Goal: Task Accomplishment & Management: Complete application form

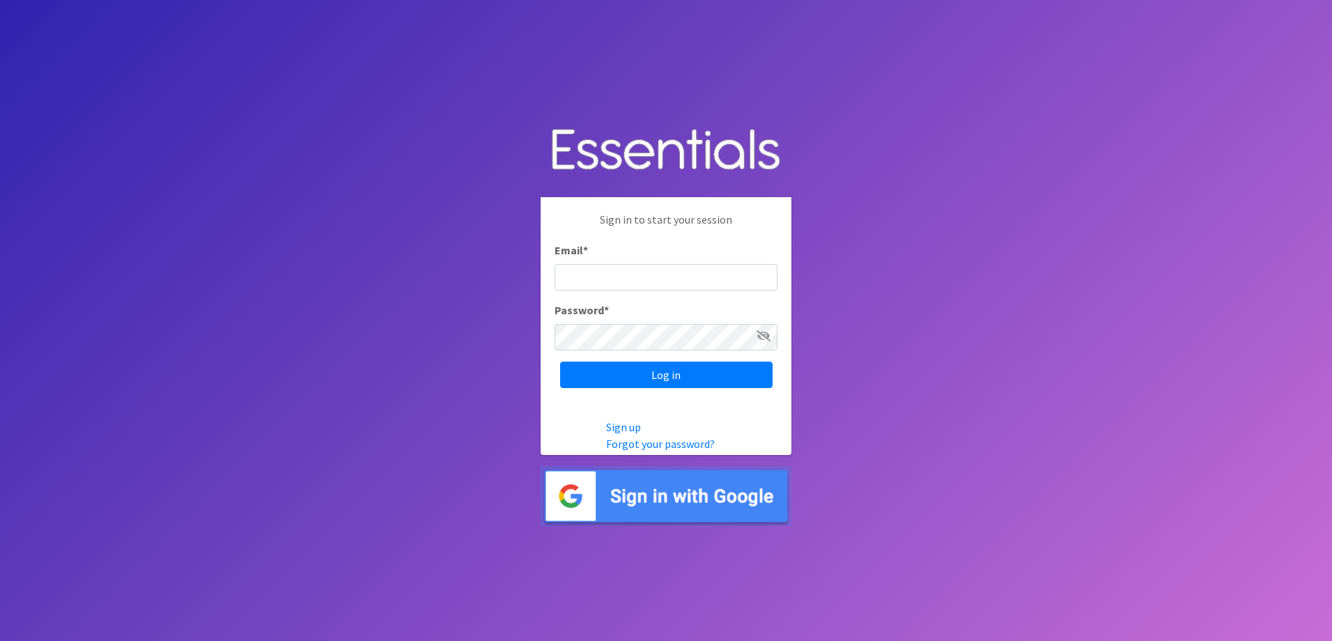
click at [605, 272] on input "Email *" at bounding box center [665, 277] width 223 height 26
type input "nirdiaperdepot@franciscanalliance.org"
click at [560, 361] on input "Log in" at bounding box center [666, 374] width 212 height 26
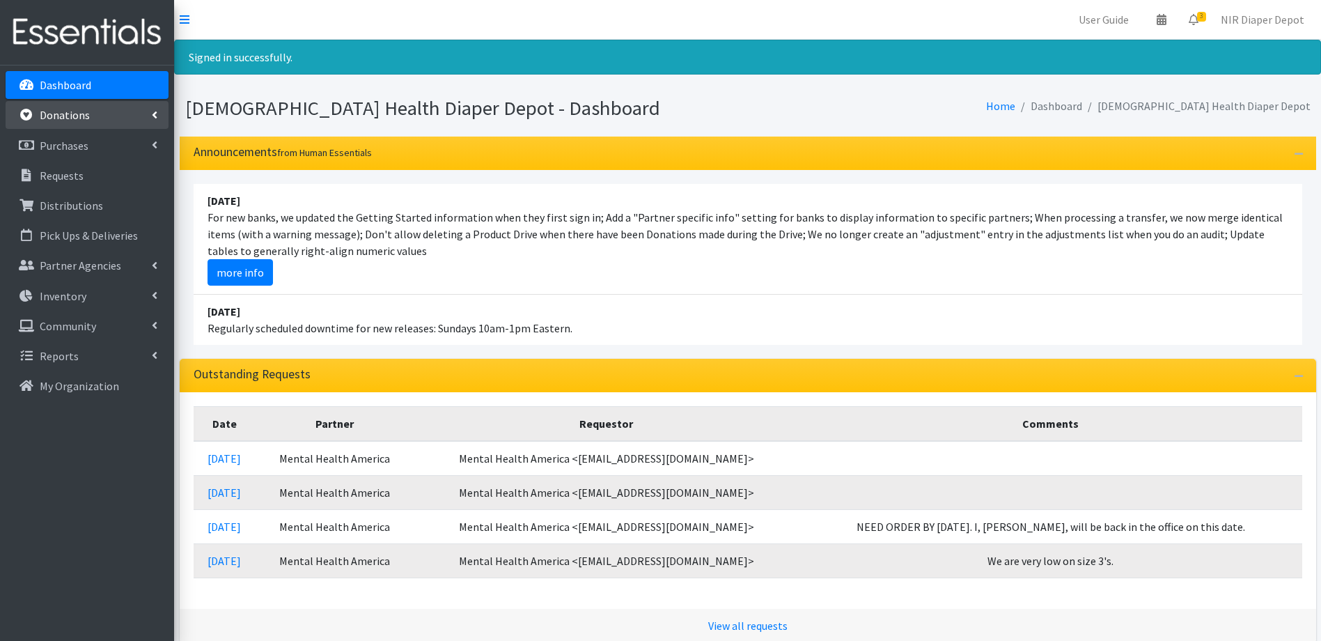
click at [72, 107] on link "Donations" at bounding box center [87, 115] width 163 height 28
click at [67, 134] on link "All Donations" at bounding box center [87, 146] width 163 height 28
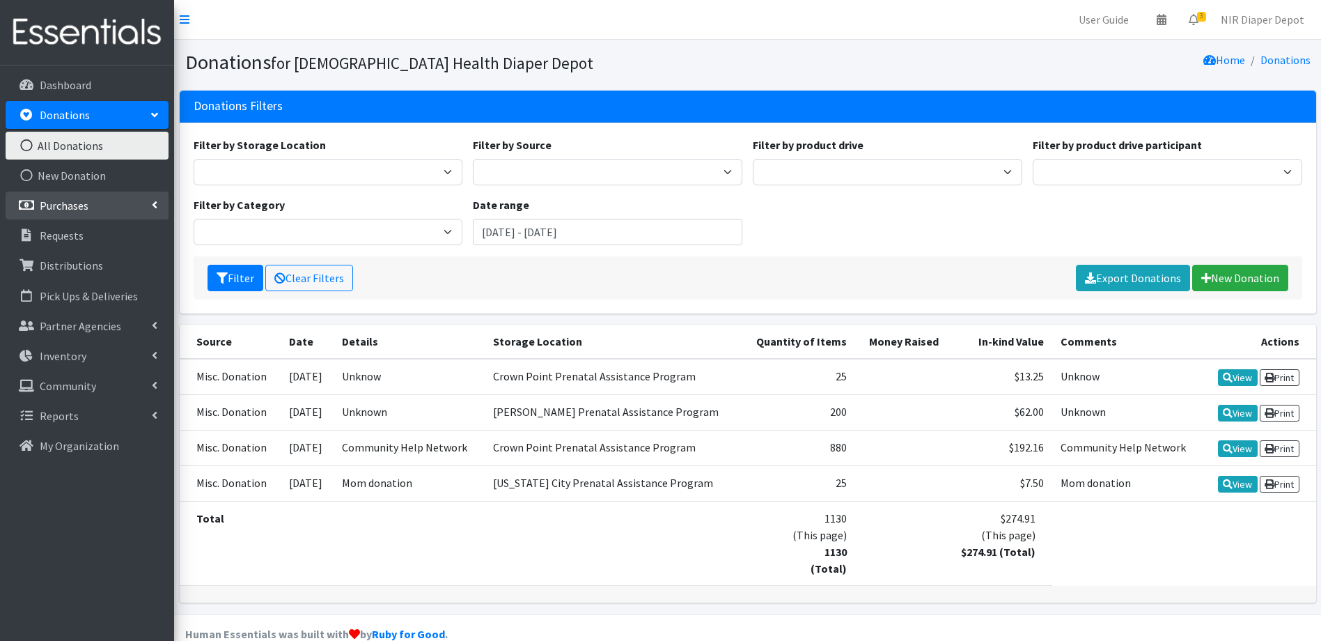
click at [52, 216] on link "Purchases" at bounding box center [87, 206] width 163 height 28
click at [86, 233] on link "All Purchases" at bounding box center [87, 235] width 163 height 28
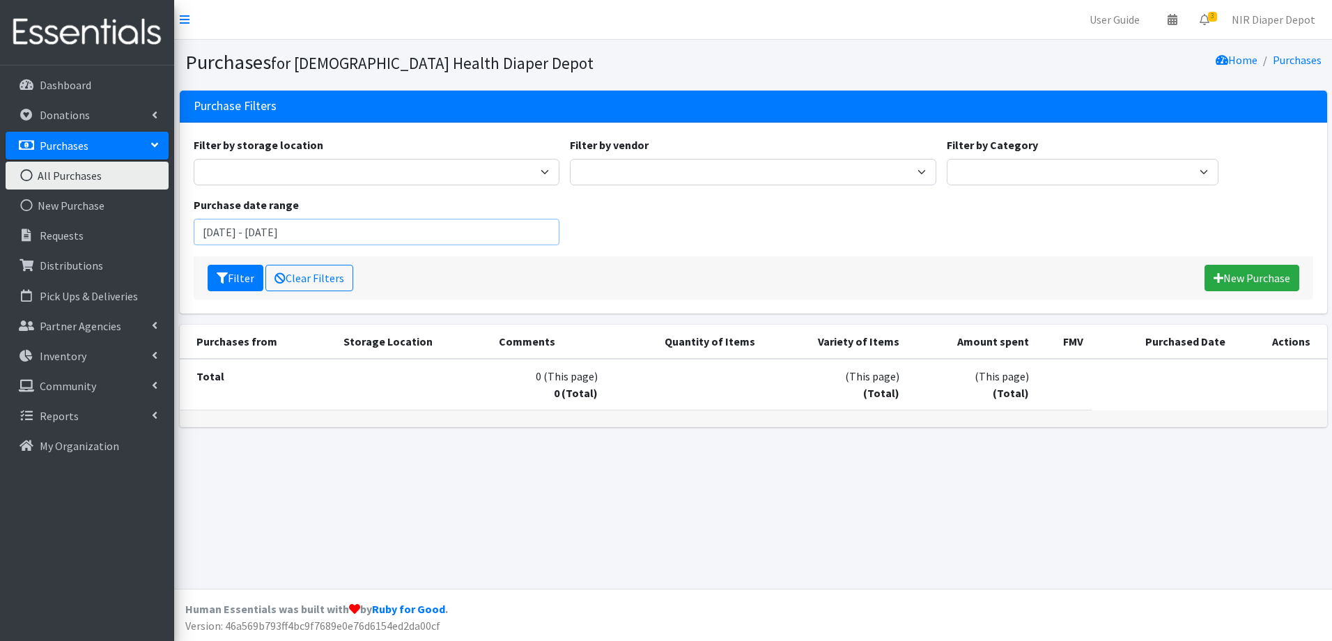
drag, startPoint x: 437, startPoint y: 235, endPoint x: 432, endPoint y: 228, distance: 8.5
click at [433, 230] on input "[DATE] - [DATE]" at bounding box center [377, 232] width 366 height 26
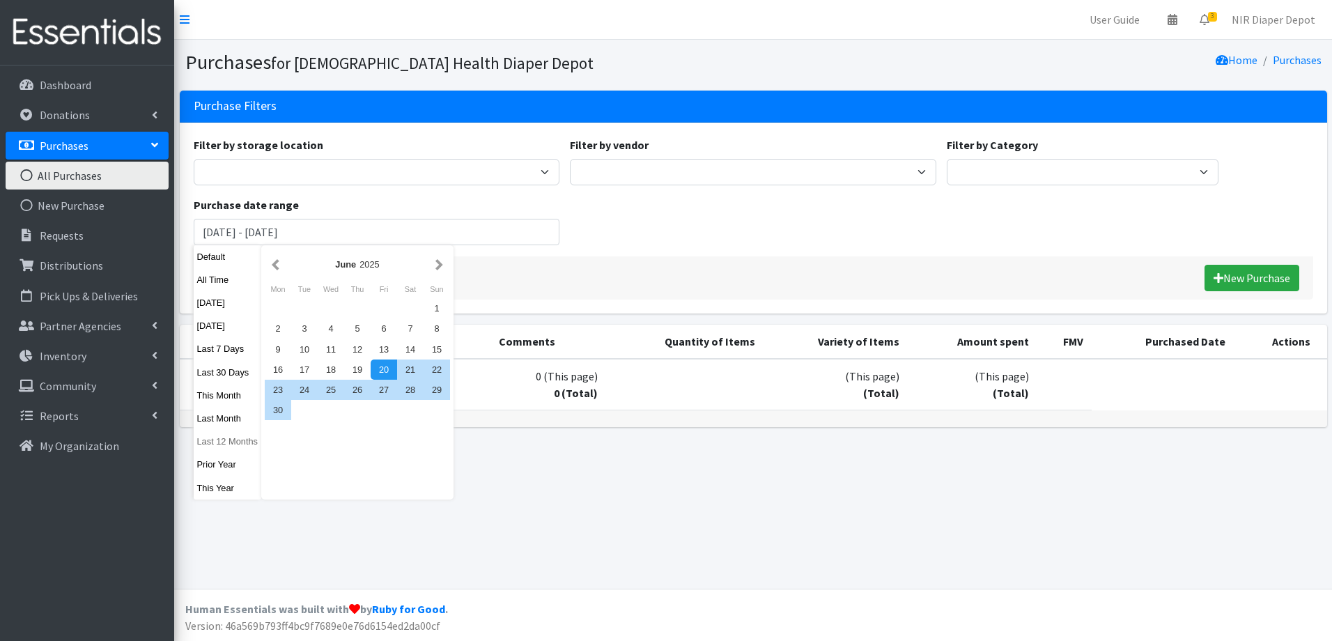
click at [231, 447] on button "Last 12 Months" at bounding box center [228, 441] width 68 height 20
type input "August 21, 2024 - August 20, 2025"
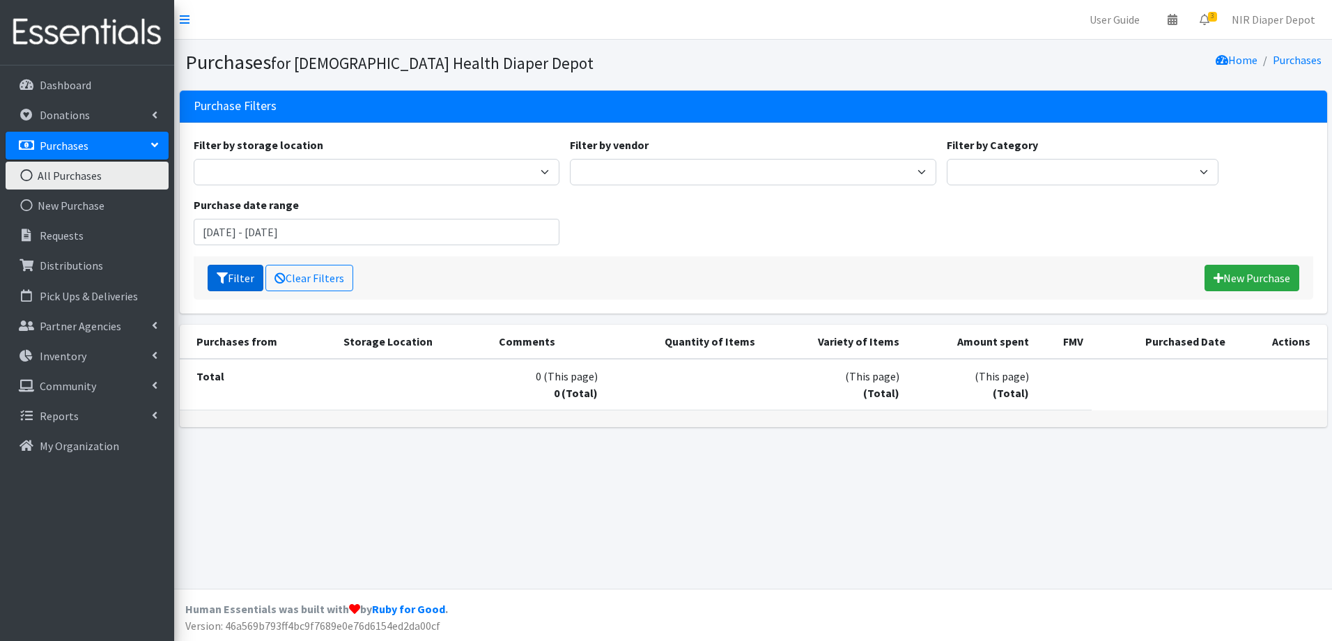
click at [238, 277] on button "Filter" at bounding box center [236, 278] width 56 height 26
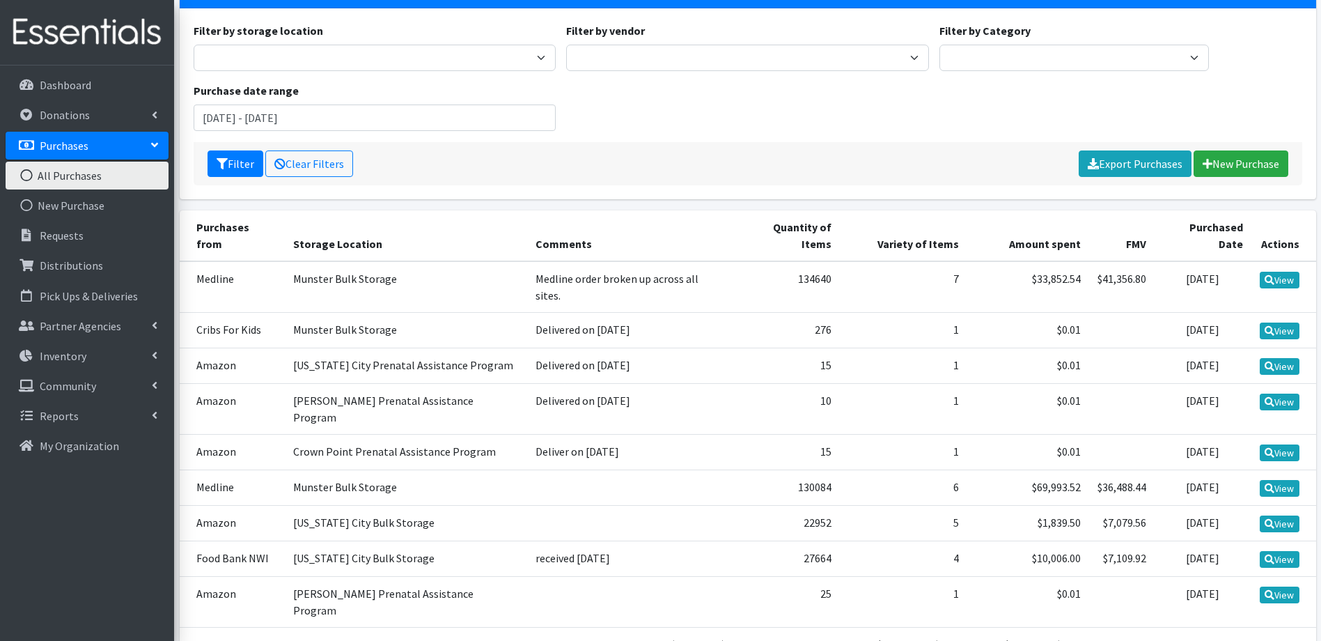
scroll to position [139, 0]
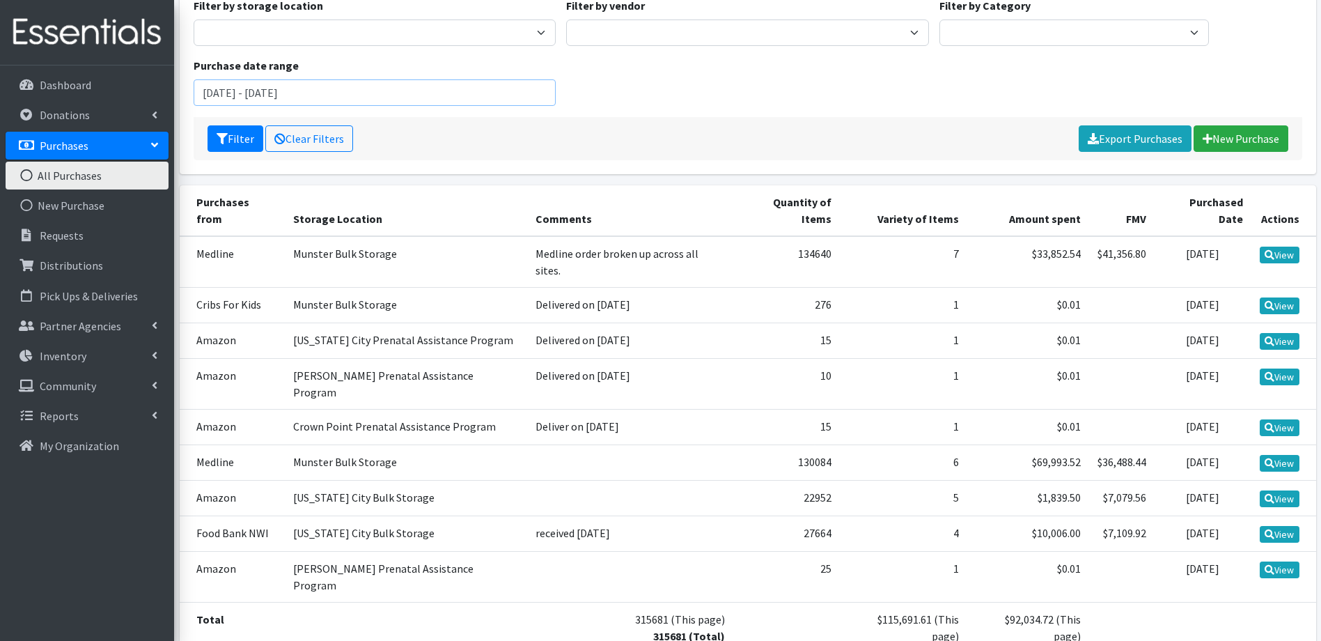
click at [263, 100] on input "August 21, 2024 - August 20, 2025" at bounding box center [375, 92] width 363 height 26
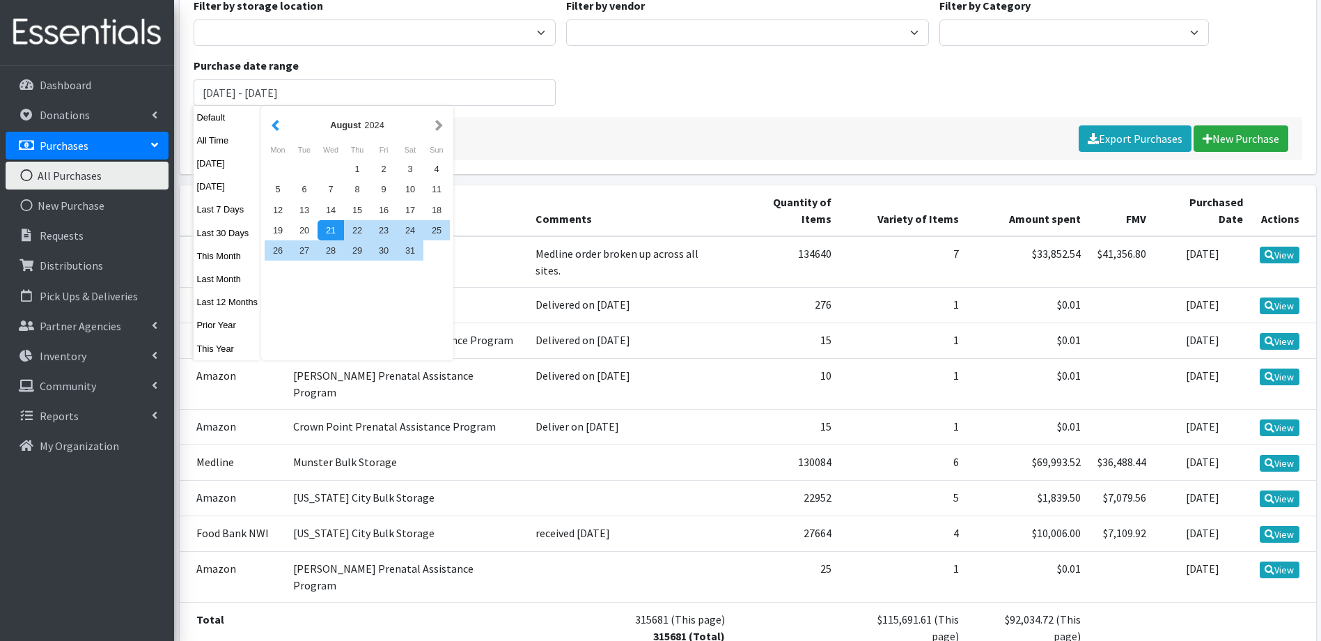
click at [272, 124] on button "button" at bounding box center [275, 124] width 15 height 17
click at [271, 113] on div "July 2024" at bounding box center [357, 124] width 185 height 31
click at [272, 132] on button "button" at bounding box center [275, 124] width 15 height 17
click at [405, 168] on div "1" at bounding box center [410, 169] width 26 height 20
click at [406, 169] on div "1" at bounding box center [410, 169] width 26 height 20
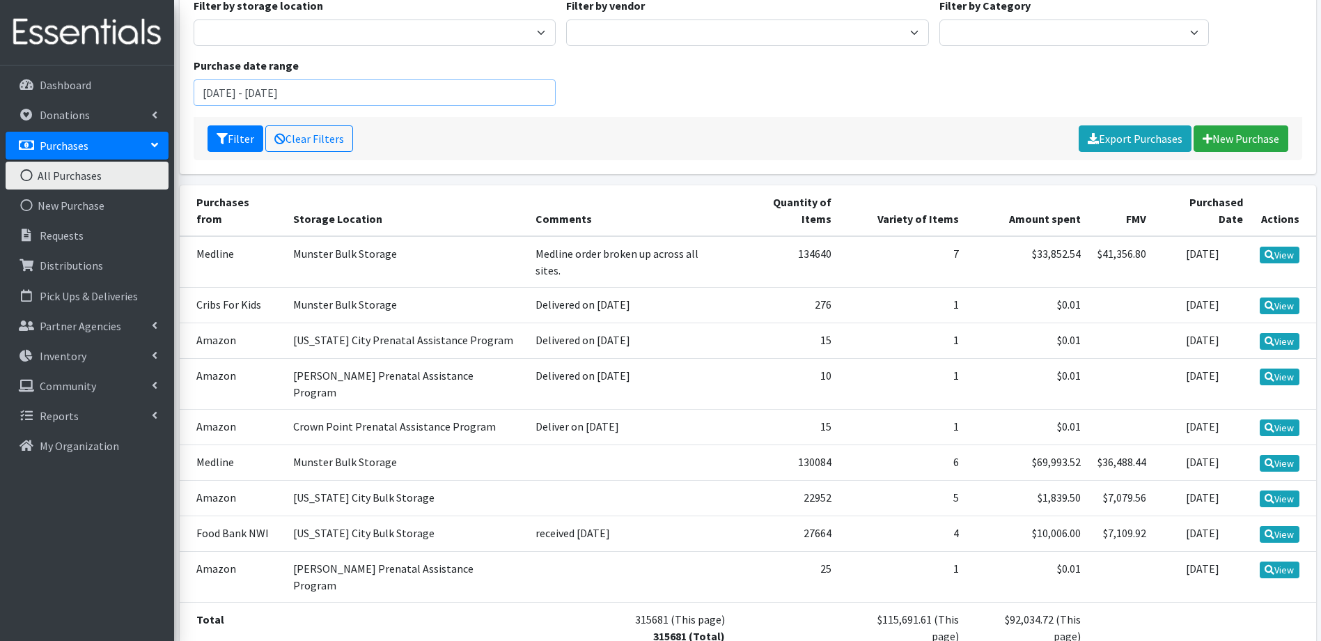
click at [387, 99] on input "June 1, 2024 - June 1, 2024" at bounding box center [375, 92] width 363 height 26
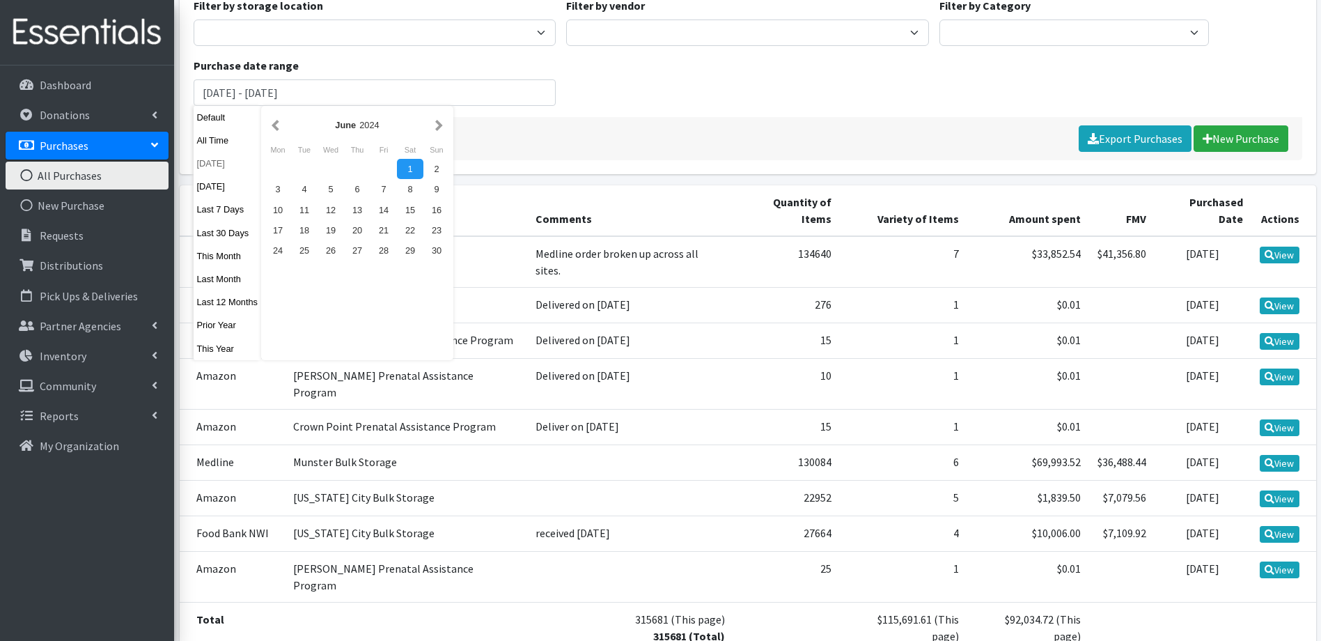
click at [213, 164] on button "Today" at bounding box center [228, 163] width 68 height 20
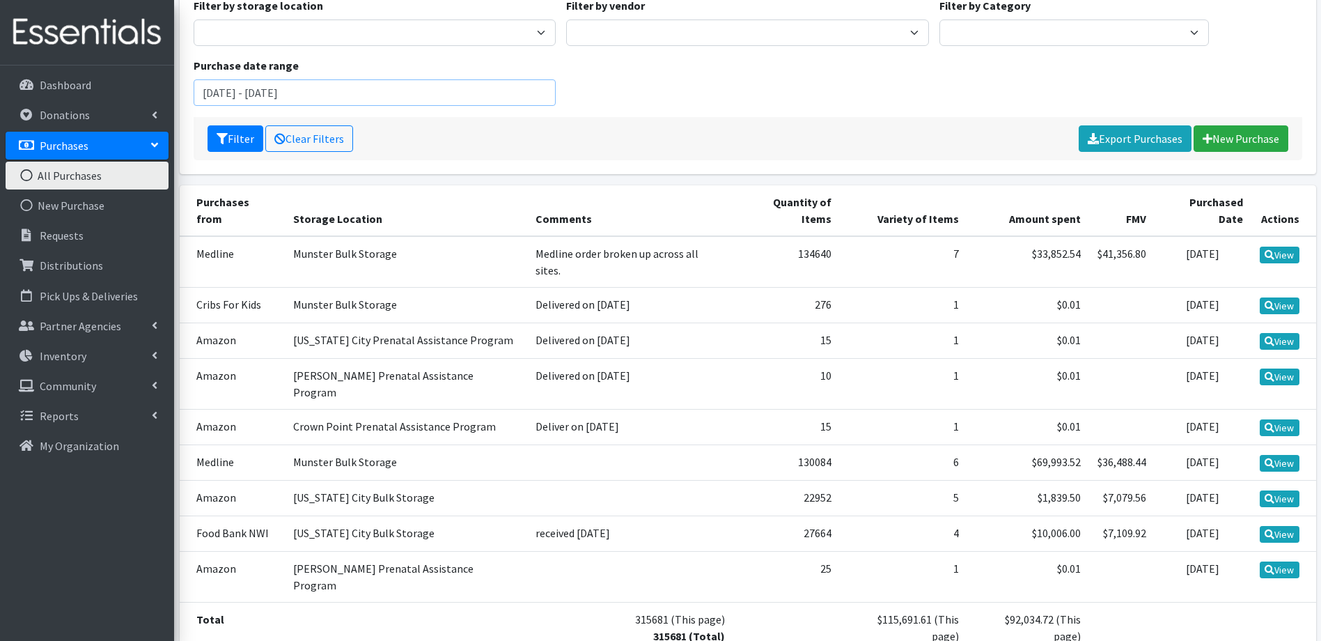
click at [266, 100] on input "August 20, 2025 - August 20, 2025" at bounding box center [375, 92] width 363 height 26
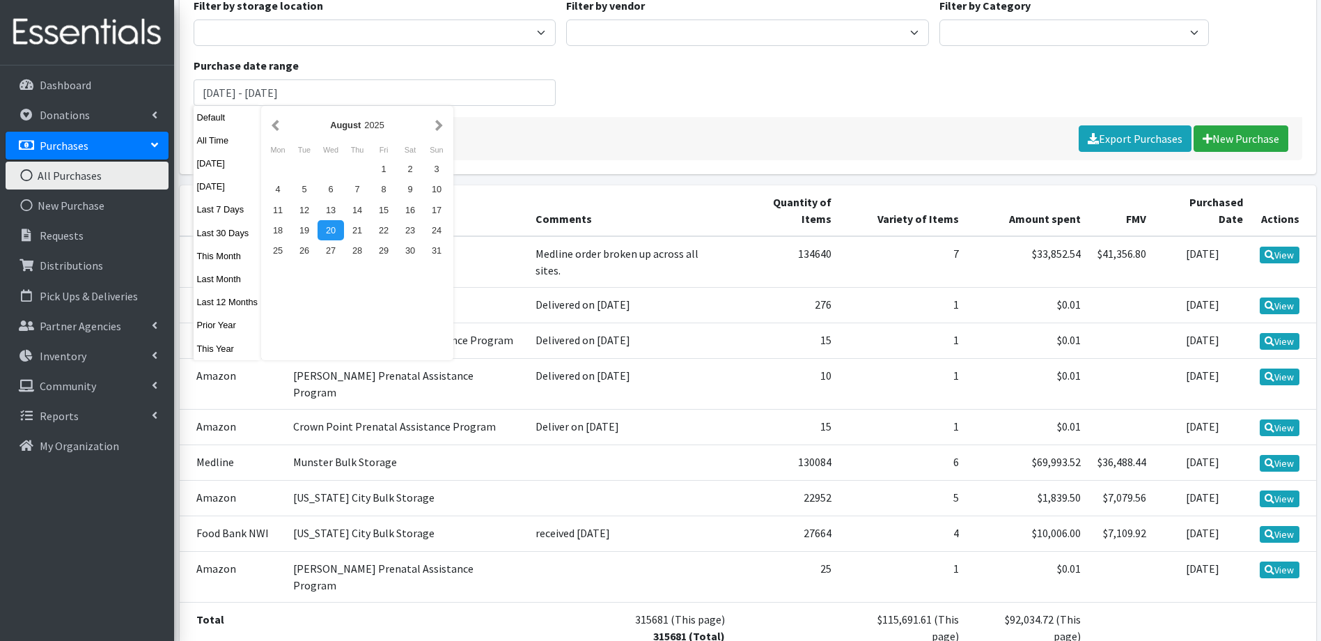
click at [344, 130] on strong "August" at bounding box center [345, 125] width 31 height 10
click at [350, 122] on strong "August" at bounding box center [345, 125] width 31 height 10
click at [265, 130] on div "August 2025" at bounding box center [357, 124] width 185 height 31
click at [269, 125] on button "button" at bounding box center [275, 124] width 15 height 17
click at [272, 124] on button "button" at bounding box center [275, 124] width 15 height 17
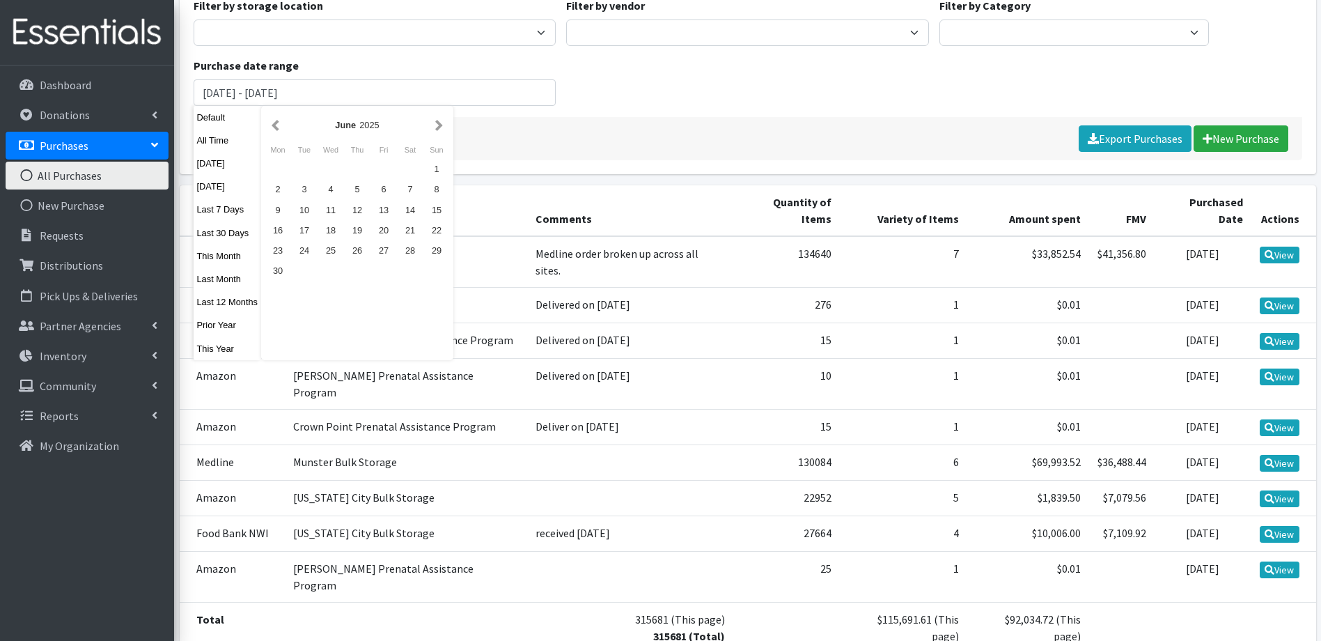
click at [272, 124] on button "button" at bounding box center [275, 124] width 15 height 17
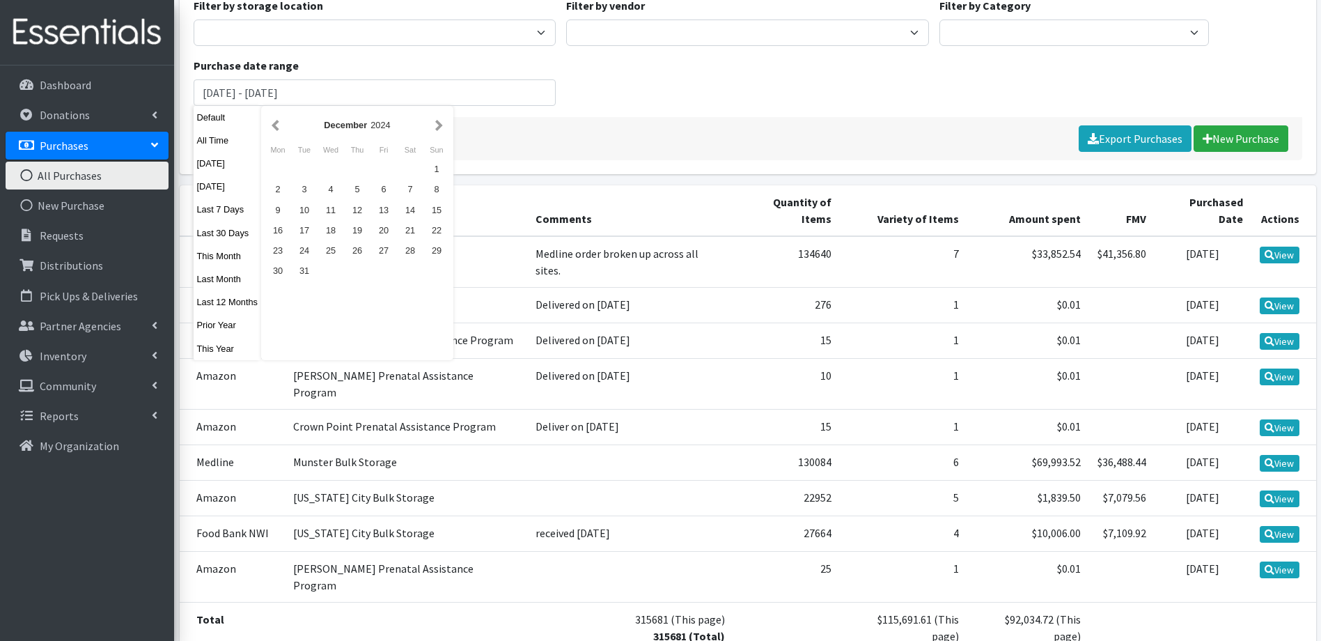
click at [272, 124] on button "button" at bounding box center [275, 124] width 15 height 17
click at [274, 123] on button "button" at bounding box center [275, 124] width 15 height 17
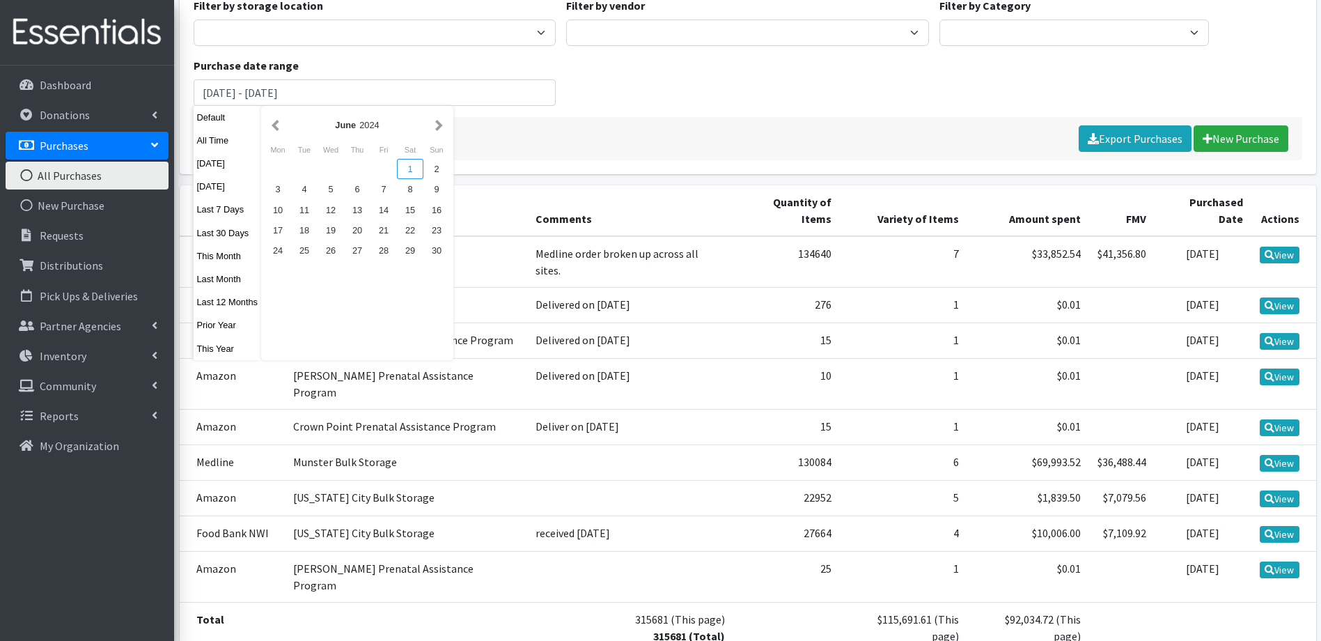
click at [405, 168] on div "1" at bounding box center [410, 169] width 26 height 20
click at [438, 122] on button "button" at bounding box center [439, 124] width 15 height 17
click at [438, 123] on button "button" at bounding box center [439, 124] width 15 height 17
click at [438, 124] on button "button" at bounding box center [439, 124] width 15 height 17
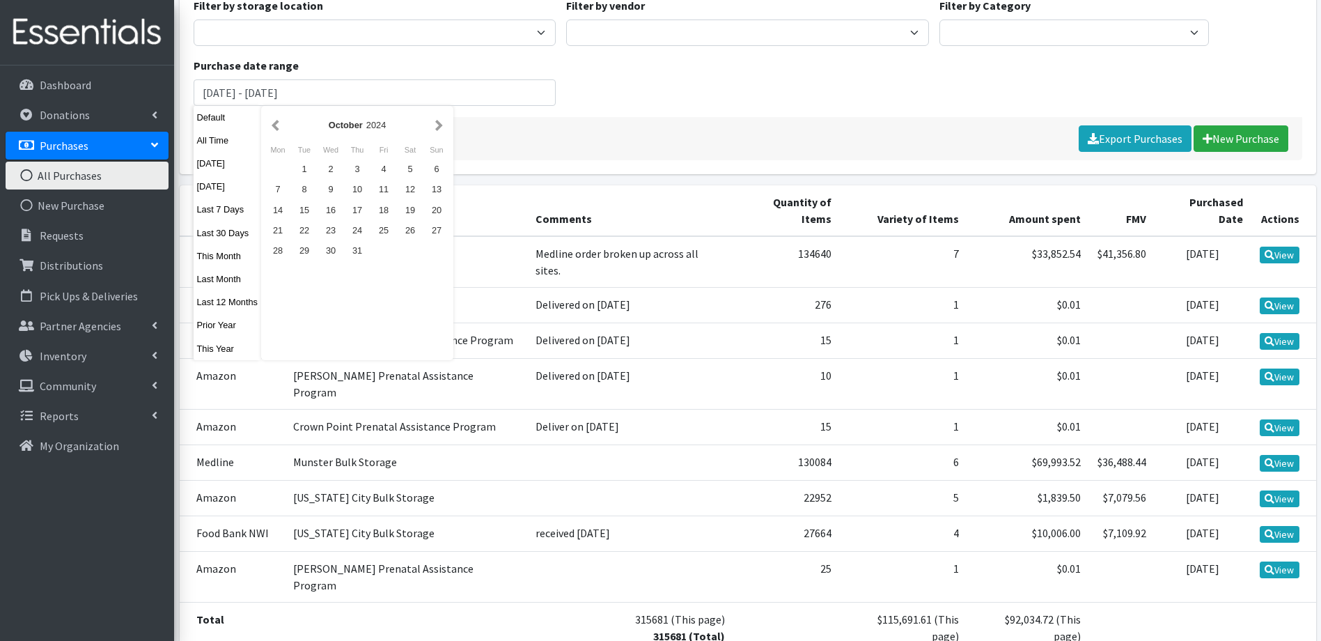
click at [438, 124] on button "button" at bounding box center [439, 124] width 15 height 17
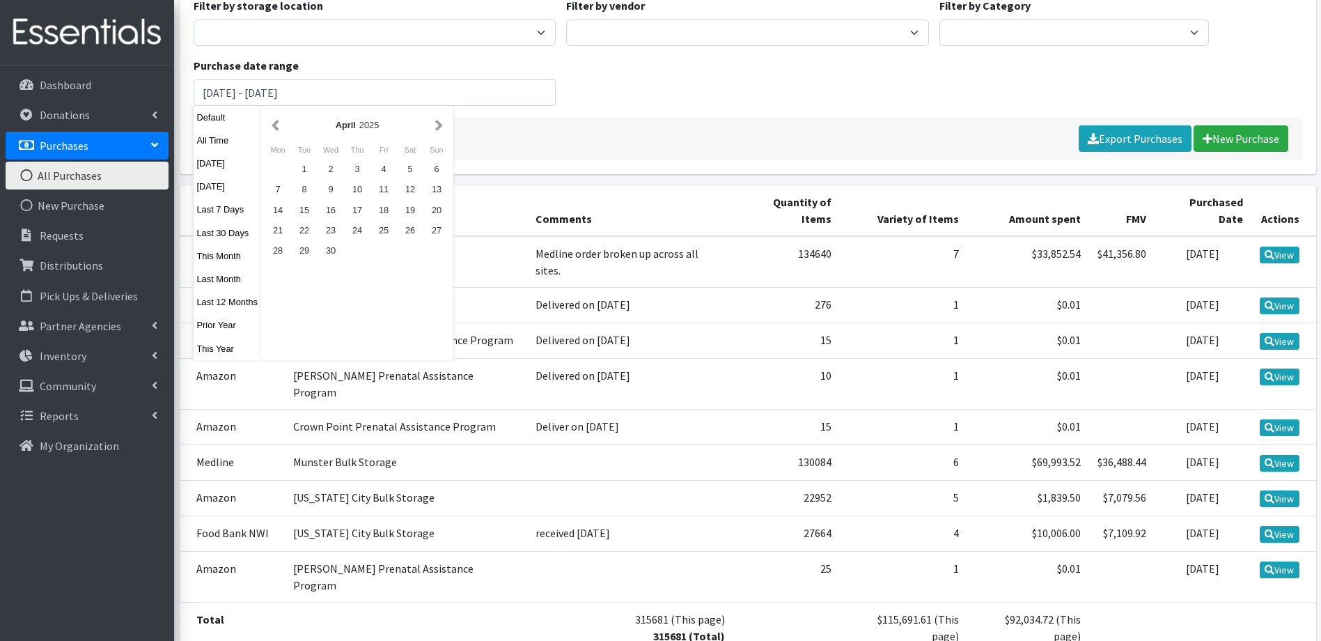
click at [438, 124] on button "button" at bounding box center [439, 124] width 15 height 17
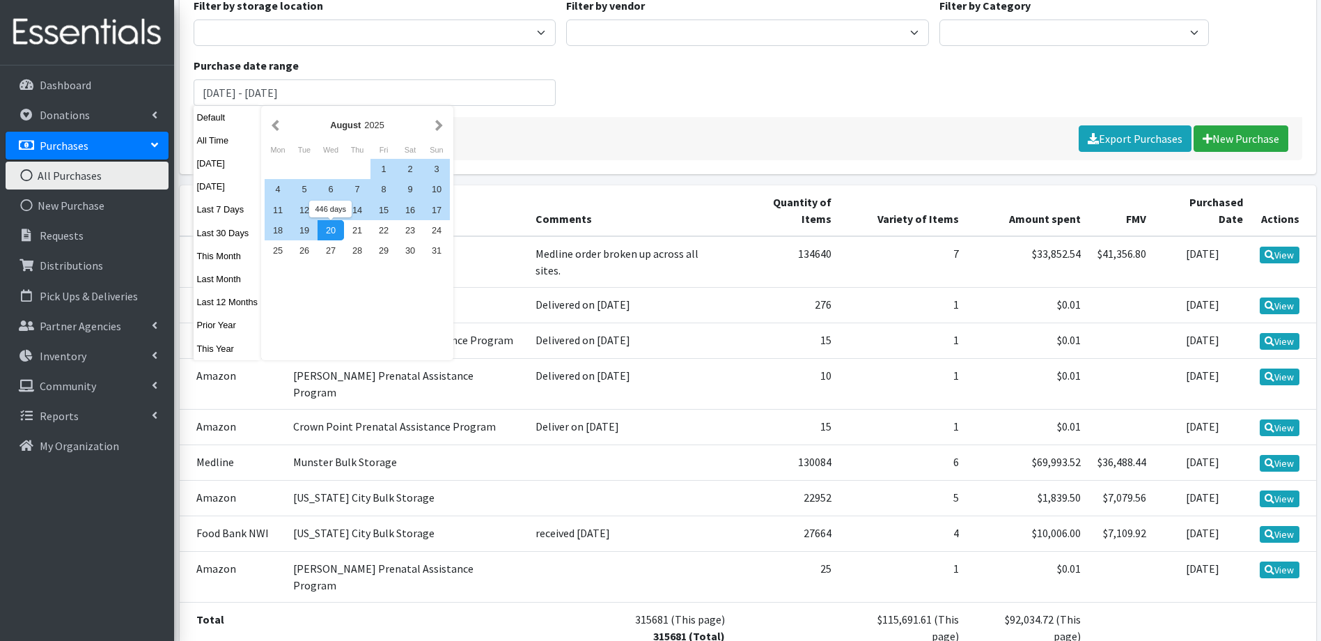
click at [334, 238] on div "20" at bounding box center [331, 230] width 26 height 20
type input "June 1, 2024 - August 20, 2025"
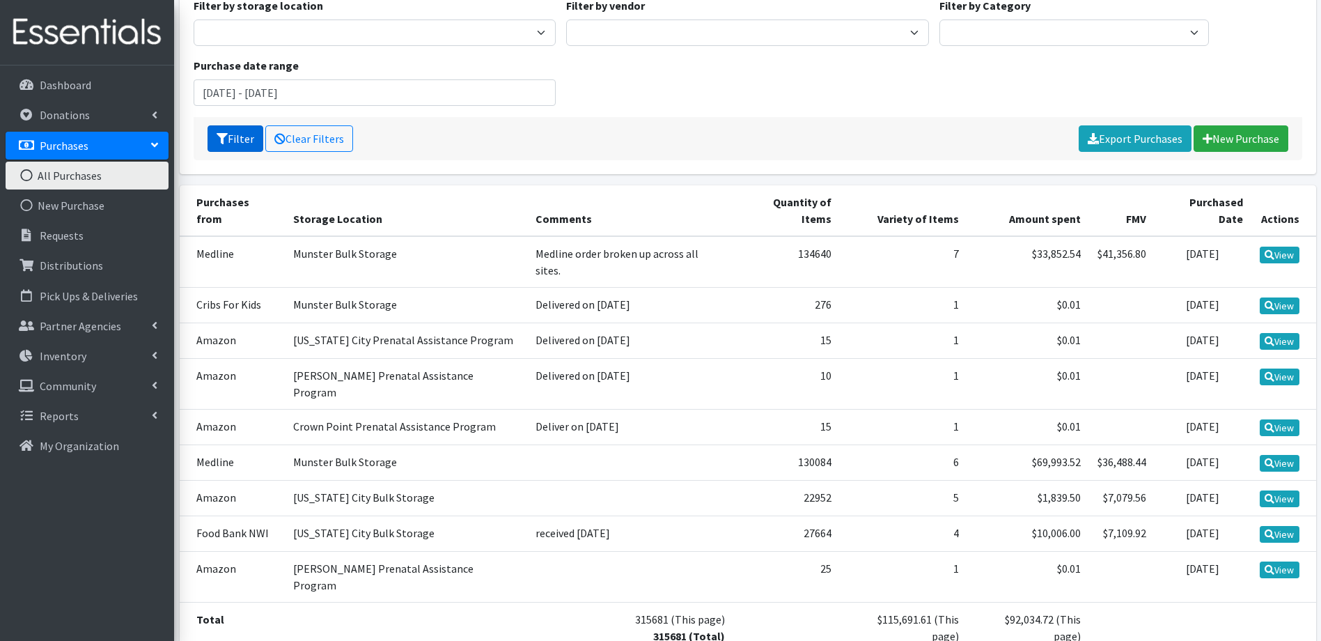
click at [245, 141] on button "Filter" at bounding box center [236, 138] width 56 height 26
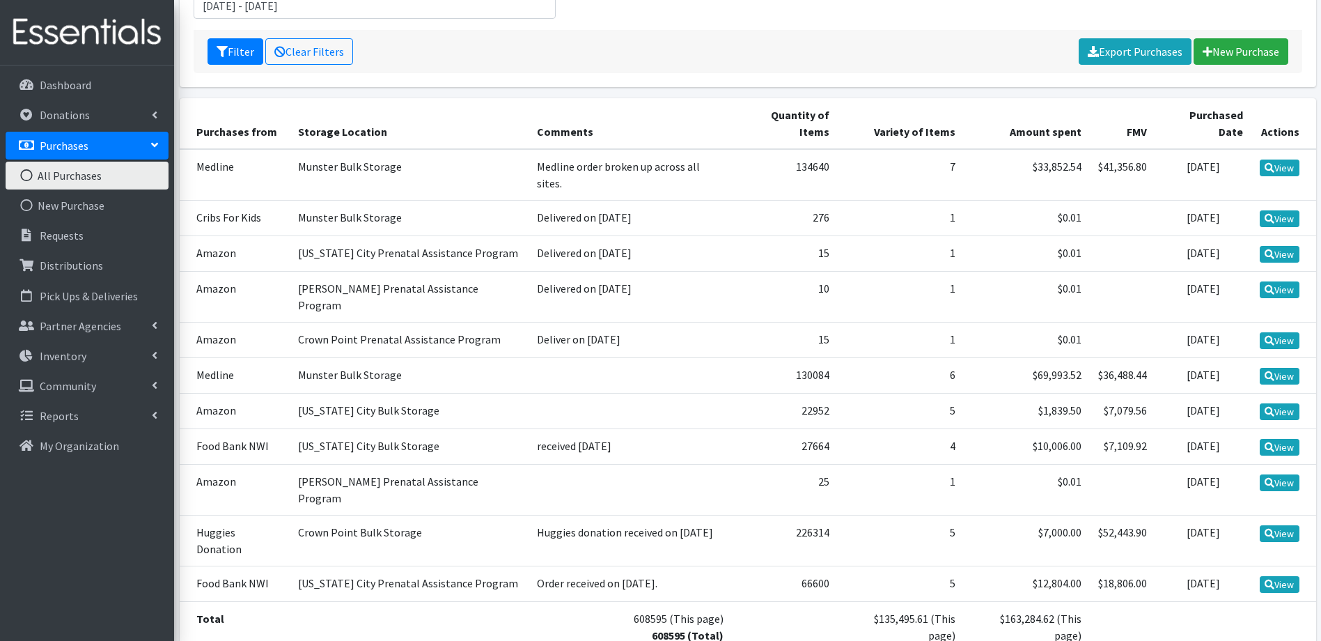
scroll to position [241, 0]
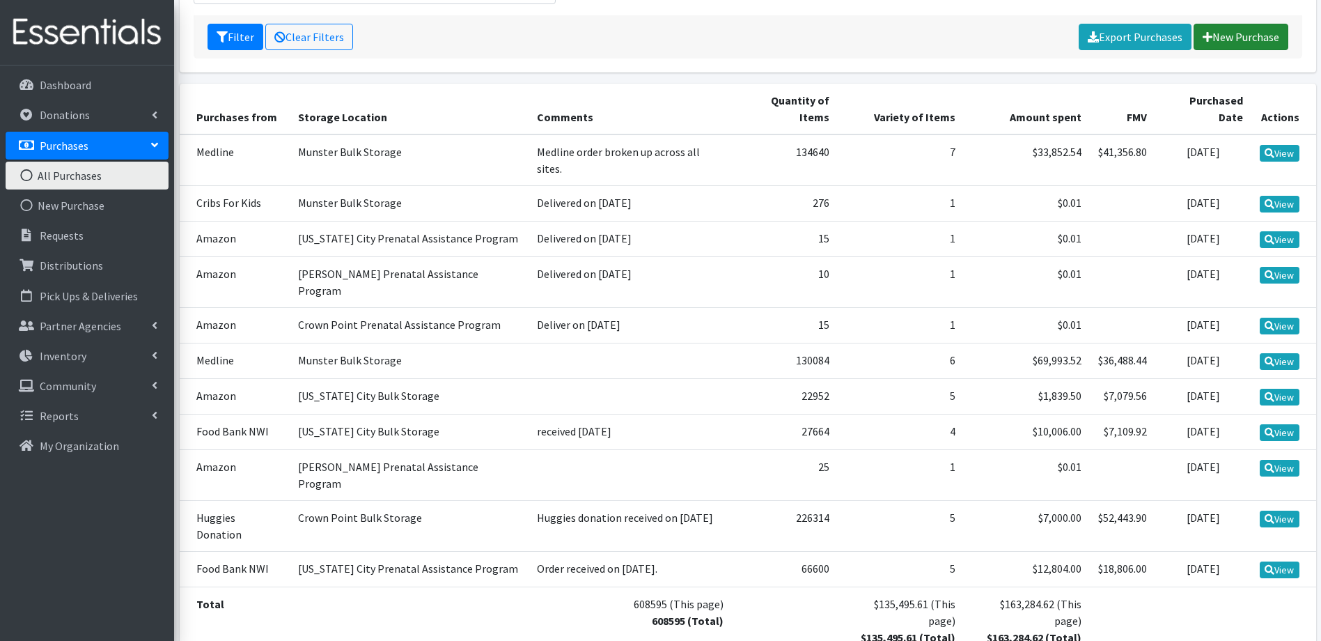
click at [1261, 36] on link "New Purchase" at bounding box center [1241, 37] width 95 height 26
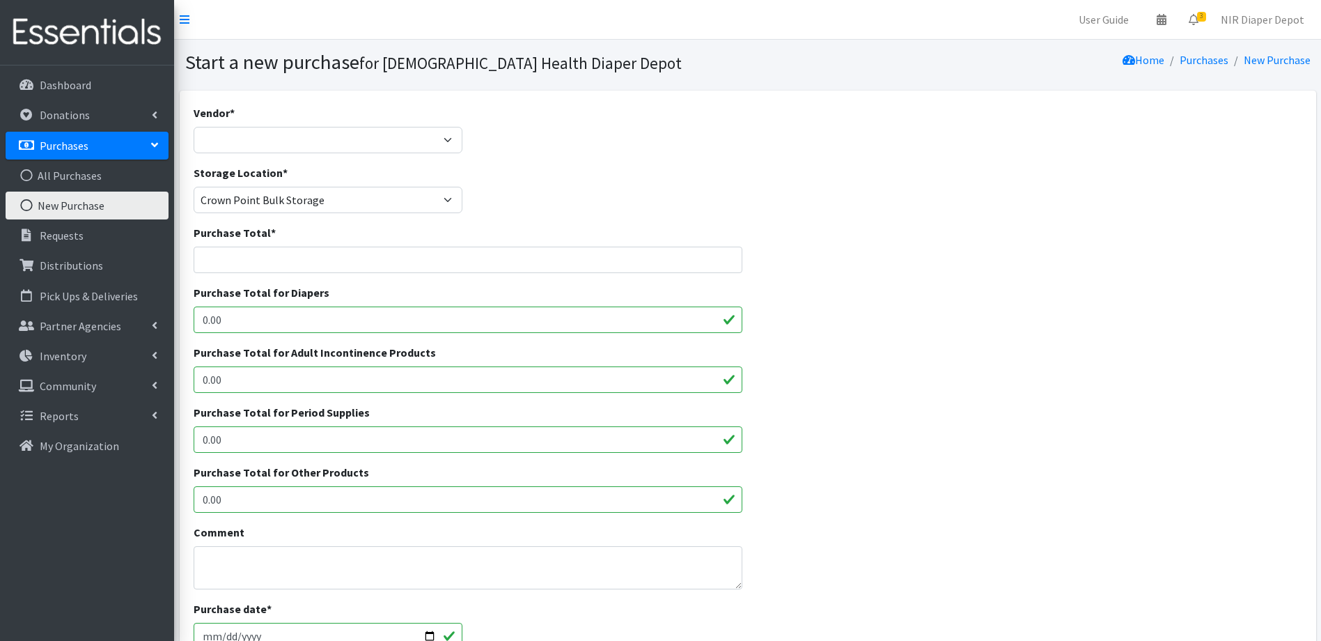
click at [387, 155] on div "Vendor * Amazon Amazon Cribs For Kids Food Bank NWI Franciscan Health HDI Whole…" at bounding box center [328, 134] width 280 height 60
click at [387, 141] on select "Amazon Amazon Cribs For Kids Food Bank NWI Franciscan Health HDI Wholesale Hugg…" at bounding box center [329, 140] width 270 height 26
select select "573"
click at [194, 127] on select "Amazon Amazon Cribs For Kids Food Bank NWI Franciscan Health HDI Wholesale Hugg…" at bounding box center [329, 140] width 270 height 26
click at [358, 201] on select "Crown Point Bulk Storage Crown Point Prenatal Assistance Program Grant Car Seat…" at bounding box center [329, 200] width 270 height 26
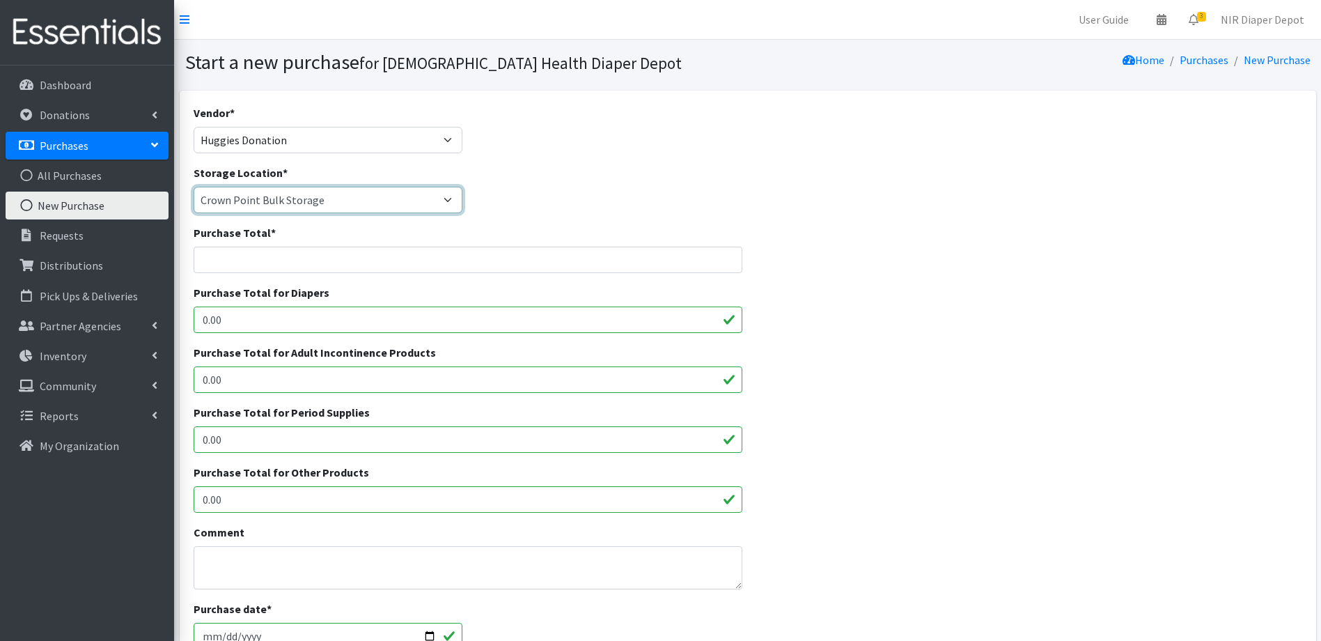
select select "494"
click at [194, 187] on select "Crown Point Bulk Storage Crown Point Prenatal Assistance Program Grant Car Seat…" at bounding box center [329, 200] width 270 height 26
click at [310, 267] on input "Purchase Total *" at bounding box center [469, 260] width 550 height 26
click at [360, 259] on input "Purchase Total *" at bounding box center [469, 260] width 550 height 26
type input "7000"
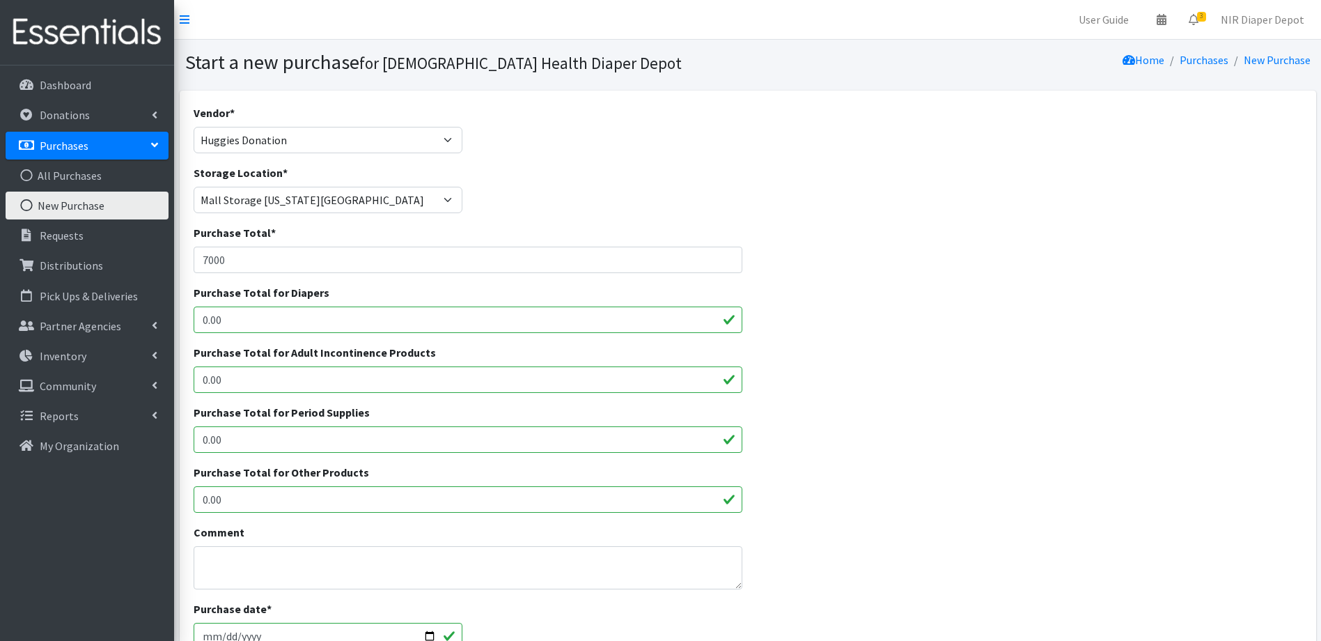
click at [283, 316] on input "0.00" at bounding box center [469, 319] width 550 height 26
drag, startPoint x: 284, startPoint y: 316, endPoint x: 168, endPoint y: 316, distance: 116.3
click at [162, 322] on div "User Guide 0 Pick-ups remaining this week View Calendar 3 3 Requests 0 Partner …" at bounding box center [660, 499] width 1321 height 999
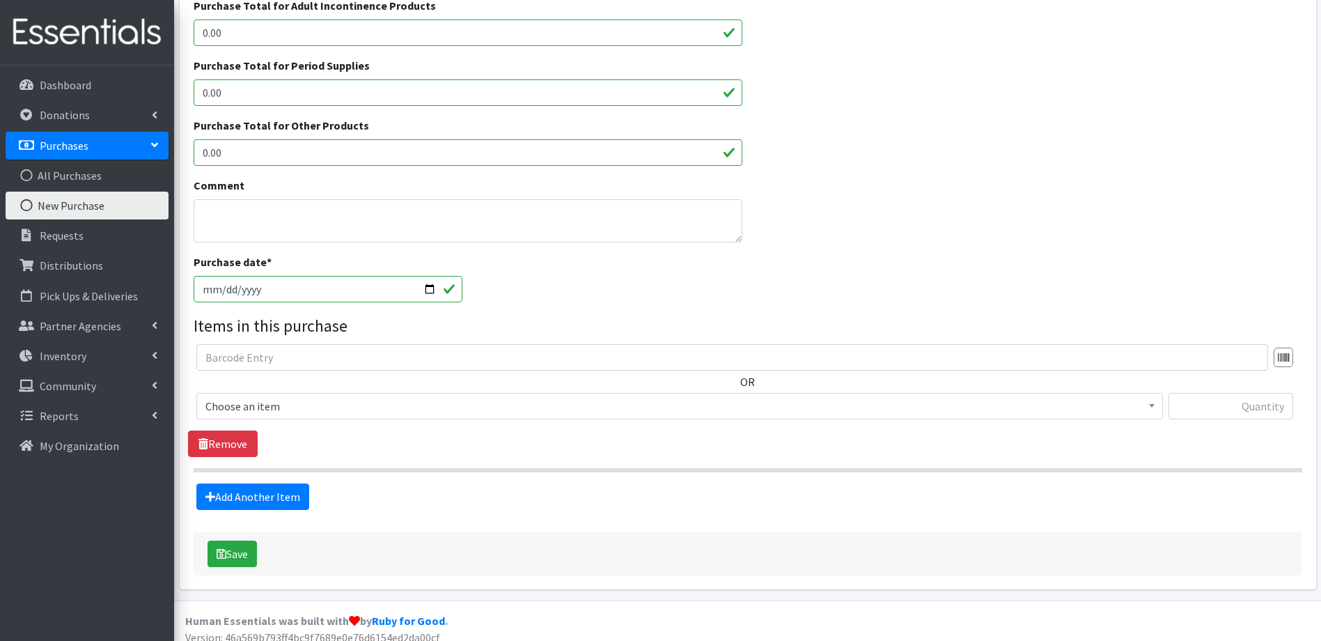
scroll to position [348, 0]
type input "7000"
click at [432, 289] on input "2025-08-20" at bounding box center [329, 287] width 270 height 26
type input "2025-08-01"
click at [316, 210] on textarea "Comment" at bounding box center [469, 219] width 550 height 43
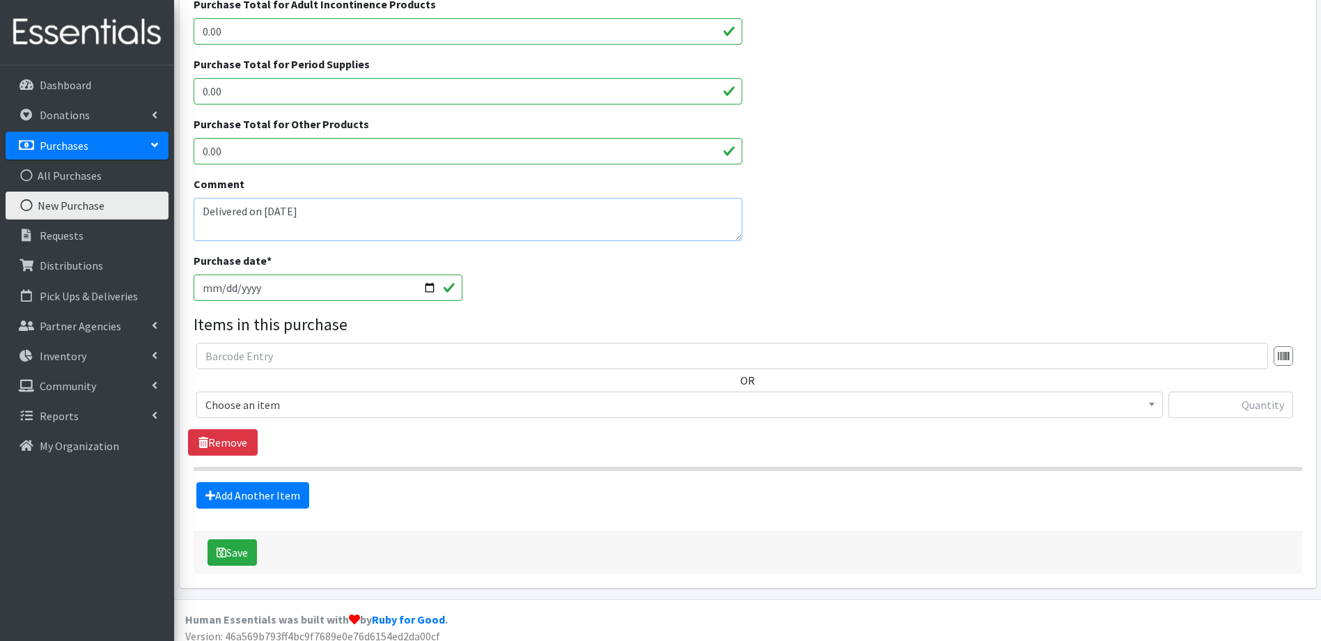
type textarea "Delivered on 8/1/2025"
click at [690, 410] on span "Choose an item" at bounding box center [679, 405] width 949 height 20
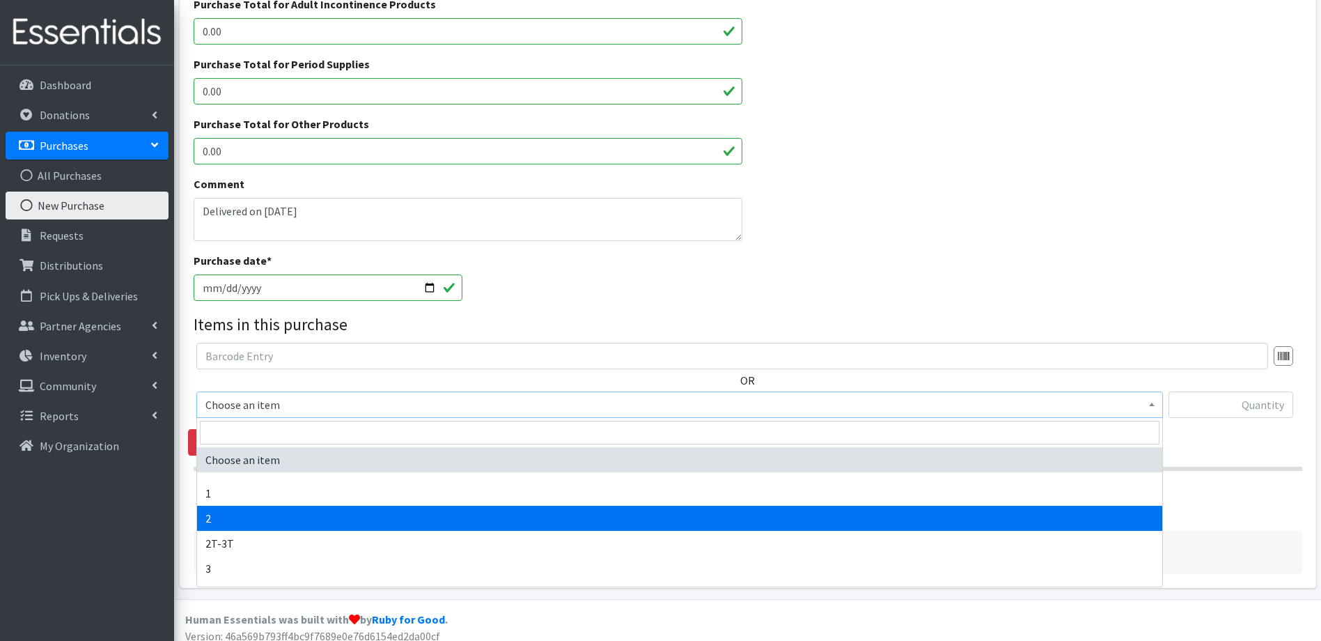
select select "9186"
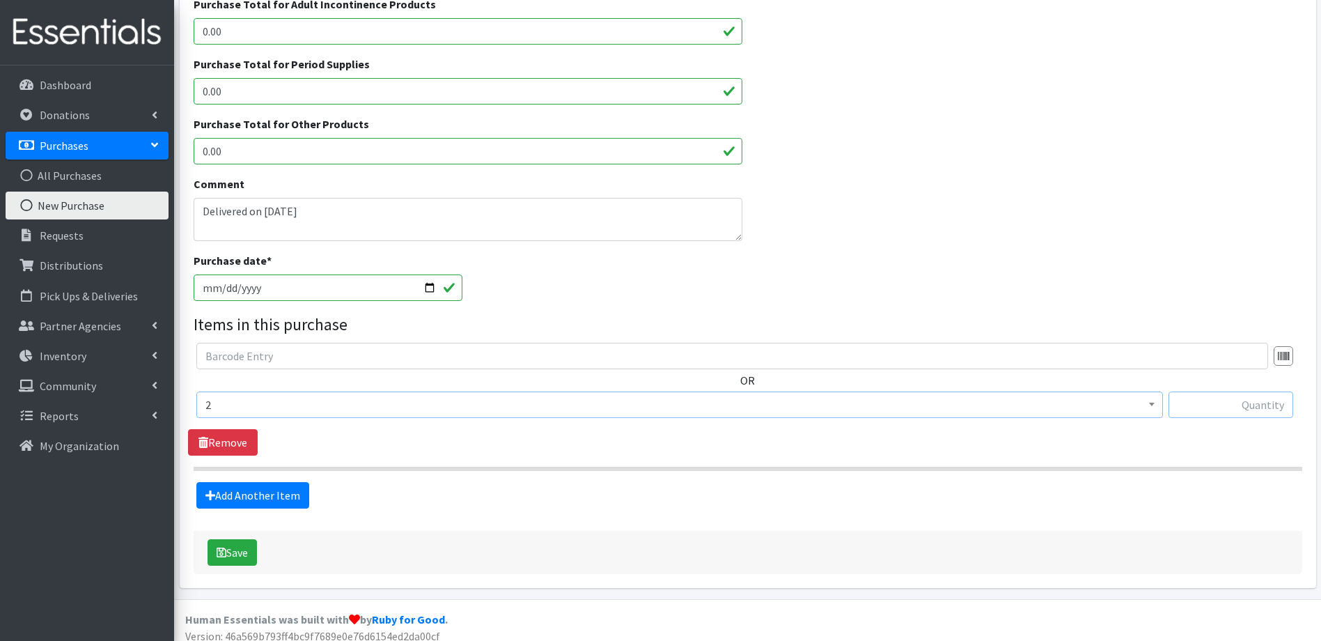
click at [1207, 405] on input "text" at bounding box center [1231, 404] width 125 height 26
type input "43900"
click at [255, 499] on link "Add Another Item" at bounding box center [252, 495] width 113 height 26
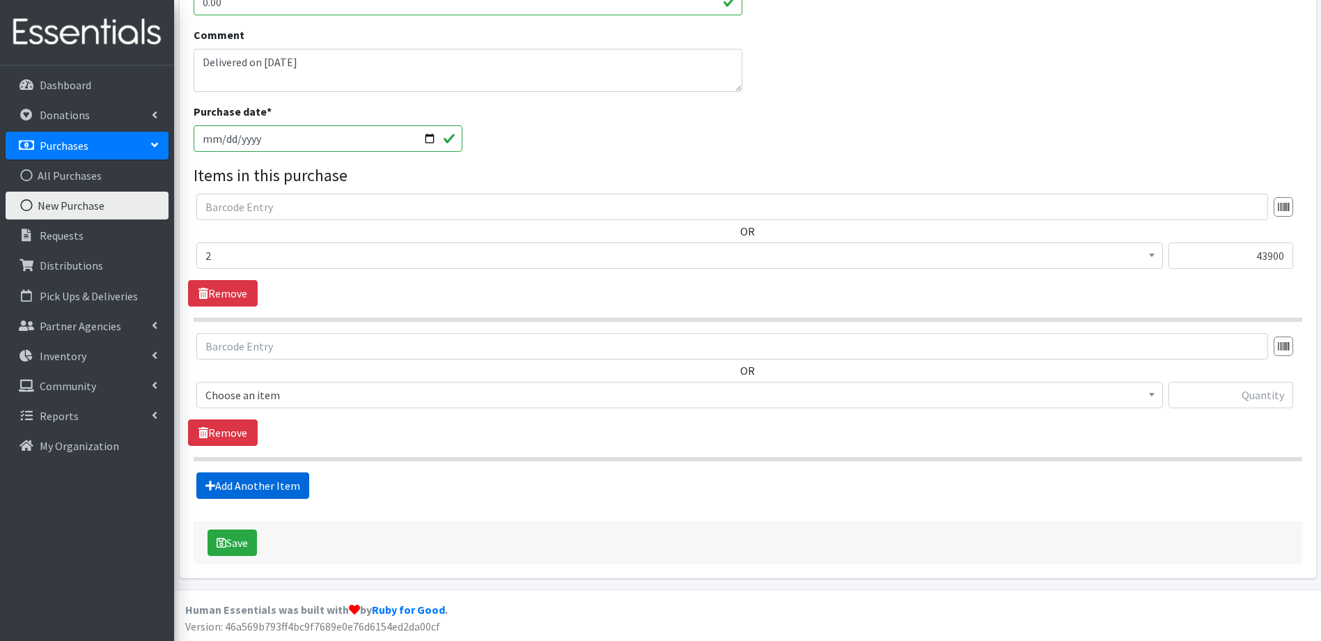
scroll to position [498, 0]
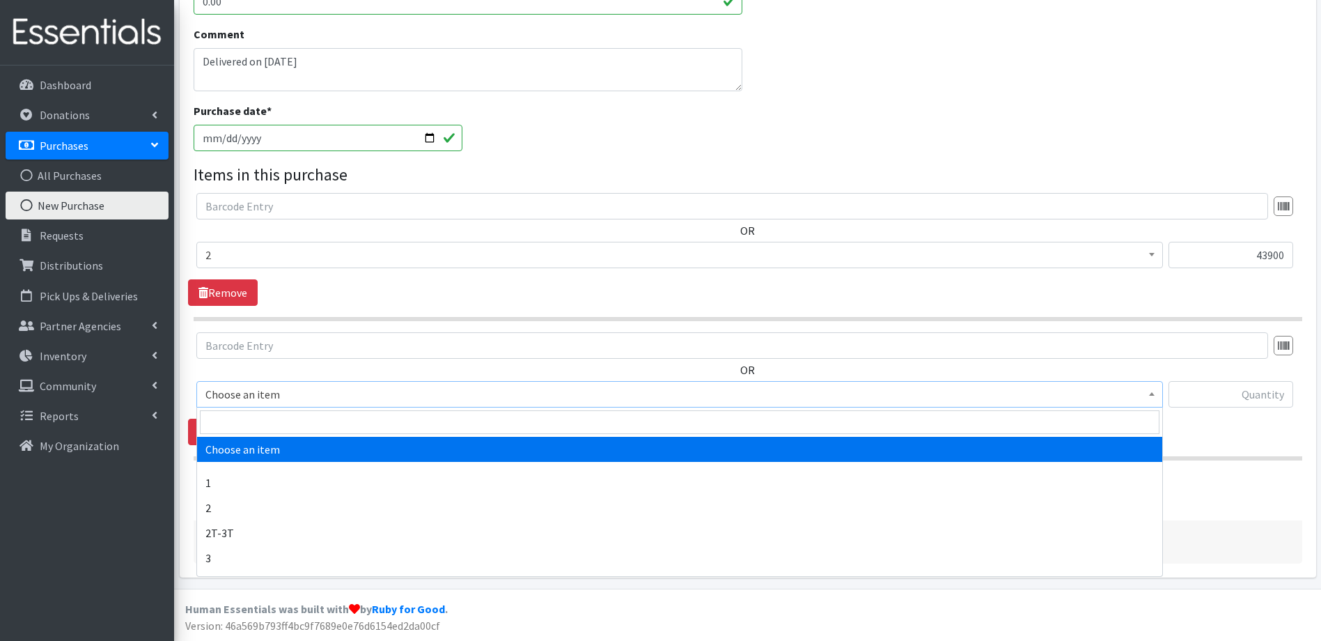
click at [401, 391] on span "Choose an item" at bounding box center [679, 394] width 949 height 20
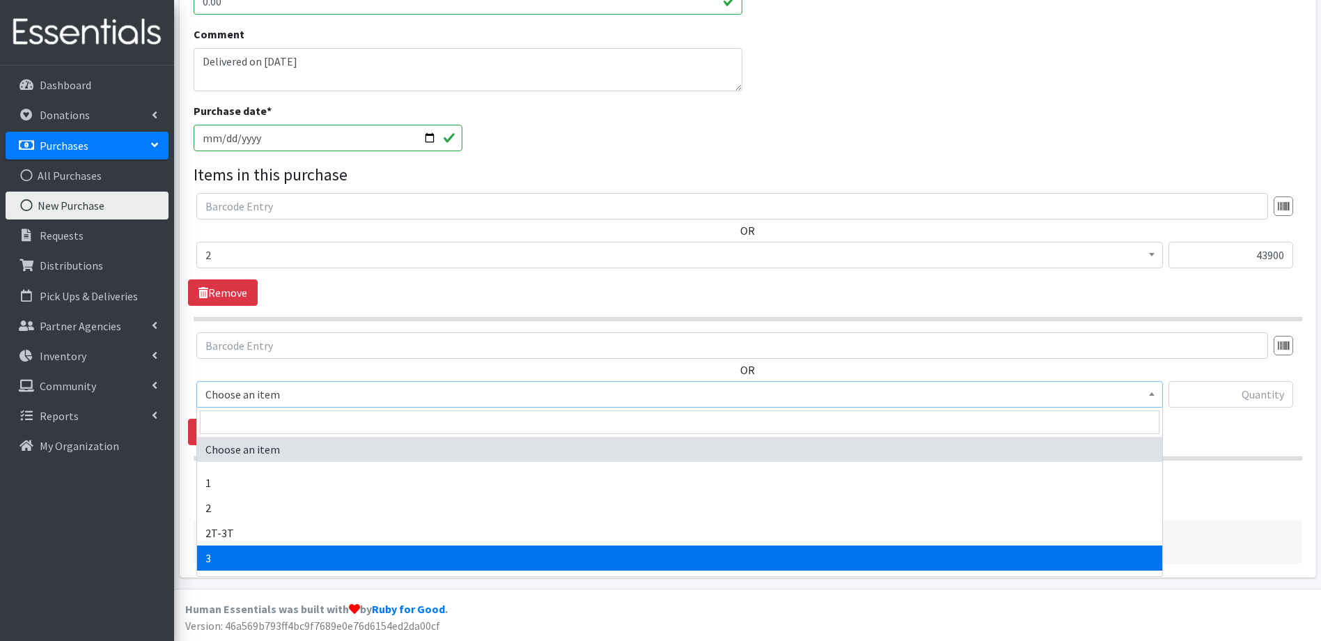
select select "9187"
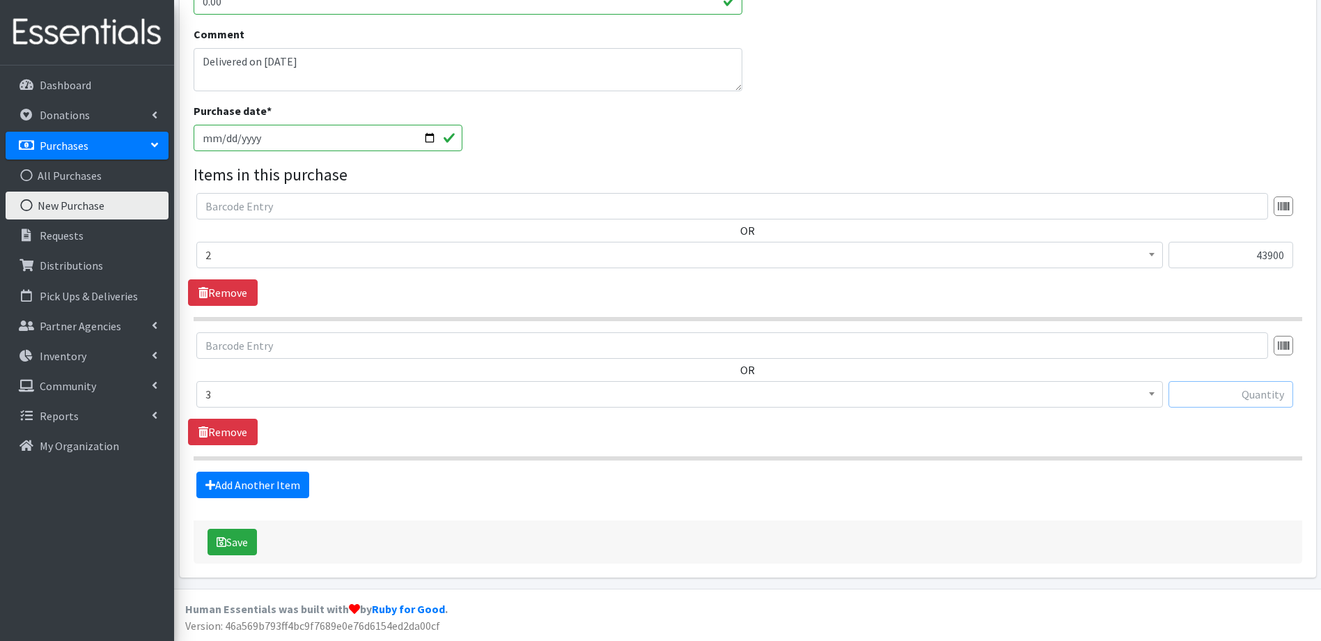
click at [1179, 393] on input "text" at bounding box center [1231, 394] width 125 height 26
type input "52360"
click at [859, 524] on div "Save" at bounding box center [748, 541] width 1109 height 43
click at [250, 485] on link "Add Another Item" at bounding box center [252, 485] width 113 height 26
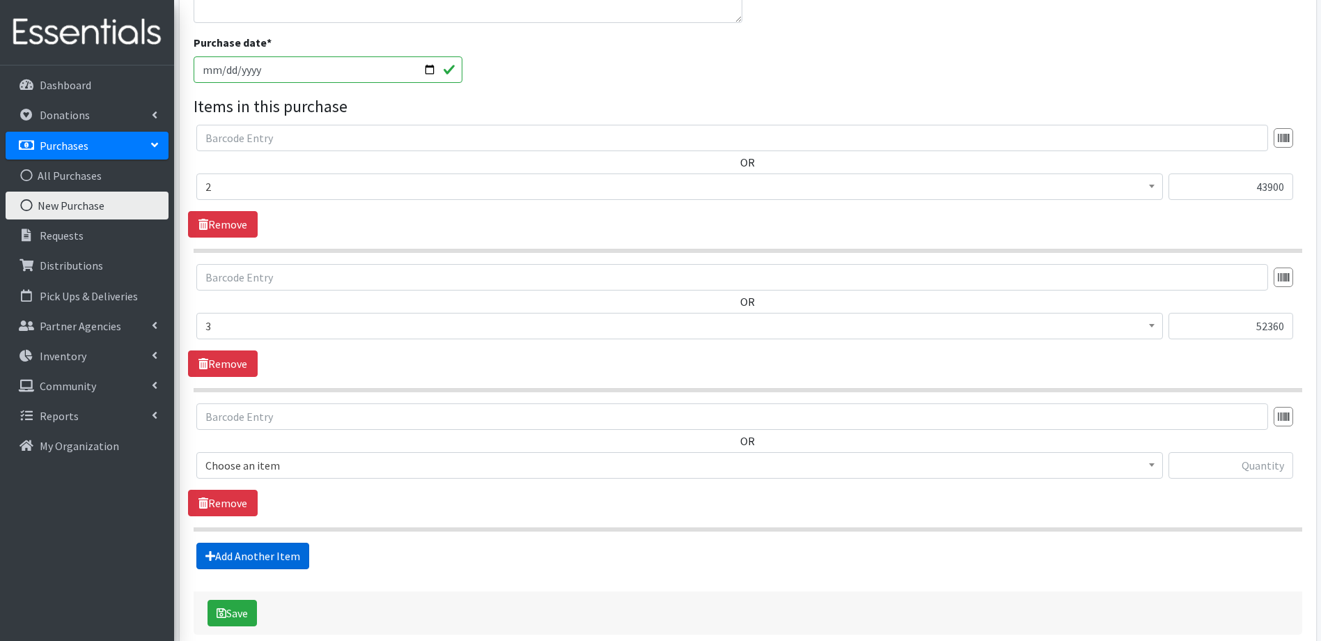
scroll to position [637, 0]
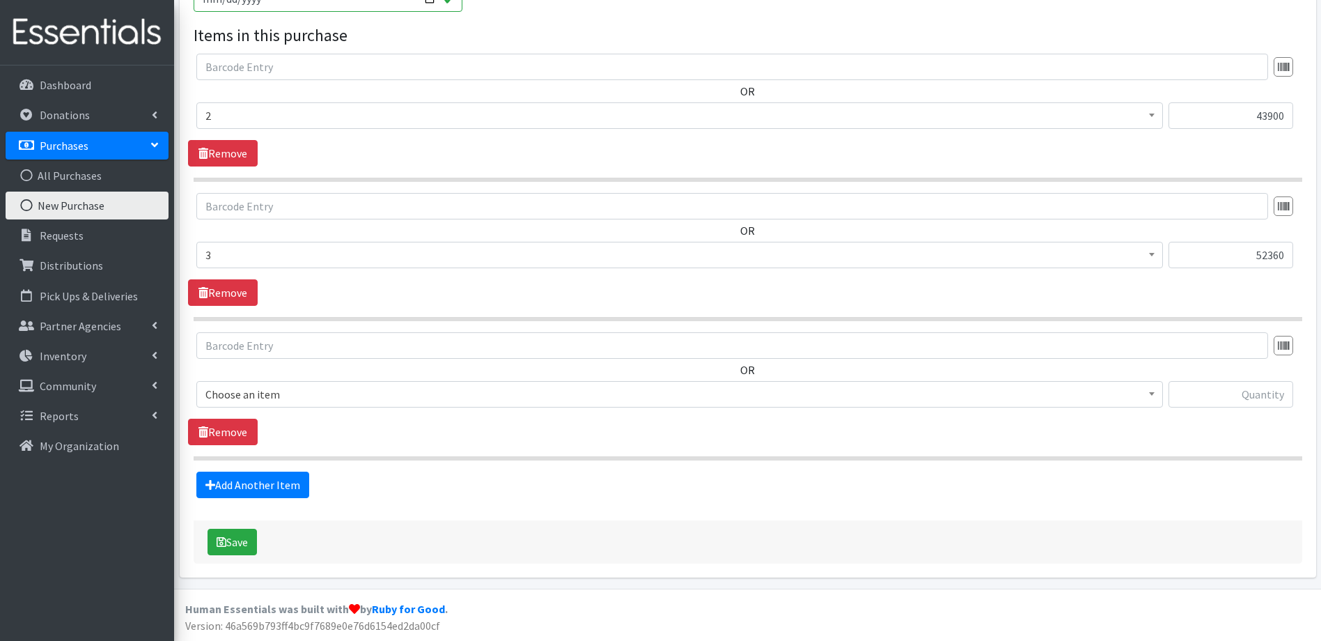
click at [466, 395] on span "Choose an item" at bounding box center [679, 394] width 949 height 20
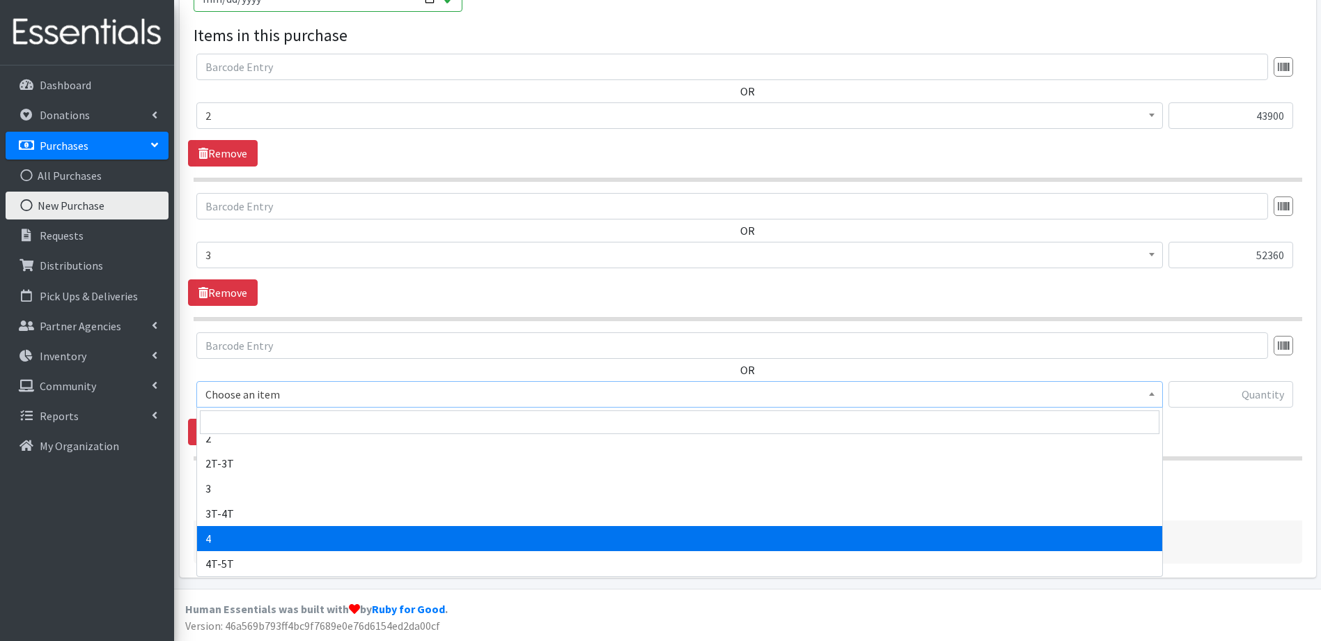
select select "9188"
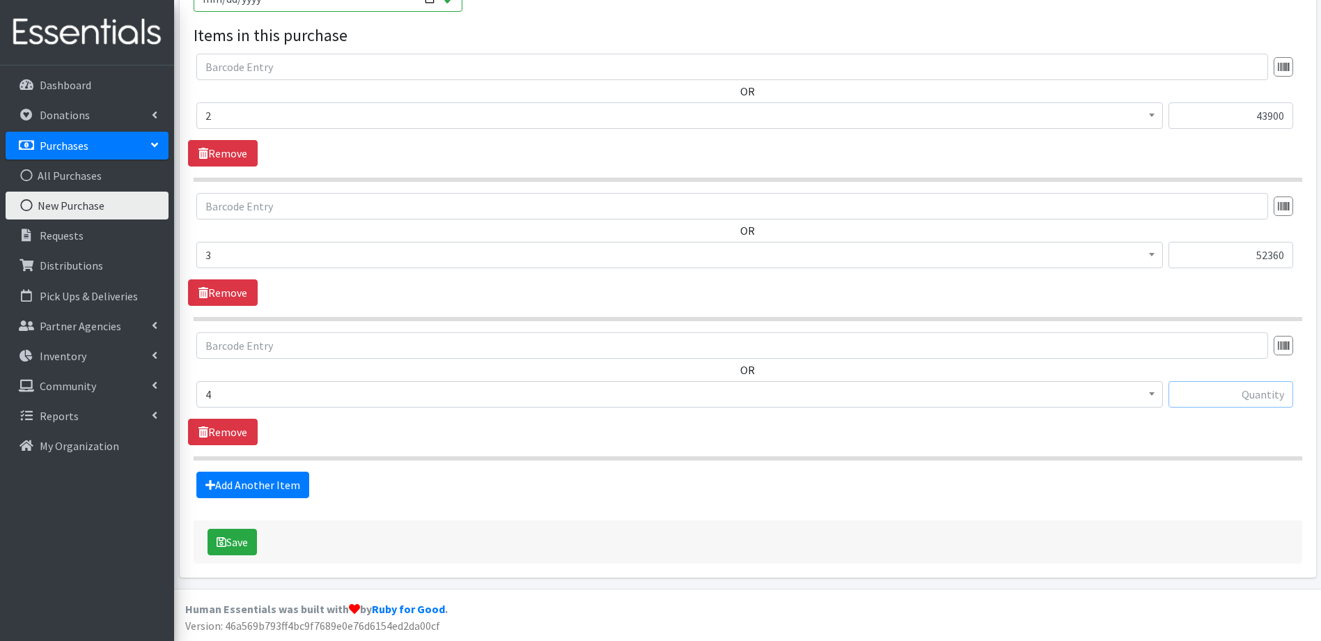
click at [1190, 400] on input "text" at bounding box center [1231, 394] width 125 height 26
type input "45220"
click at [256, 487] on link "Add Another Item" at bounding box center [252, 485] width 113 height 26
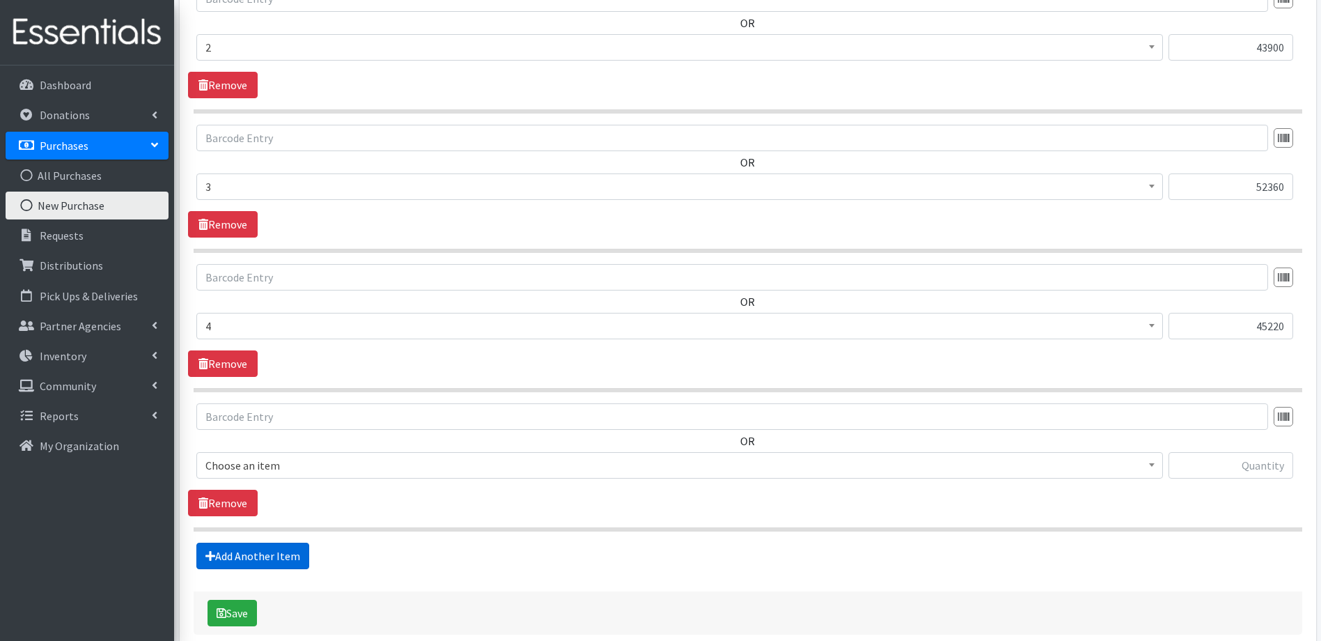
scroll to position [777, 0]
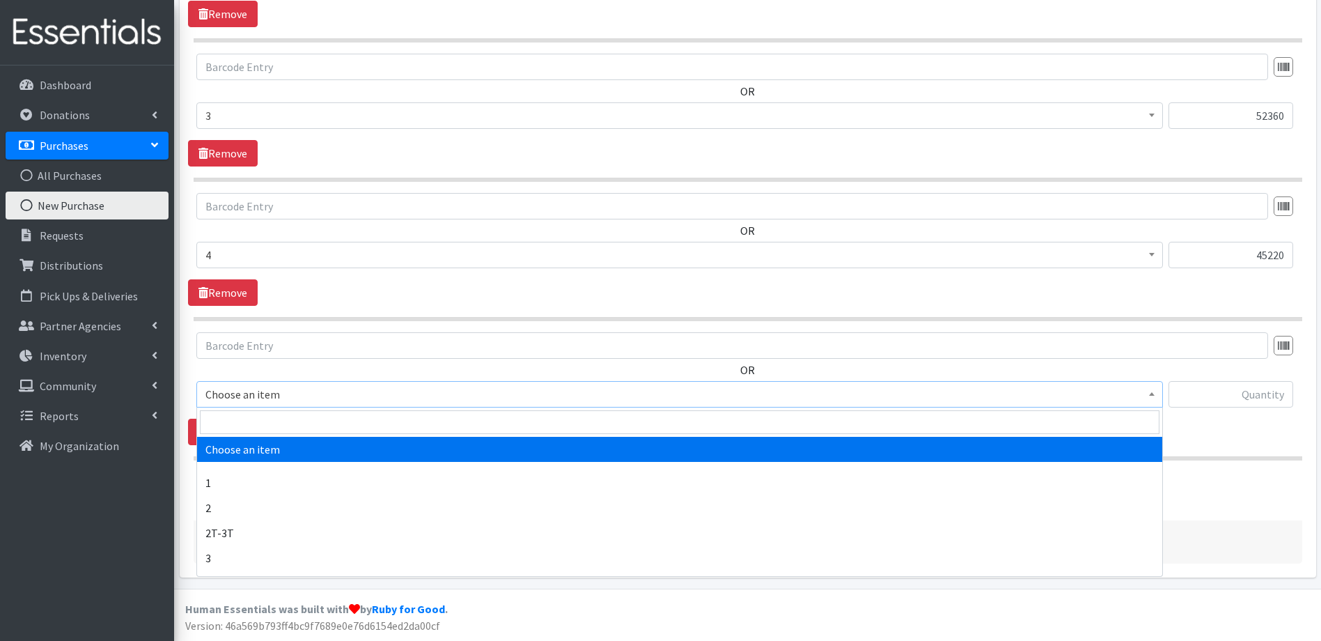
click at [420, 392] on span "Choose an item" at bounding box center [679, 394] width 949 height 20
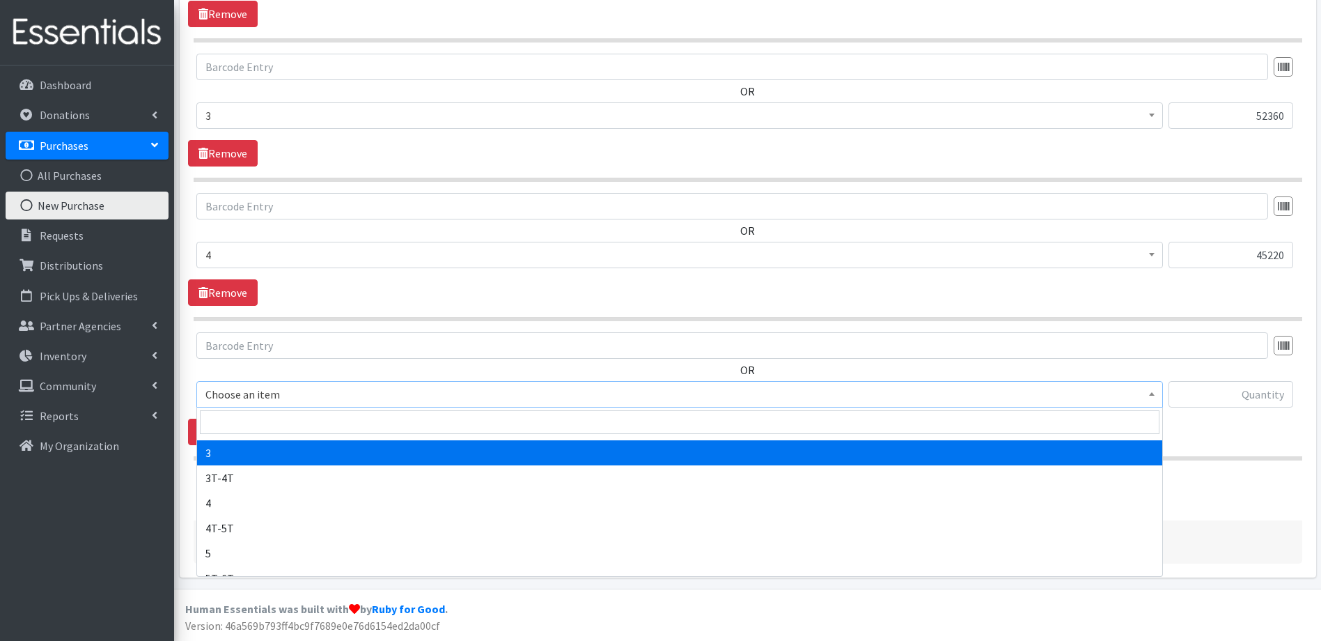
scroll to position [139, 0]
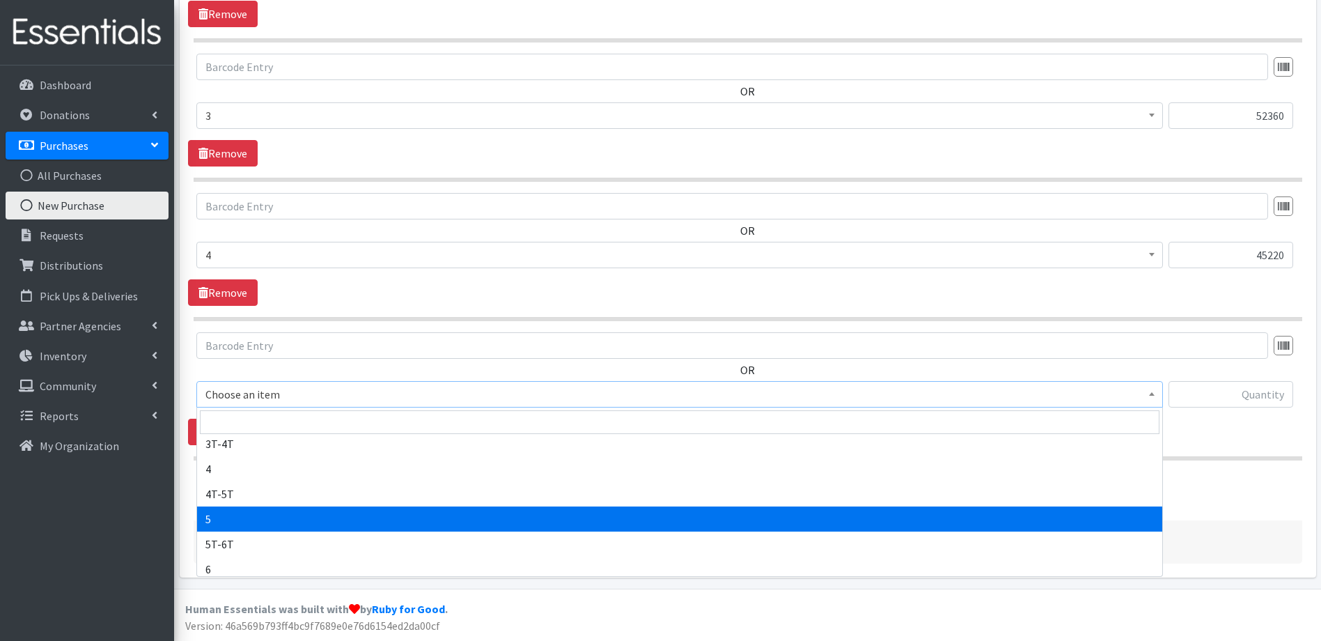
select select "9189"
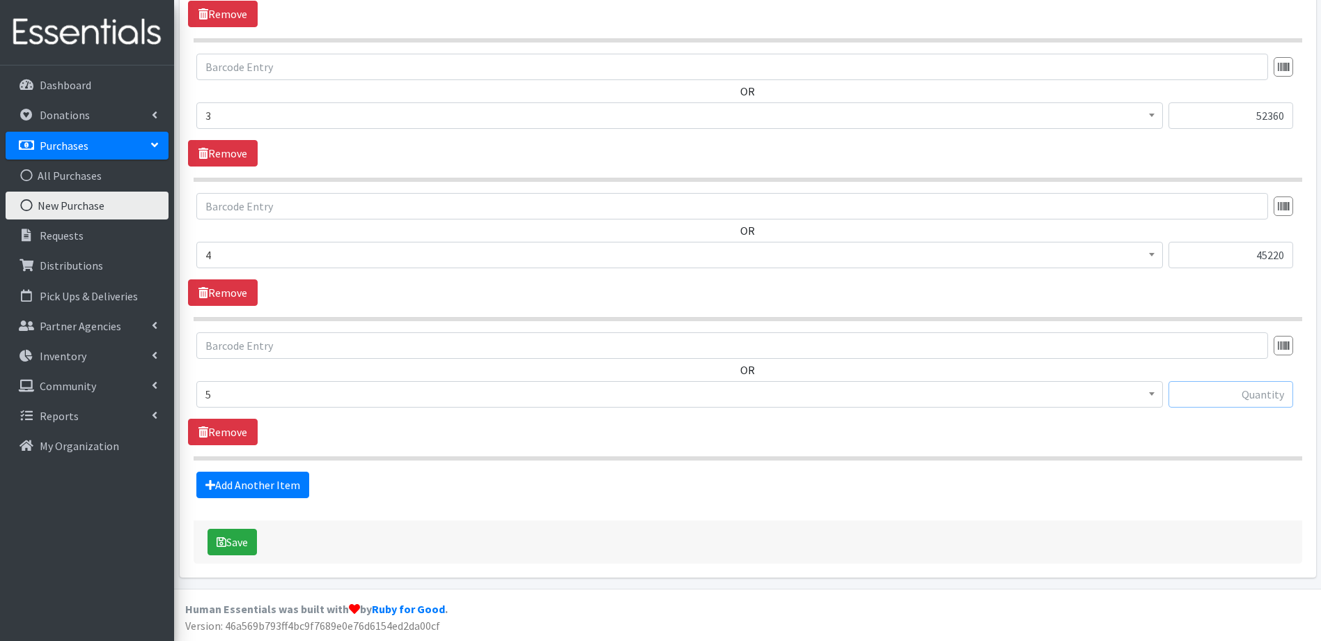
click at [1224, 405] on input "text" at bounding box center [1231, 394] width 125 height 26
type input "34872"
click at [288, 492] on link "Add Another Item" at bounding box center [252, 485] width 113 height 26
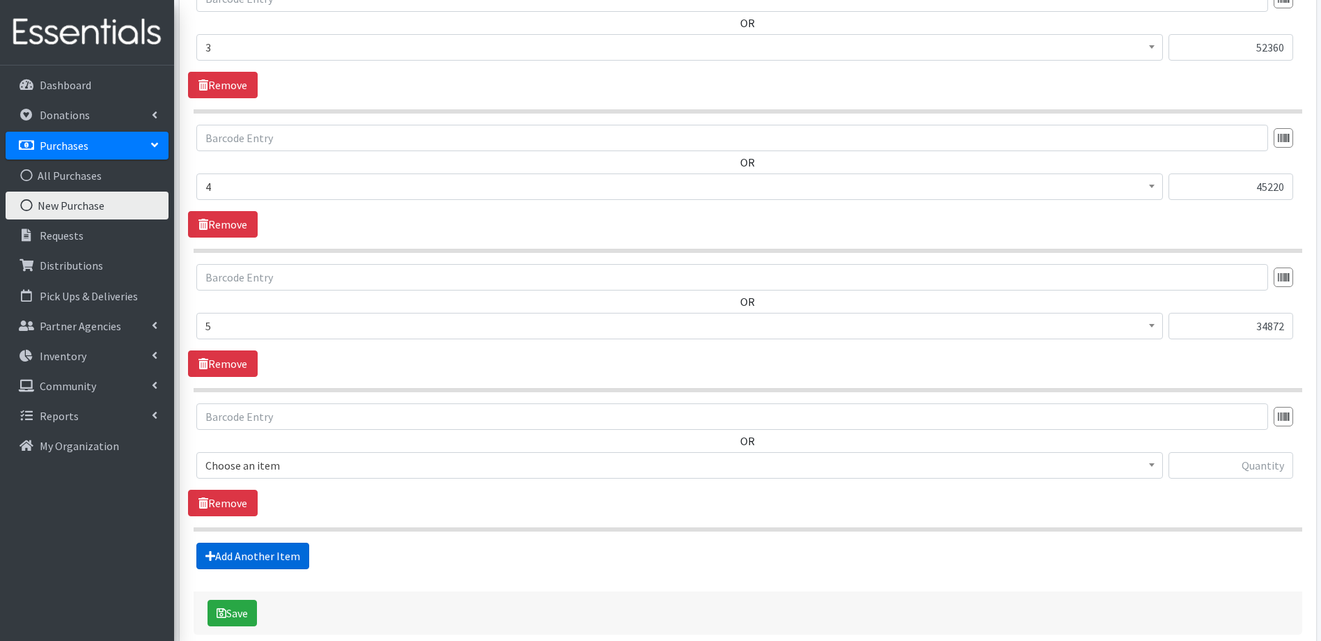
scroll to position [916, 0]
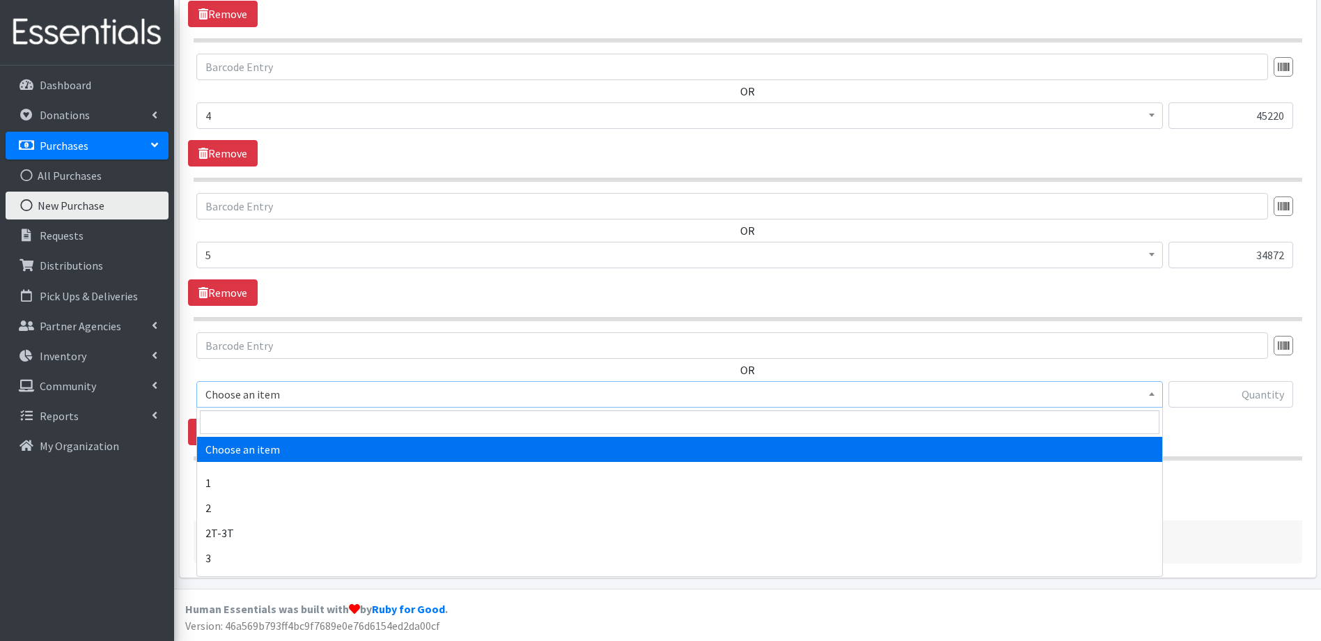
click at [396, 399] on span "Choose an item" at bounding box center [679, 394] width 949 height 20
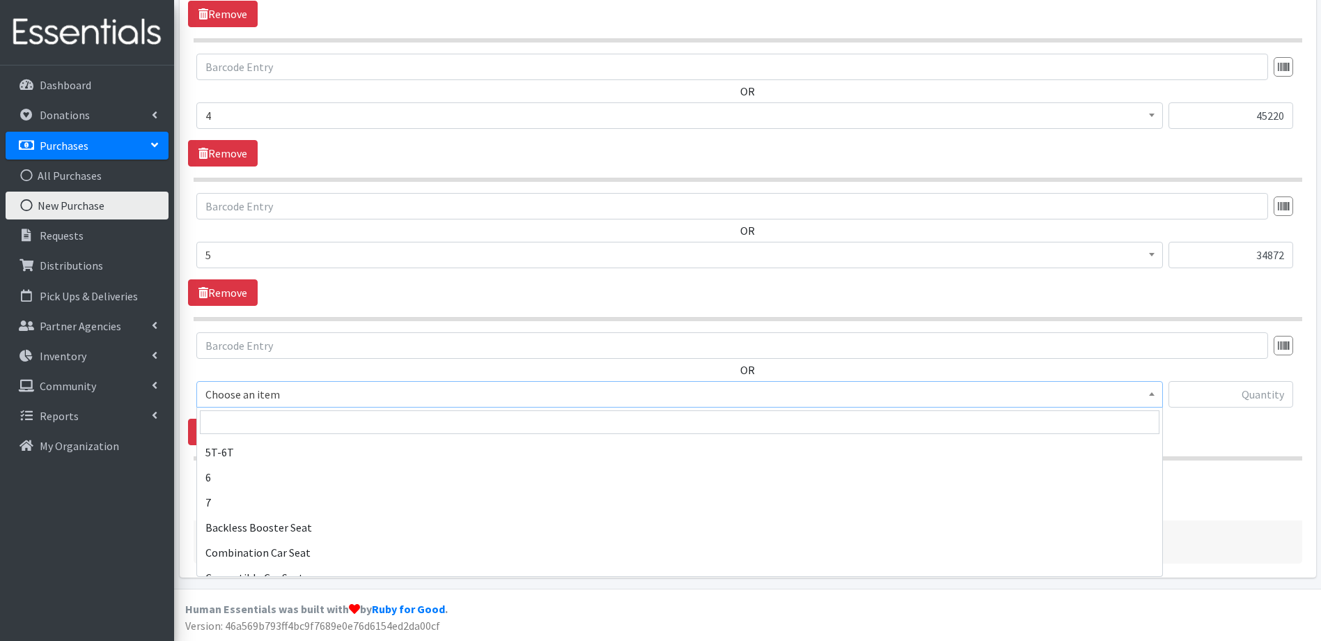
scroll to position [209, 0]
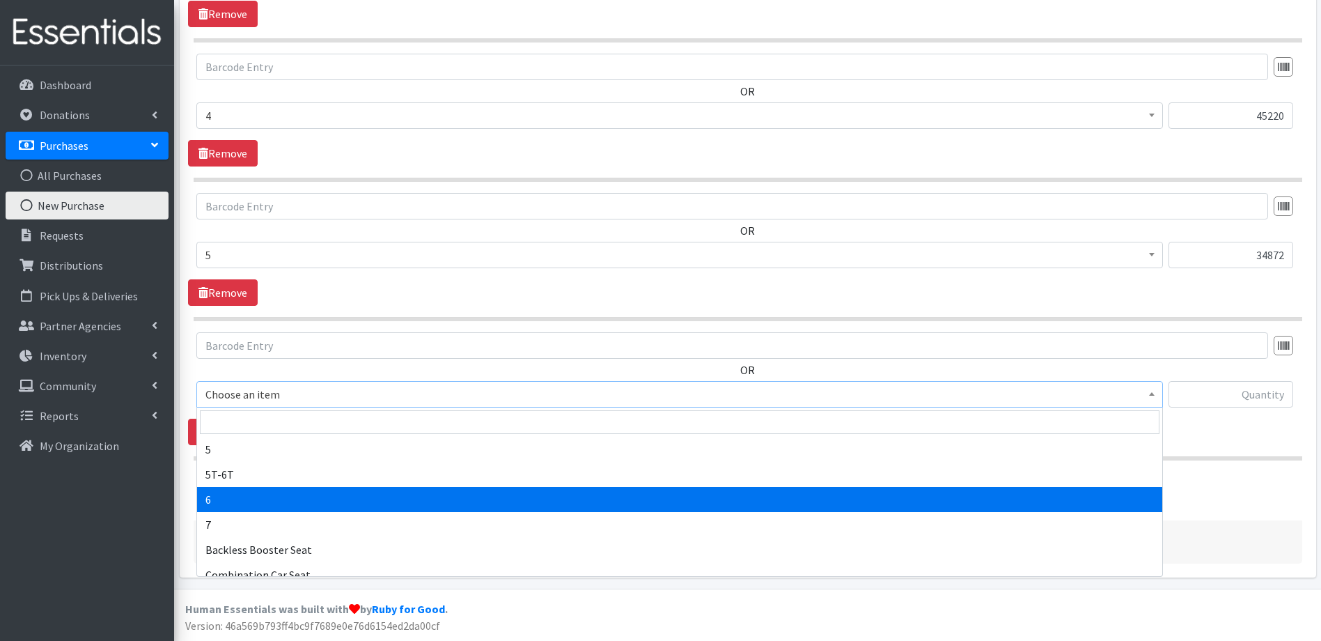
drag, startPoint x: 371, startPoint y: 501, endPoint x: 376, endPoint y: 488, distance: 14.1
select select "9190"
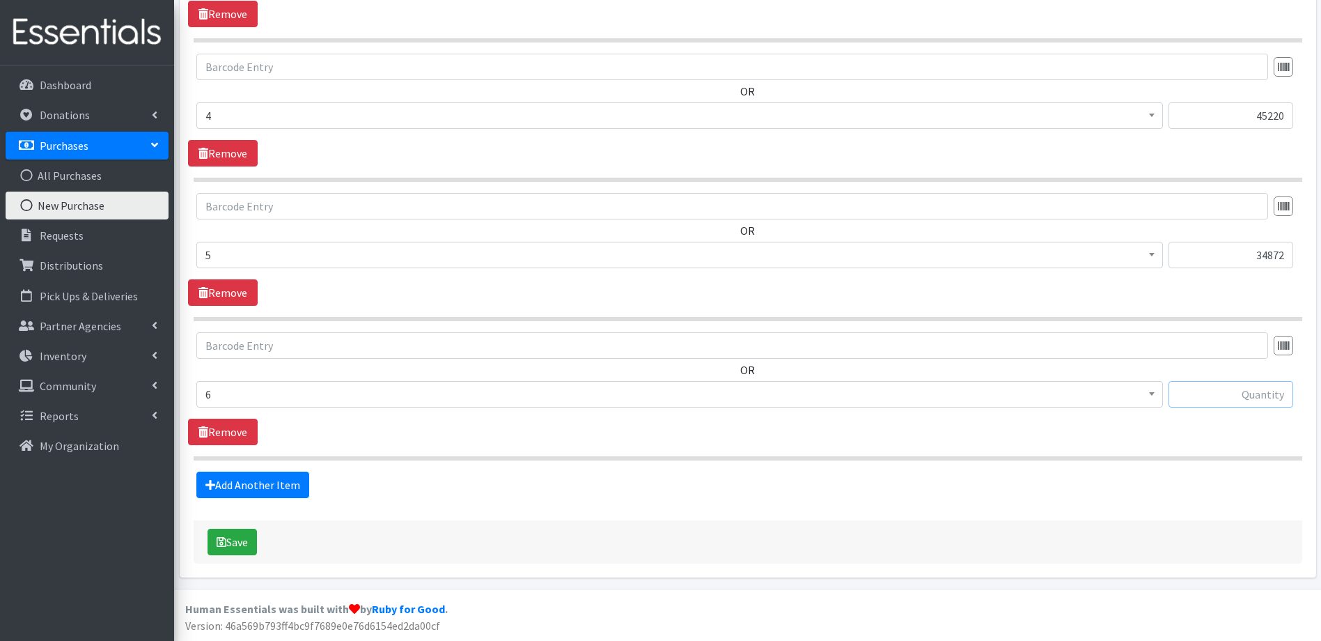
click at [1206, 395] on input "text" at bounding box center [1231, 394] width 125 height 26
type input "48600"
click at [256, 479] on link "Add Another Item" at bounding box center [252, 485] width 113 height 26
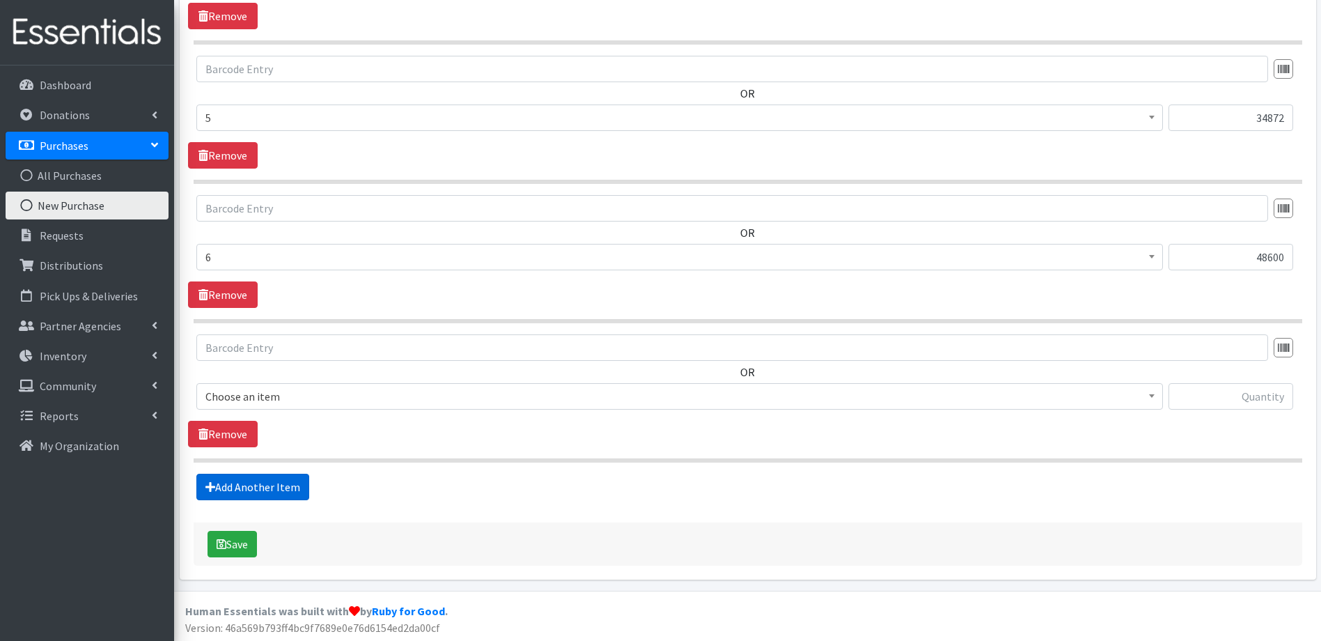
scroll to position [1055, 0]
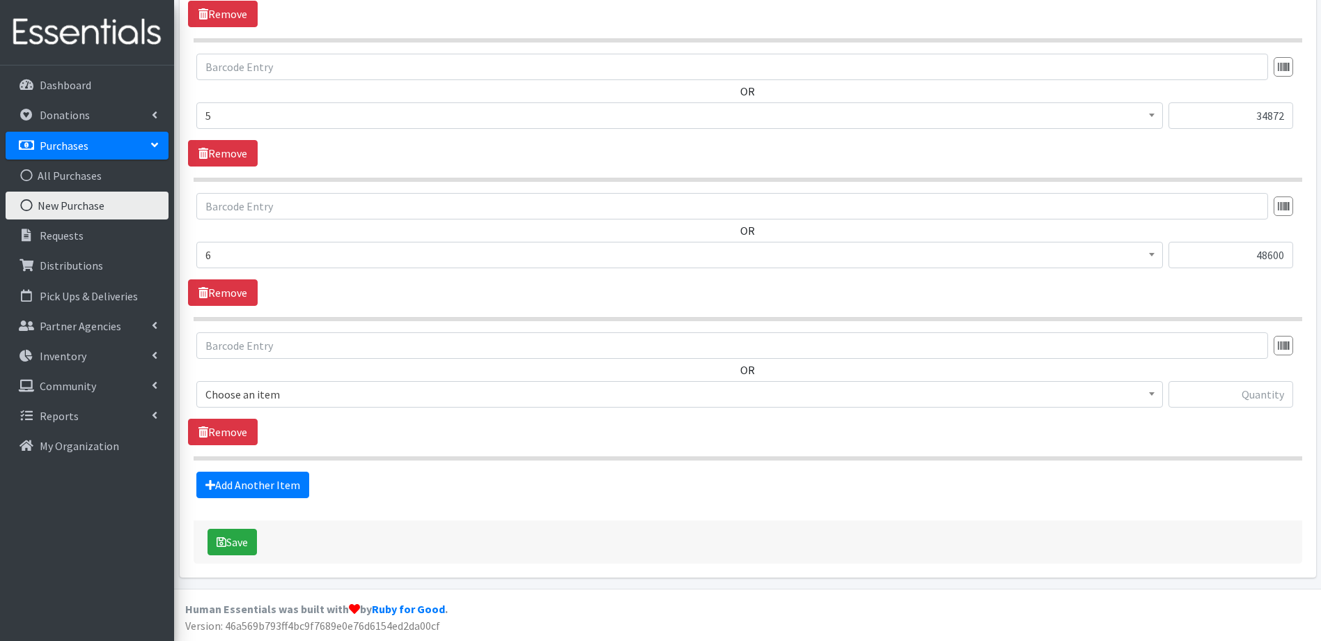
click at [343, 403] on span "Choose an item" at bounding box center [679, 394] width 949 height 20
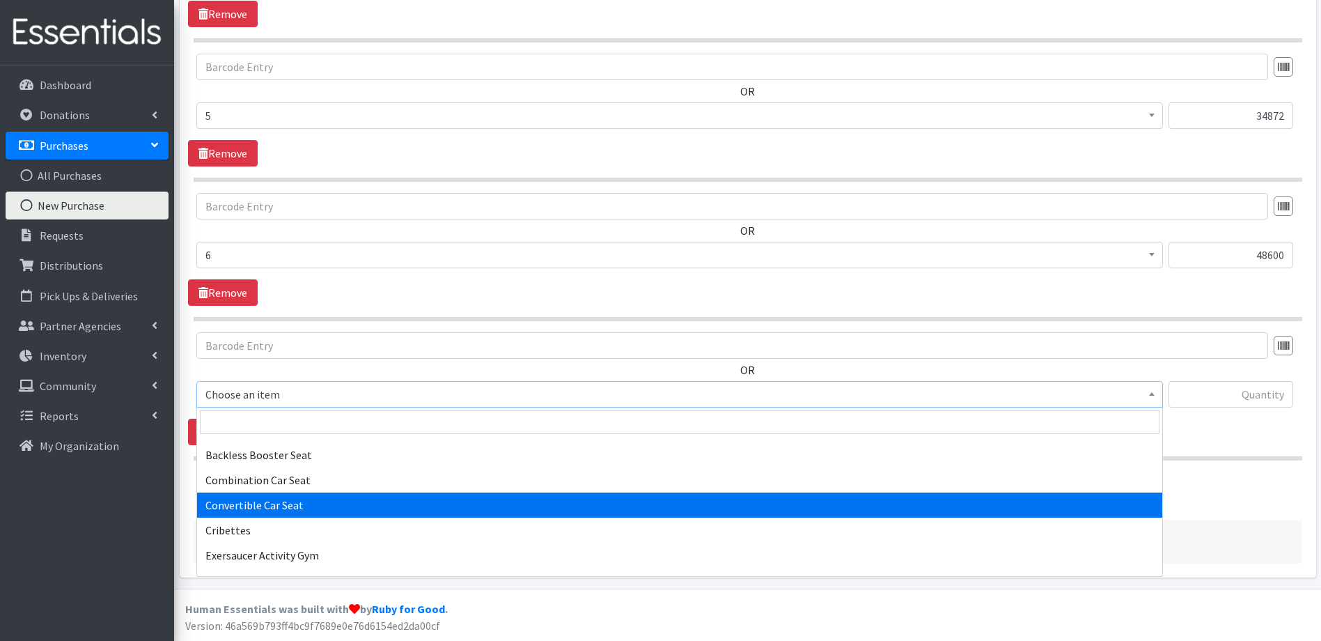
scroll to position [279, 0]
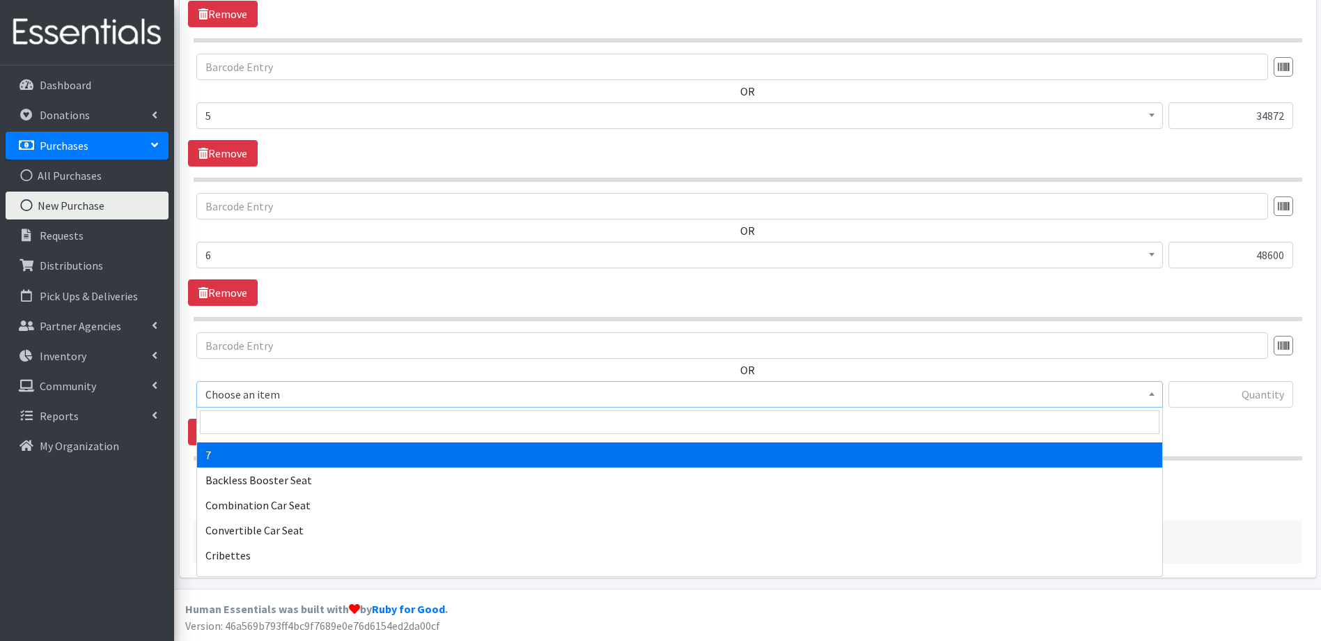
select select "11517"
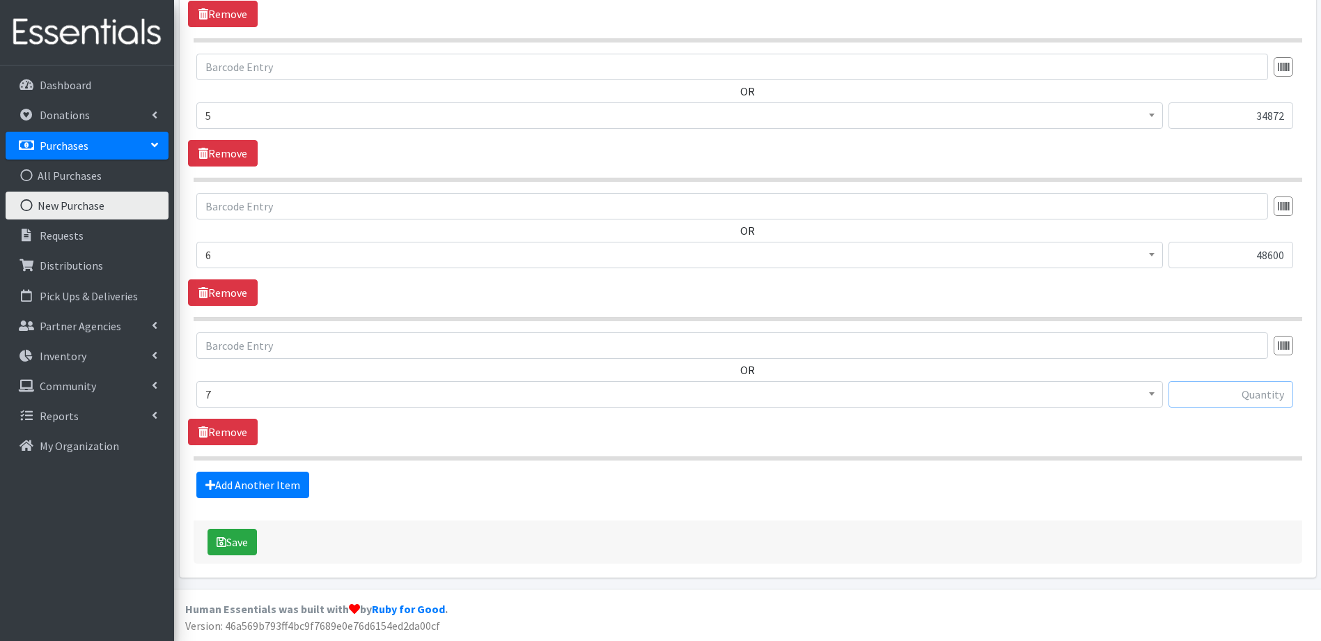
click at [1227, 389] on input "text" at bounding box center [1231, 394] width 125 height 26
type input "23016"
click at [234, 533] on button "Save" at bounding box center [232, 542] width 49 height 26
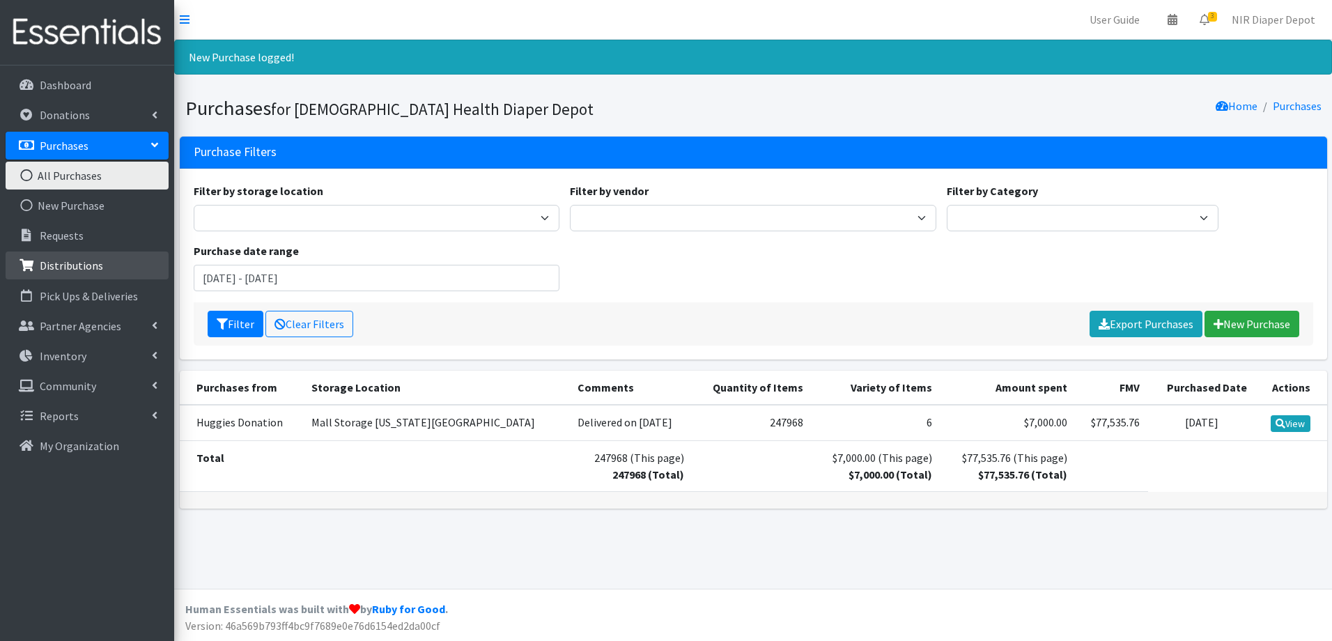
click at [72, 265] on p "Distributions" at bounding box center [71, 265] width 63 height 14
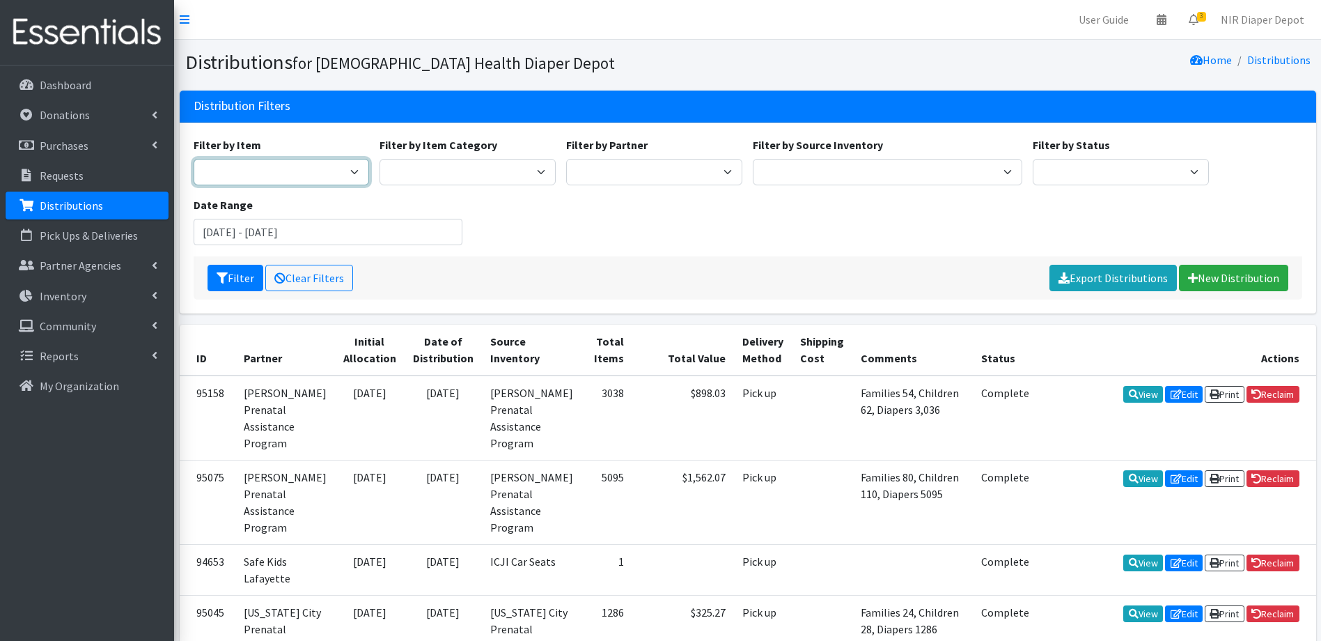
click at [283, 170] on select "1 2 2T-3T 3 3T-4T 4 4T-5T 5 5T-6T 6 7 Backless Booster Seat Boys 2T-3T Boys 3T-…" at bounding box center [282, 172] width 176 height 26
click at [474, 185] on select "Wipes Diapers Pull Ups Infant Safe Sleep Project Swaddle Gifts Car Seats" at bounding box center [468, 172] width 176 height 26
select select "73"
click at [380, 159] on select "Wipes Diapers Pull Ups Infant Safe Sleep Project Swaddle Gifts Car Seats" at bounding box center [468, 172] width 176 height 26
click at [427, 238] on input "June 20, 2025 - September 20, 2025" at bounding box center [329, 232] width 270 height 26
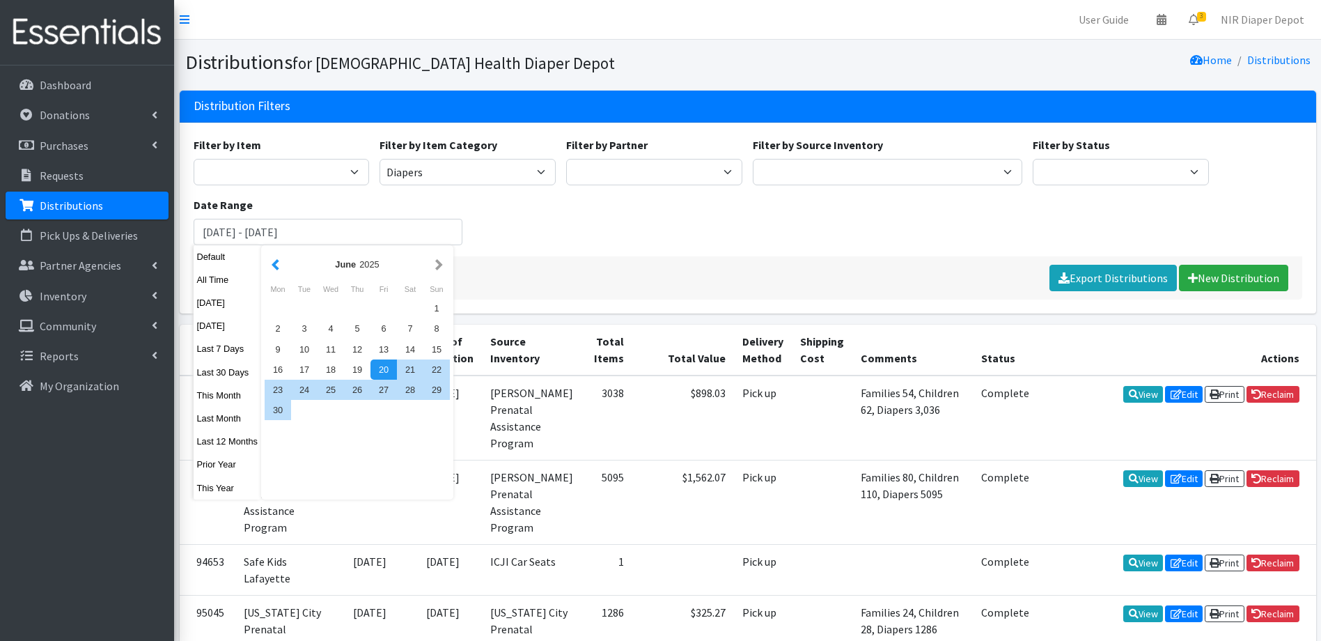
click at [279, 260] on button "button" at bounding box center [275, 264] width 15 height 17
click at [272, 260] on button "button" at bounding box center [275, 264] width 15 height 17
click at [309, 313] on div "1" at bounding box center [304, 308] width 26 height 20
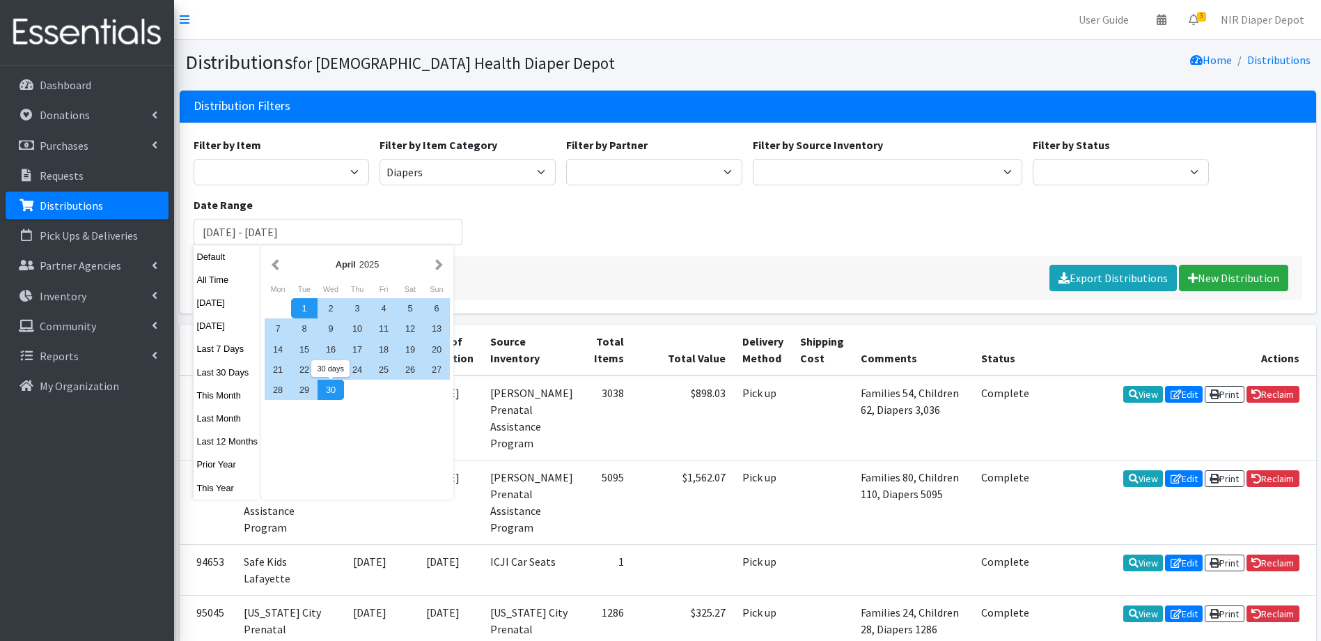
click at [325, 392] on div "30" at bounding box center [331, 390] width 26 height 20
type input "April 1, 2025 - April 30, 2025"
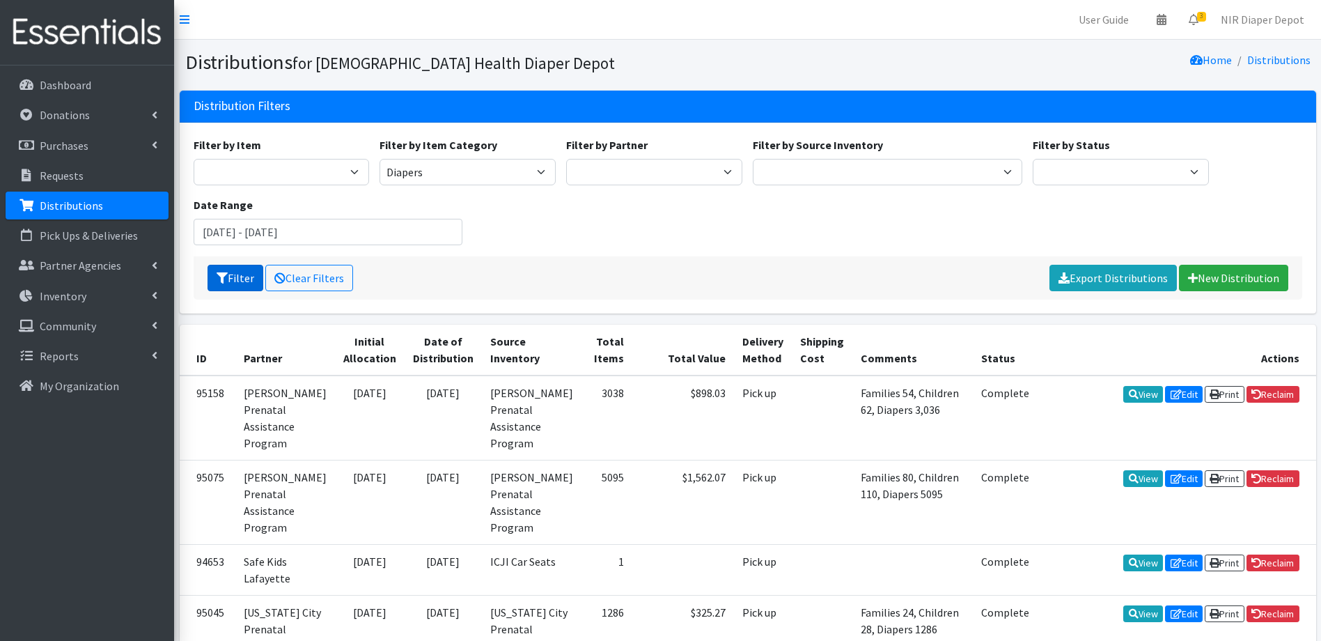
click at [219, 285] on button "Filter" at bounding box center [236, 278] width 56 height 26
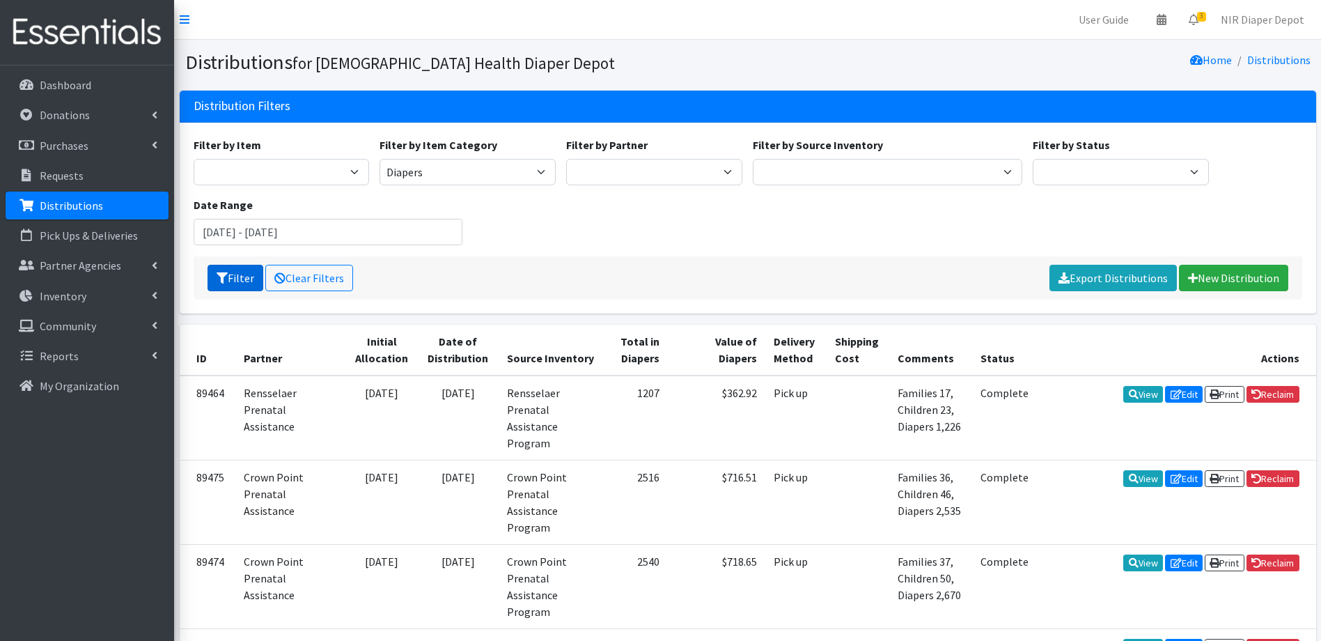
click at [228, 275] on button "Filter" at bounding box center [236, 278] width 56 height 26
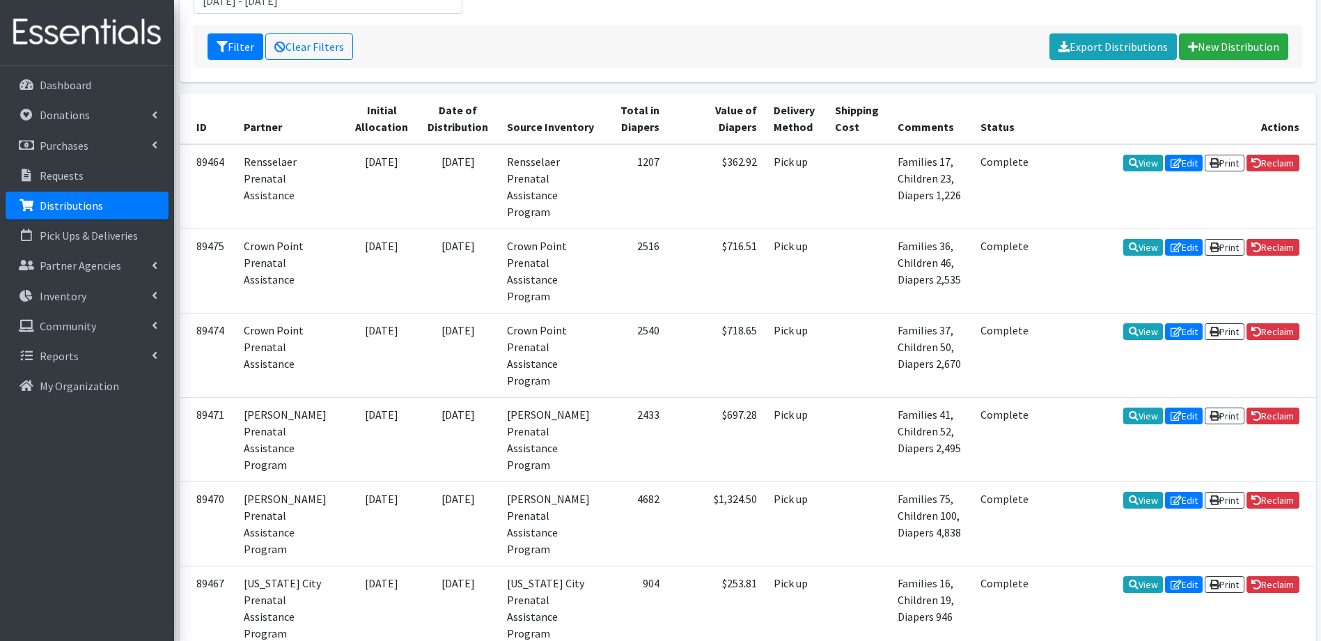
scroll to position [63, 0]
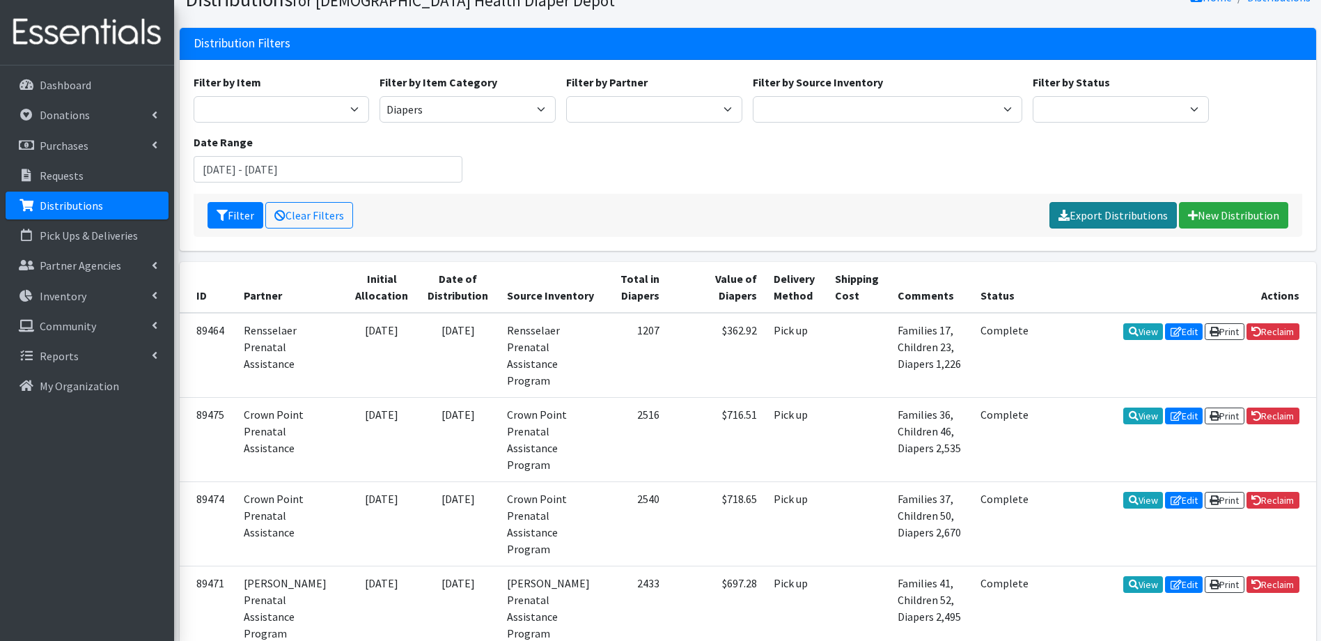
click at [1112, 227] on link "Export Distributions" at bounding box center [1113, 215] width 127 height 26
drag, startPoint x: 474, startPoint y: 115, endPoint x: 492, endPoint y: 111, distance: 18.6
click at [488, 111] on select "Wipes Diapers Pull Ups Infant Safe Sleep Project Swaddle Gifts Car Seats" at bounding box center [468, 109] width 176 height 26
select select
click at [380, 96] on select "Wipes Diapers Pull Ups Infant Safe Sleep Project Swaddle Gifts Car Seats" at bounding box center [468, 109] width 176 height 26
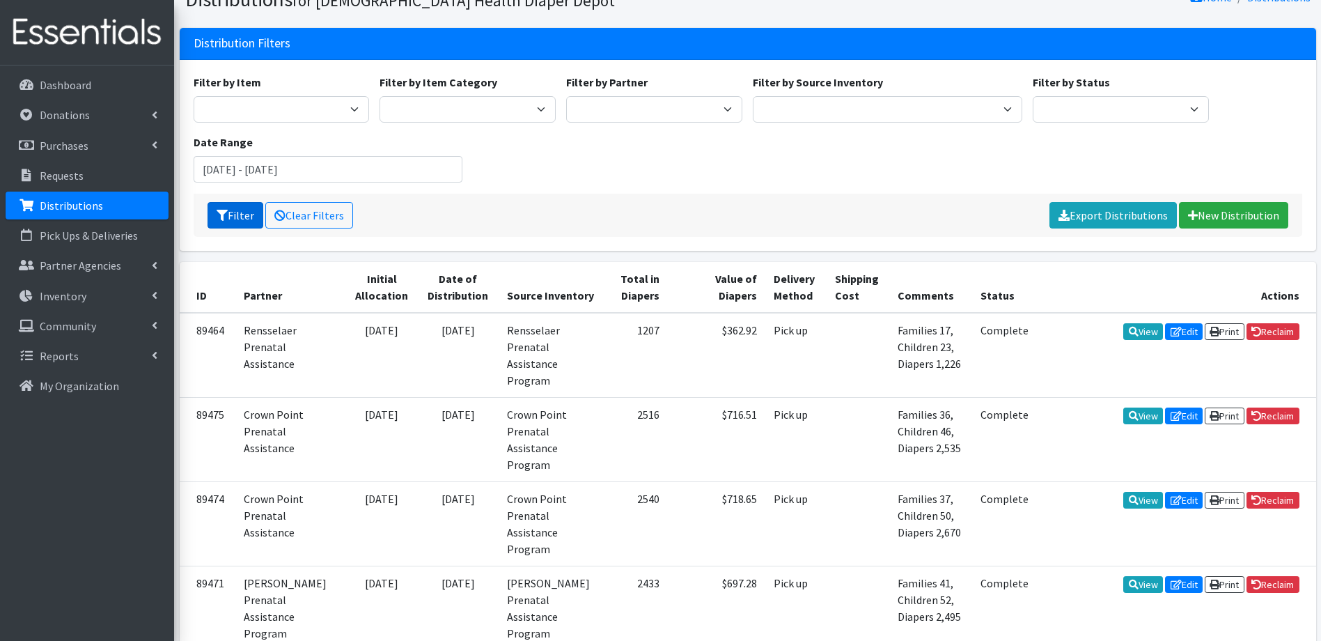
click at [243, 217] on button "Filter" at bounding box center [236, 215] width 56 height 26
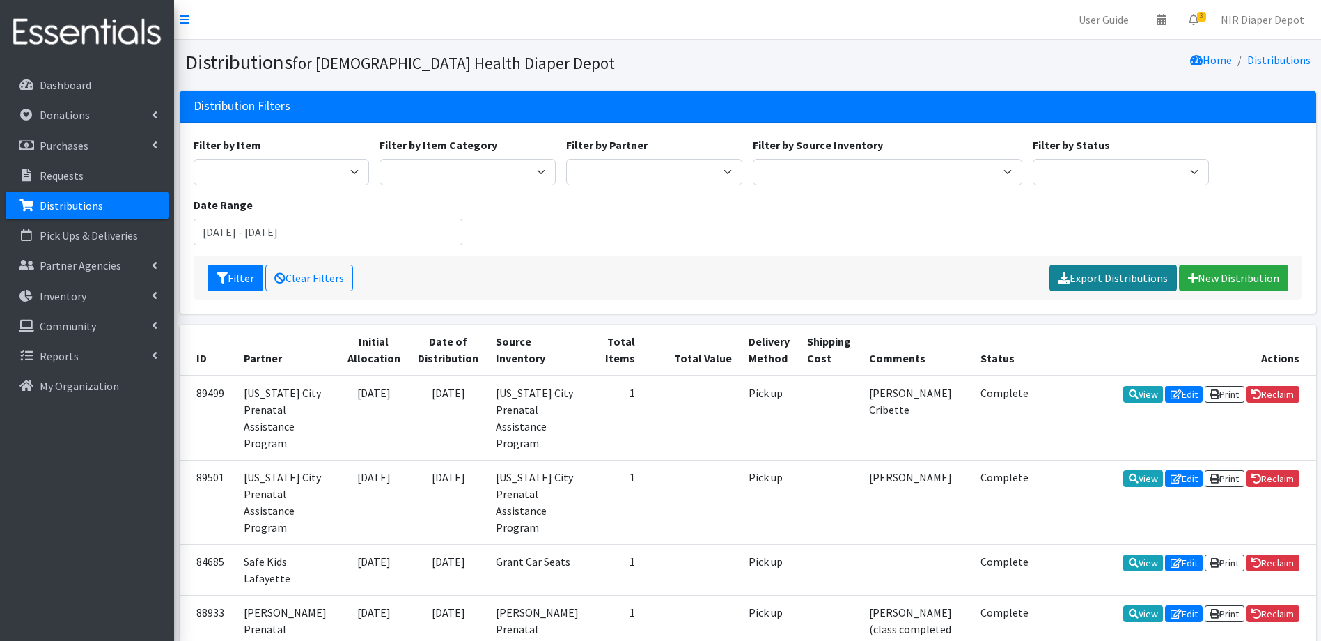
click at [1081, 281] on link "Export Distributions" at bounding box center [1113, 278] width 127 height 26
click at [353, 235] on input "April 1, 2025 - April 30, 2025" at bounding box center [329, 232] width 270 height 26
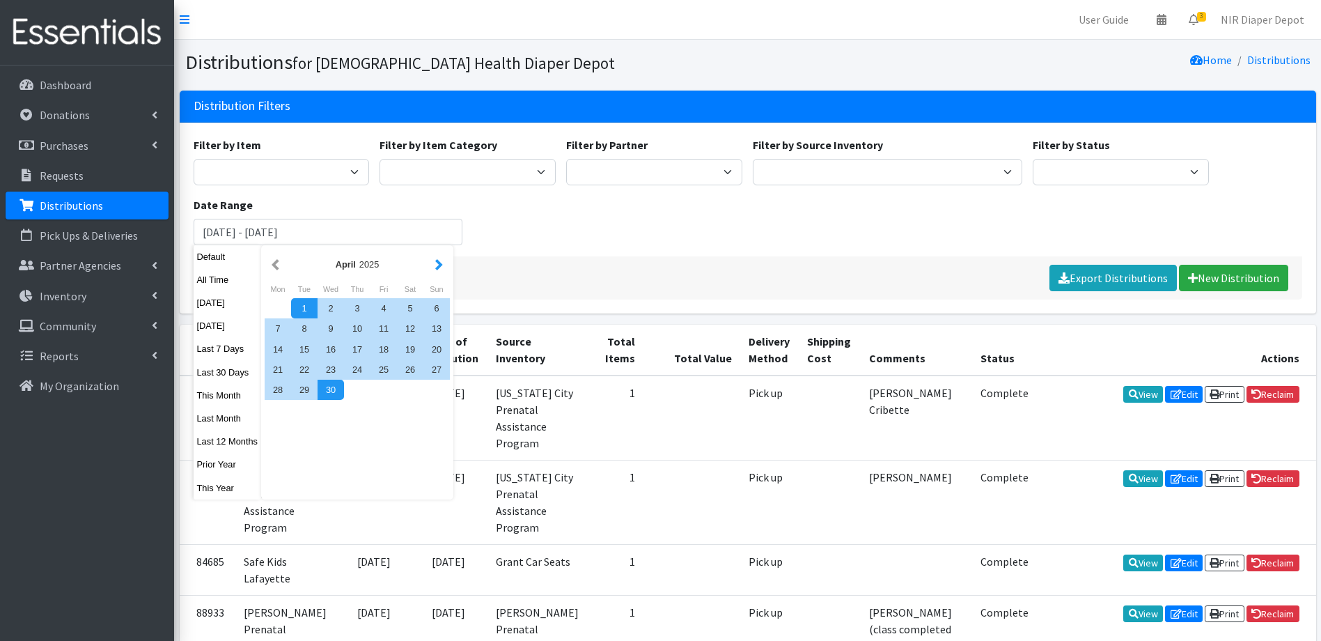
click at [432, 264] on div "April 2025" at bounding box center [357, 264] width 185 height 31
click at [434, 265] on button "button" at bounding box center [439, 264] width 15 height 17
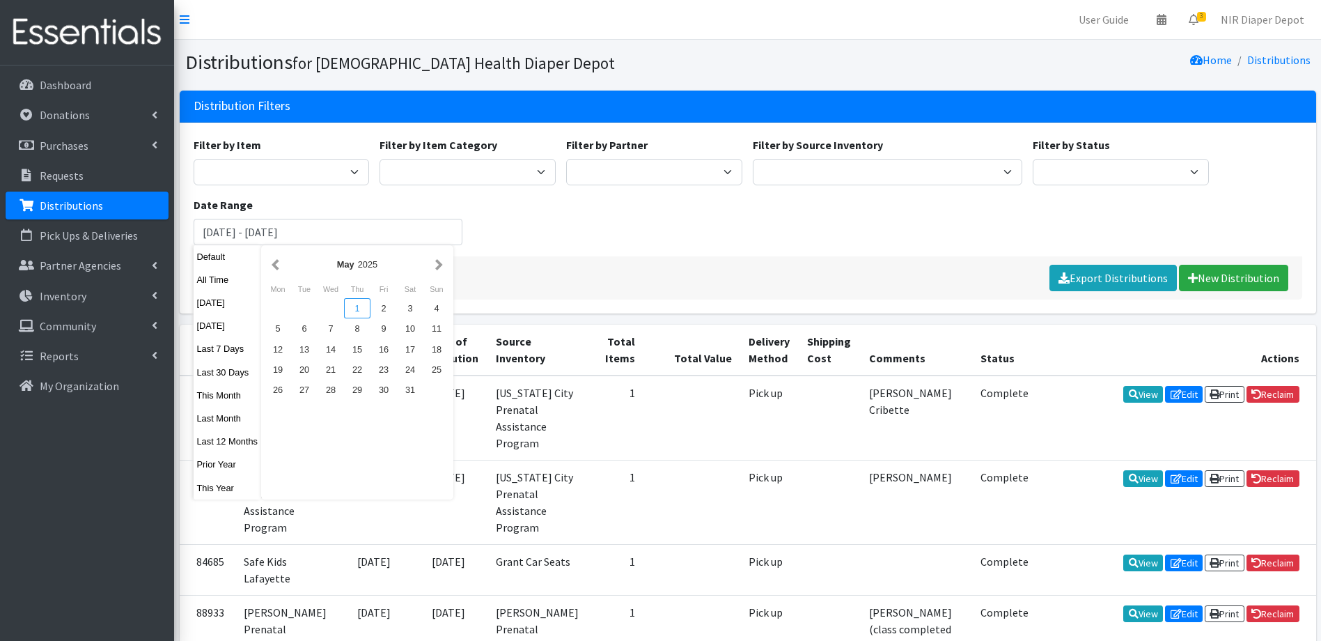
click at [354, 303] on div "1" at bounding box center [357, 308] width 26 height 20
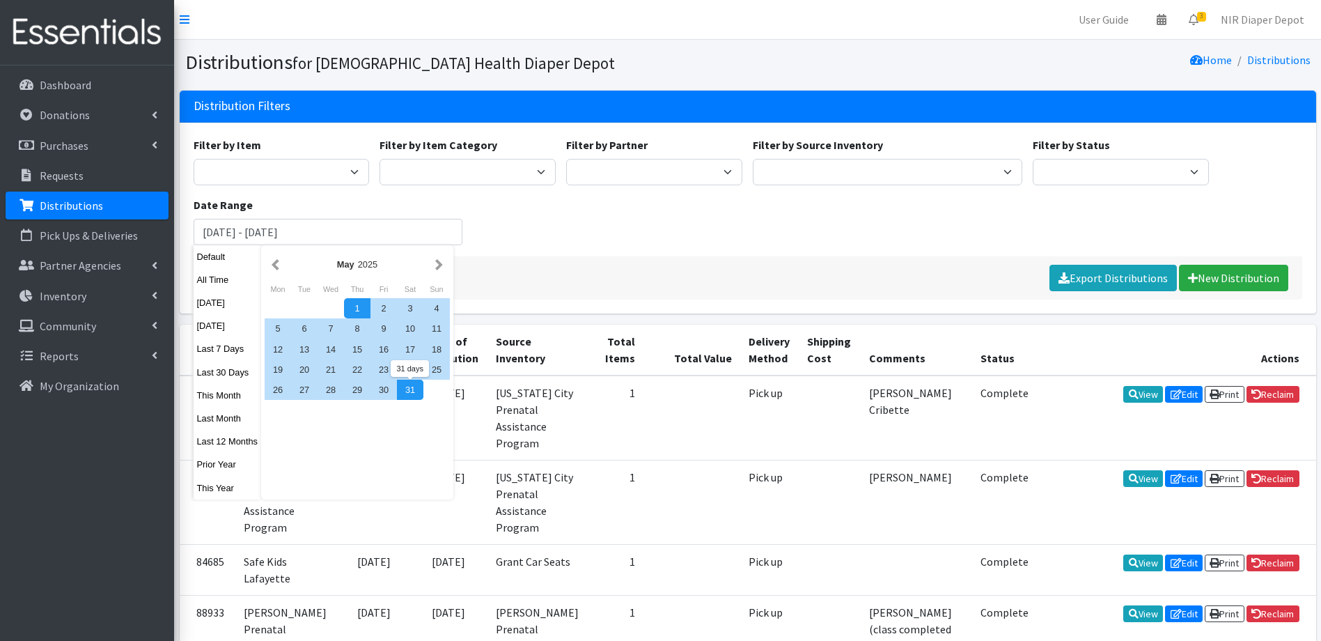
click at [415, 389] on div "31" at bounding box center [410, 390] width 26 height 20
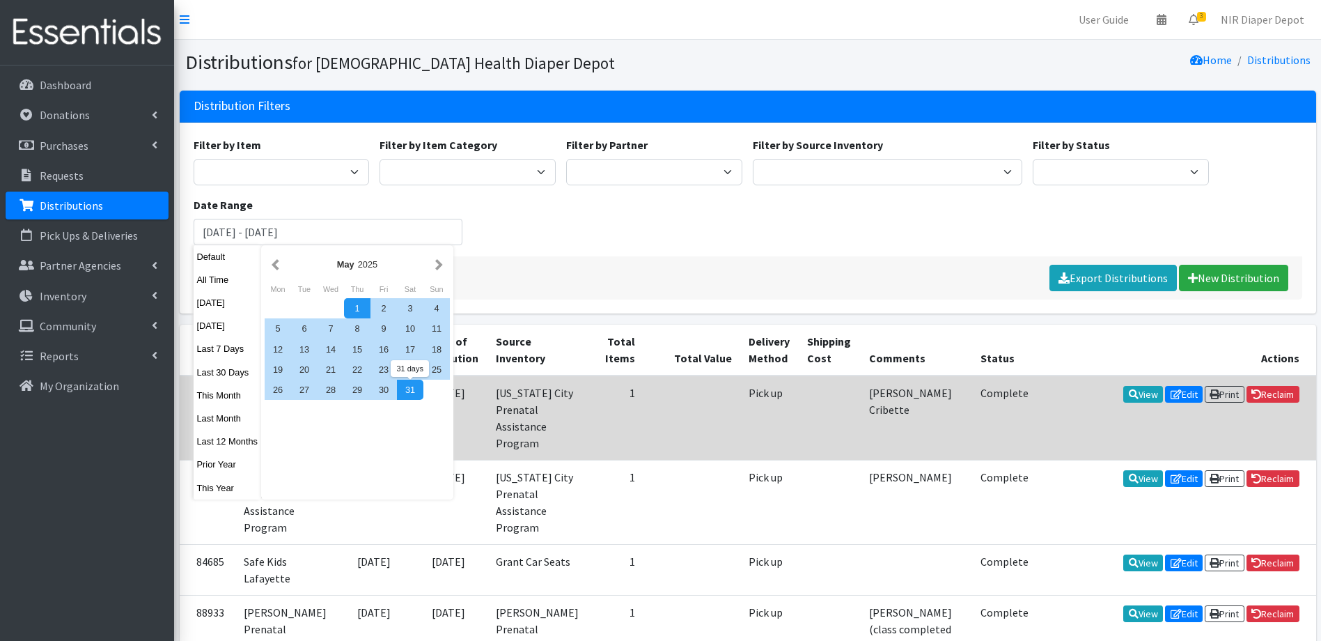
type input "May 1, 2025 - May 31, 2025"
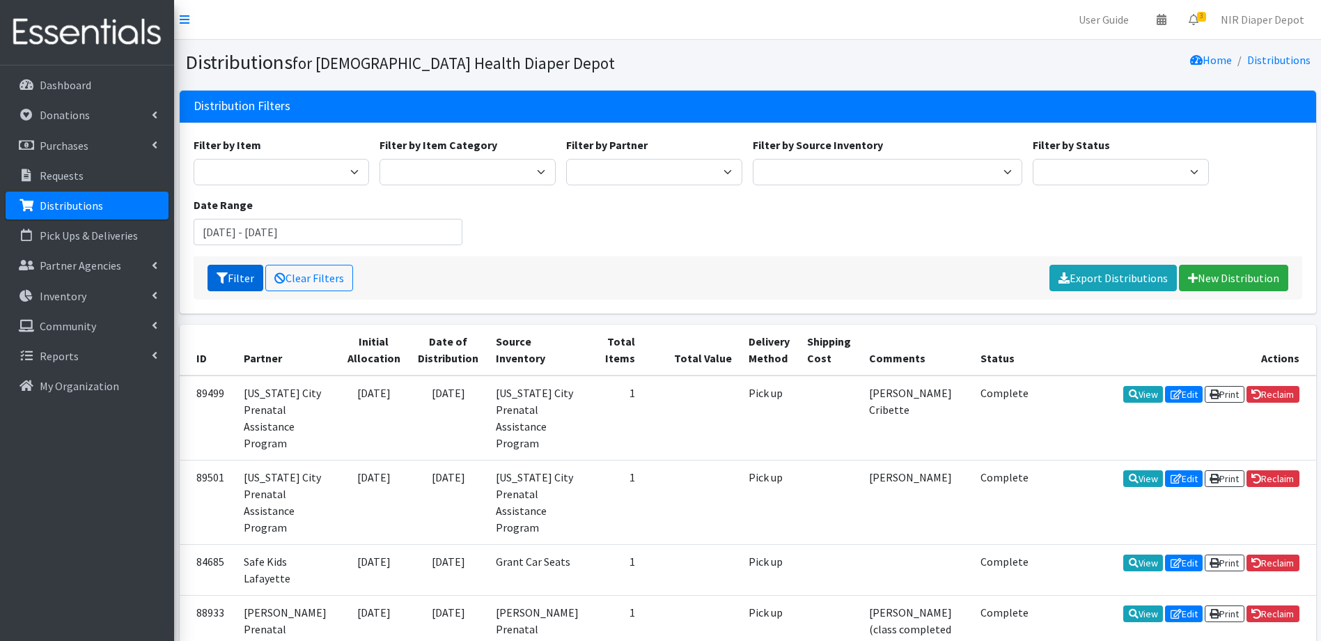
click at [243, 279] on button "Filter" at bounding box center [236, 278] width 56 height 26
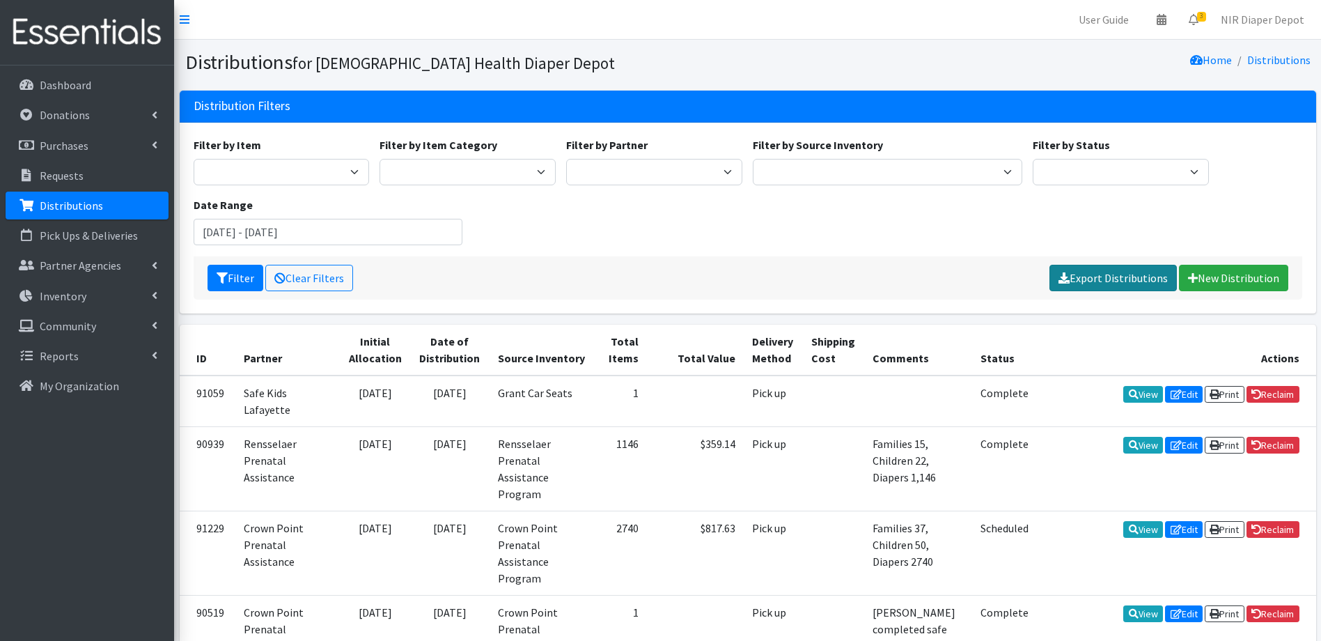
click at [1116, 272] on link "Export Distributions" at bounding box center [1113, 278] width 127 height 26
click at [340, 227] on input "[DATE] - [DATE]" at bounding box center [329, 232] width 270 height 26
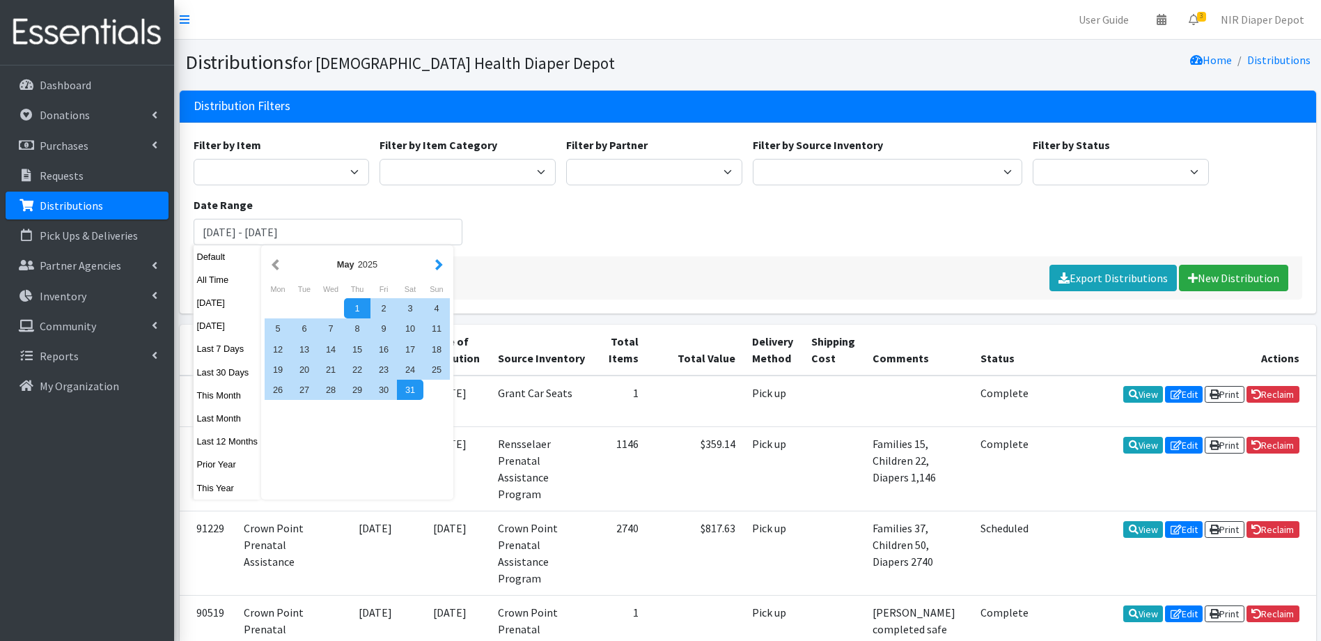
click at [444, 260] on button "button" at bounding box center [439, 264] width 15 height 17
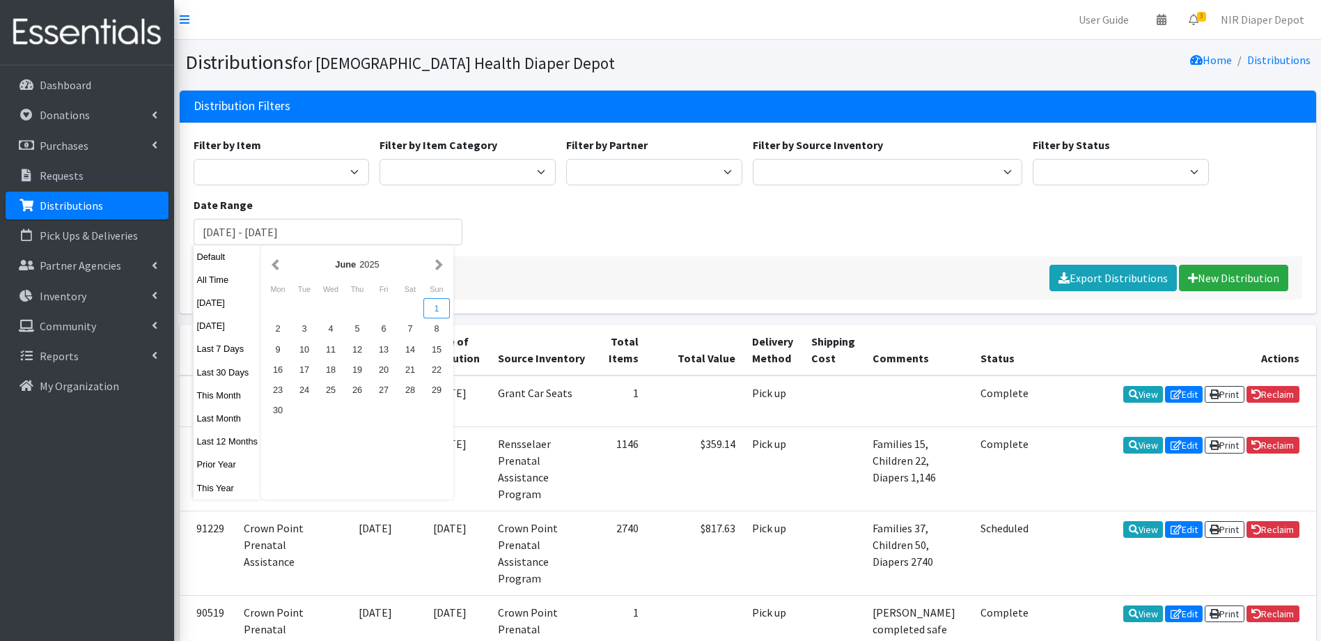
click at [445, 304] on div "1" at bounding box center [436, 308] width 26 height 20
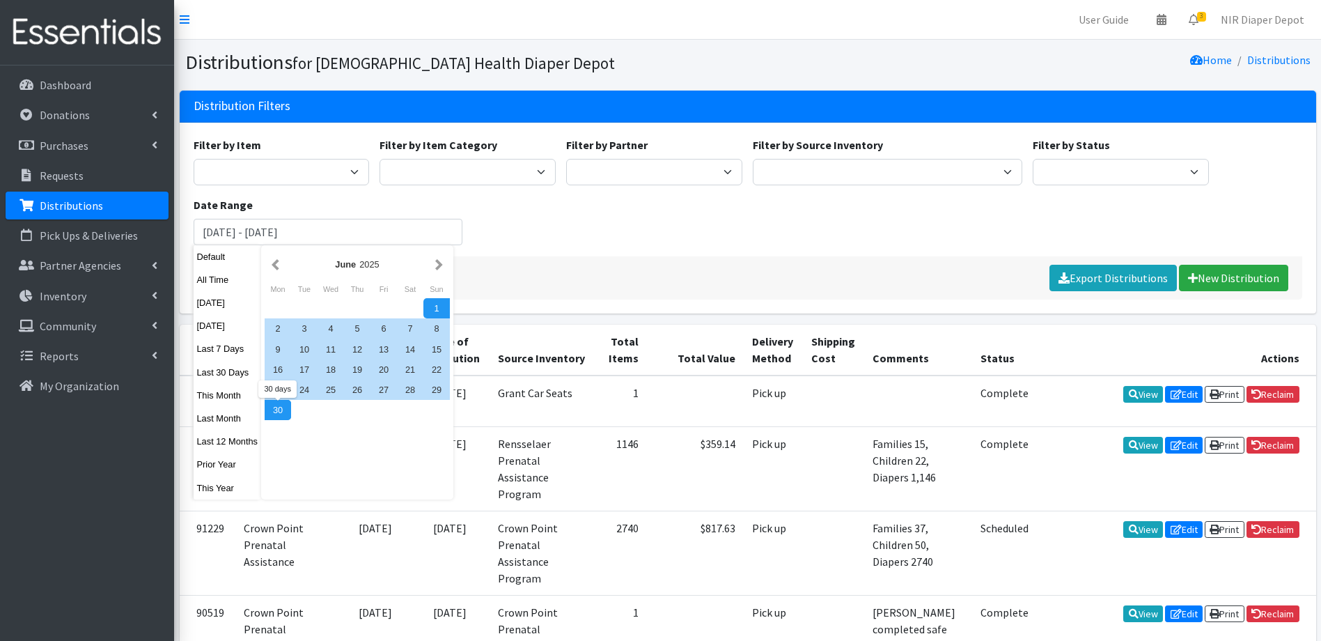
click at [276, 410] on div "30" at bounding box center [278, 410] width 26 height 20
type input "[DATE] - [DATE]"
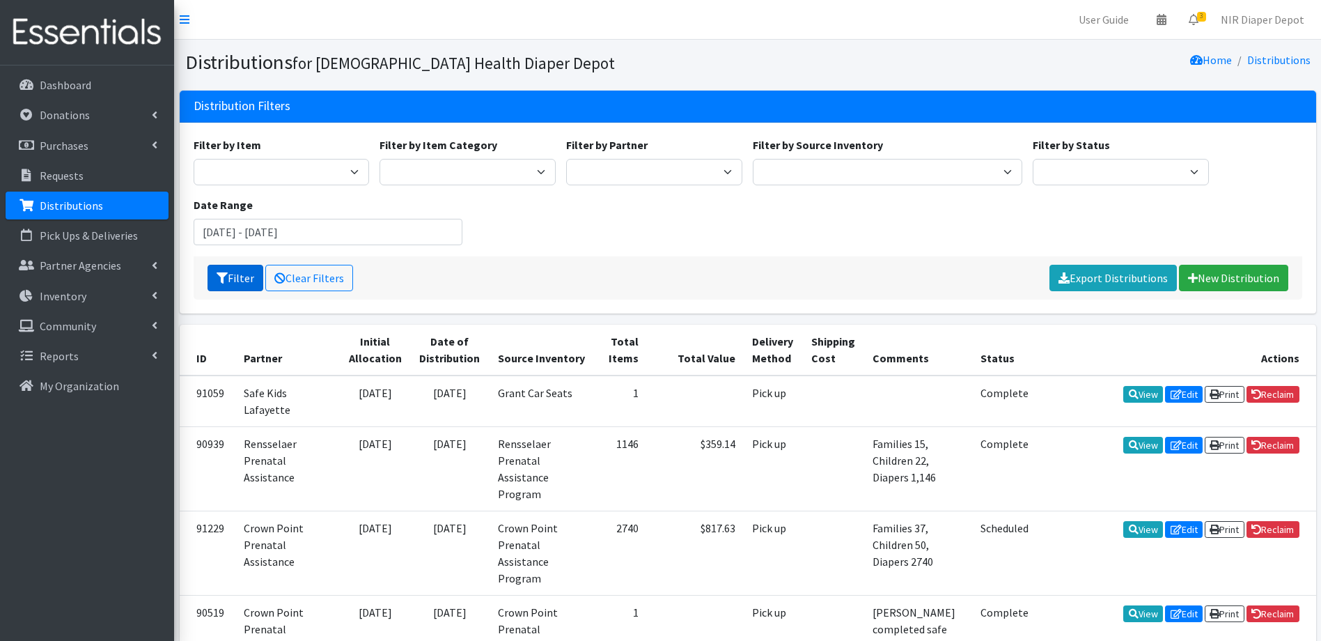
click at [238, 281] on button "Filter" at bounding box center [236, 278] width 56 height 26
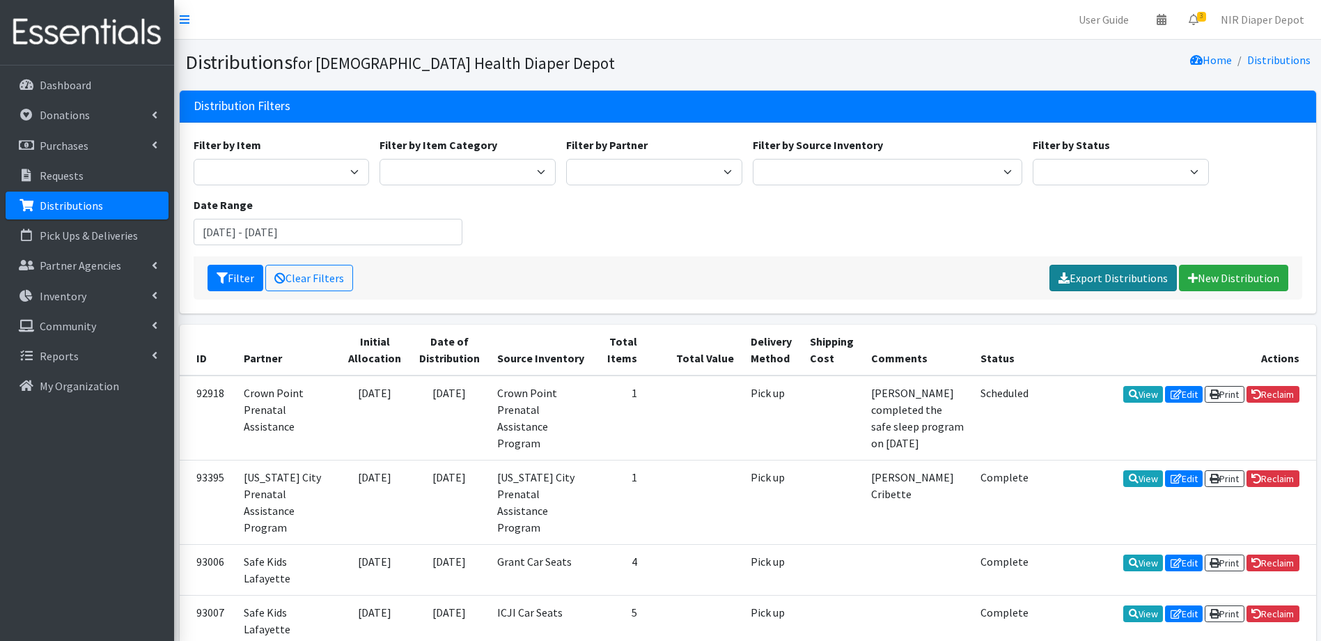
click at [1097, 279] on link "Export Distributions" at bounding box center [1113, 278] width 127 height 26
click at [310, 231] on input "[DATE] - [DATE]" at bounding box center [329, 232] width 270 height 26
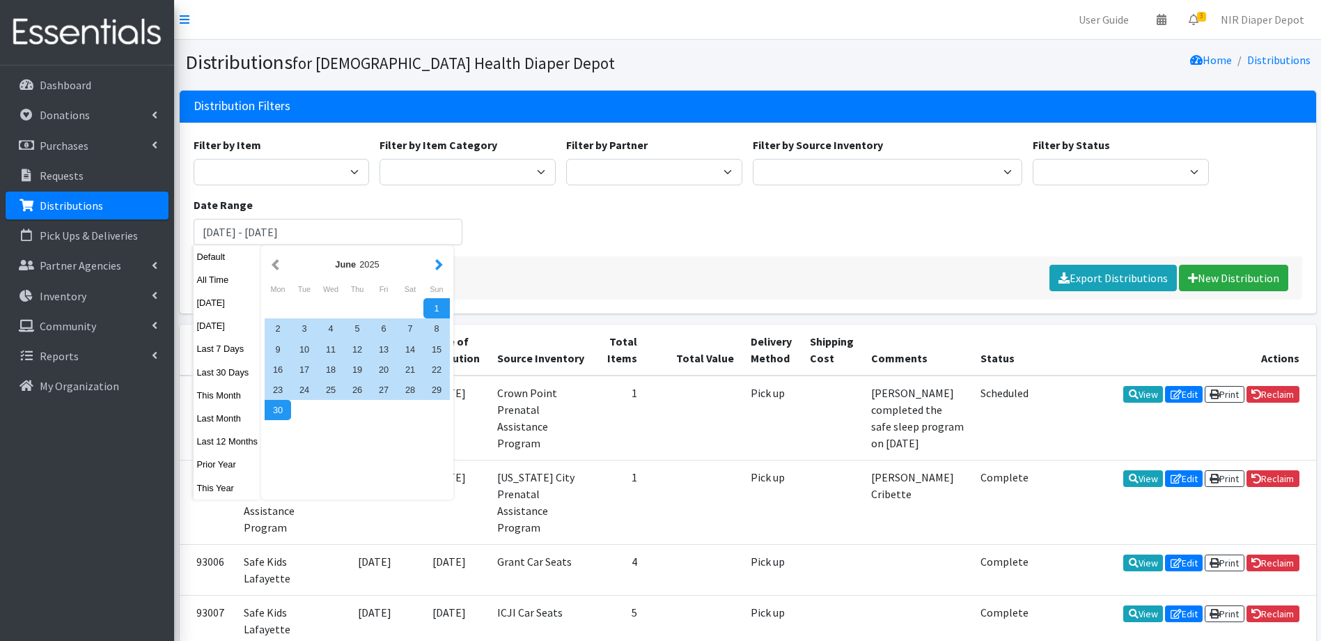
click at [441, 267] on button "button" at bounding box center [439, 264] width 15 height 17
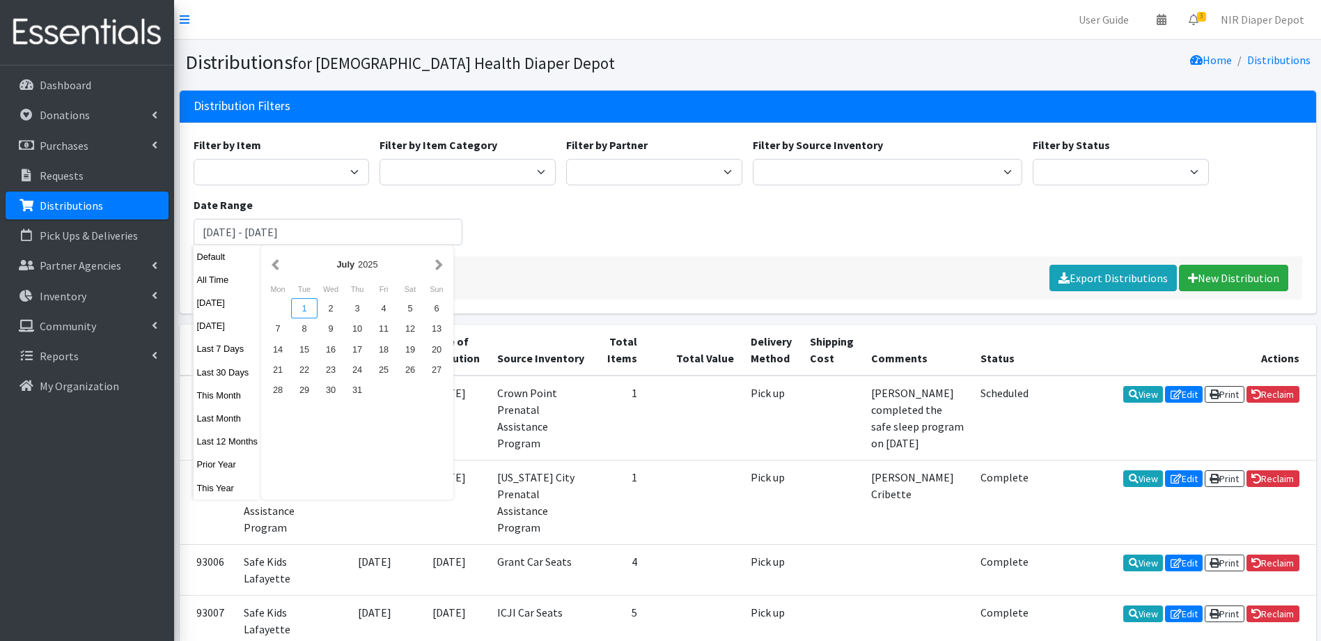
click at [313, 309] on div "1" at bounding box center [304, 308] width 26 height 20
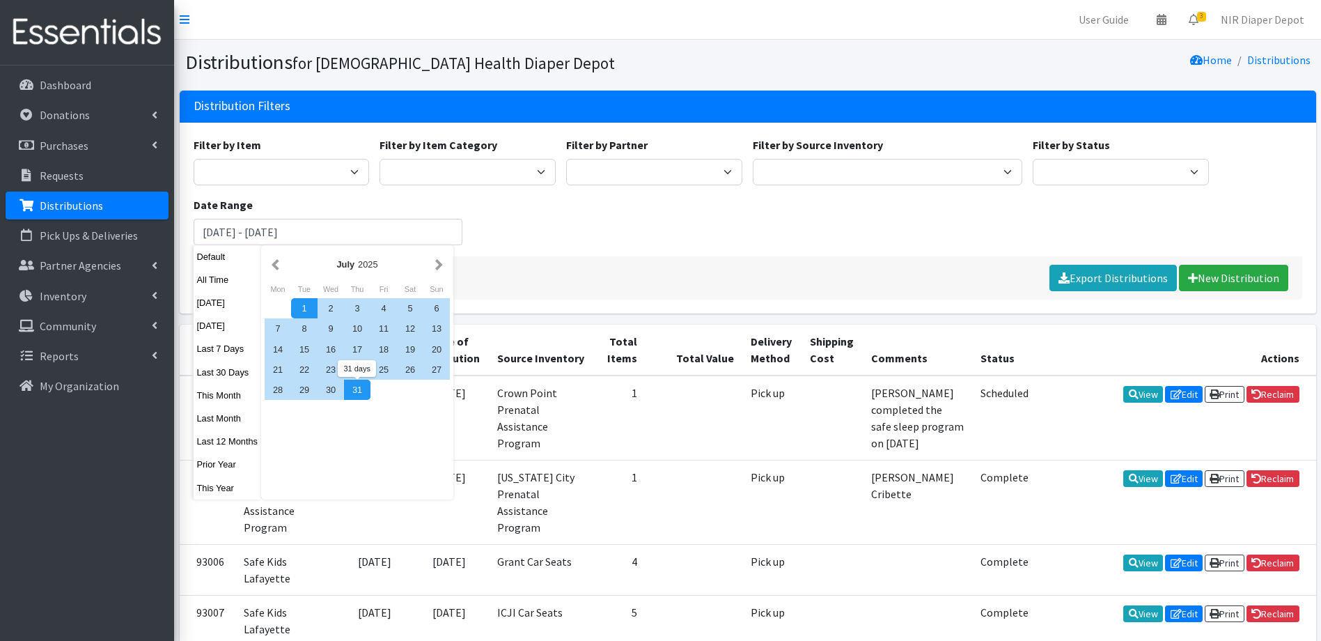
click at [364, 395] on div "31" at bounding box center [357, 390] width 26 height 20
type input "[DATE] - [DATE]"
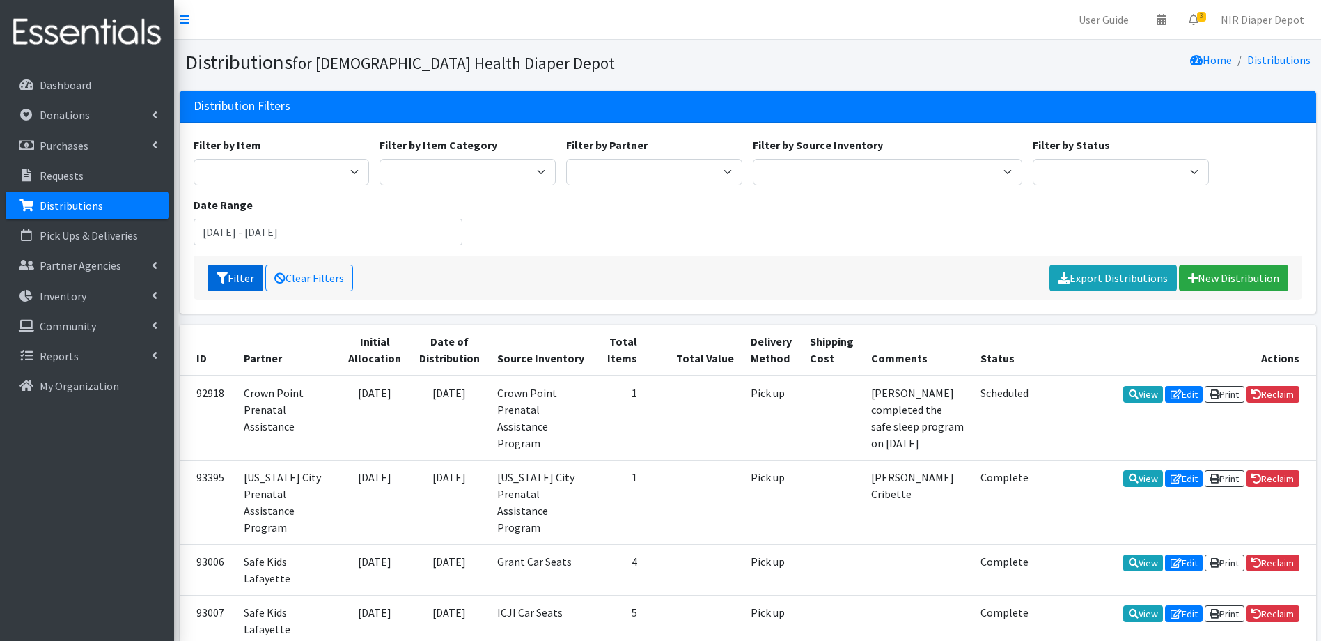
click at [237, 279] on button "Filter" at bounding box center [236, 278] width 56 height 26
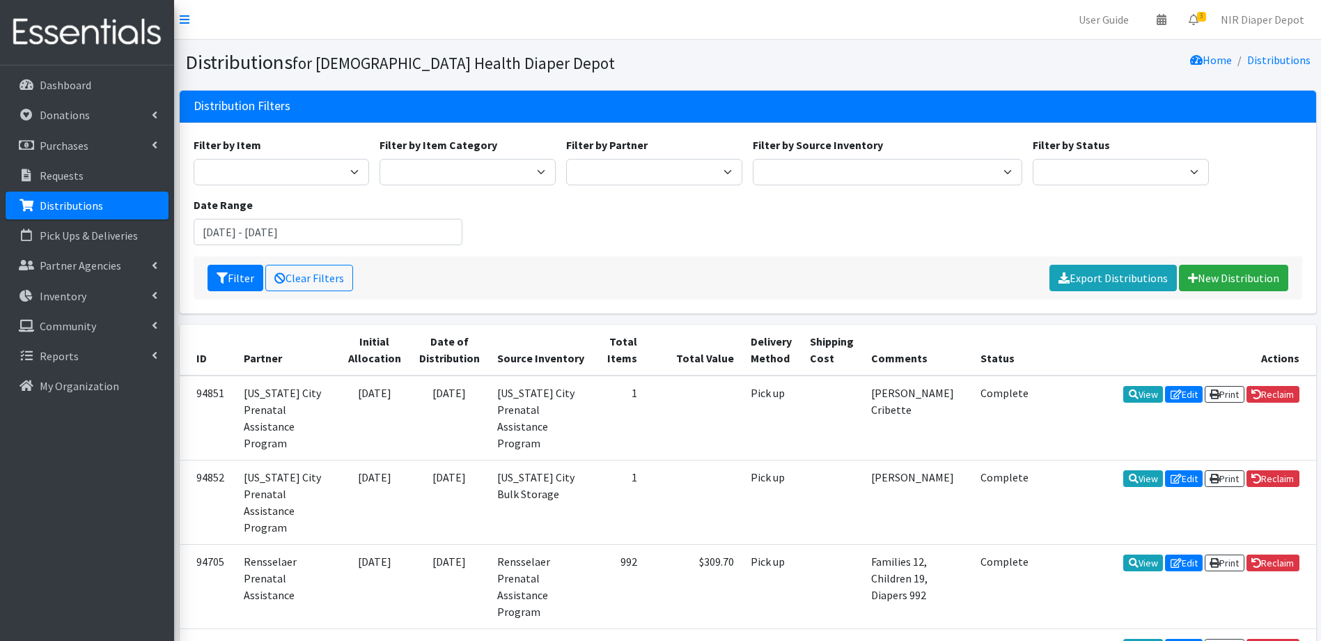
click at [1102, 295] on div "Filter Clear Filters Export Distributions New Distribution" at bounding box center [748, 277] width 1109 height 43
click at [1104, 281] on link "Export Distributions" at bounding box center [1113, 278] width 127 height 26
click at [300, 238] on input "[DATE] - [DATE]" at bounding box center [329, 232] width 270 height 26
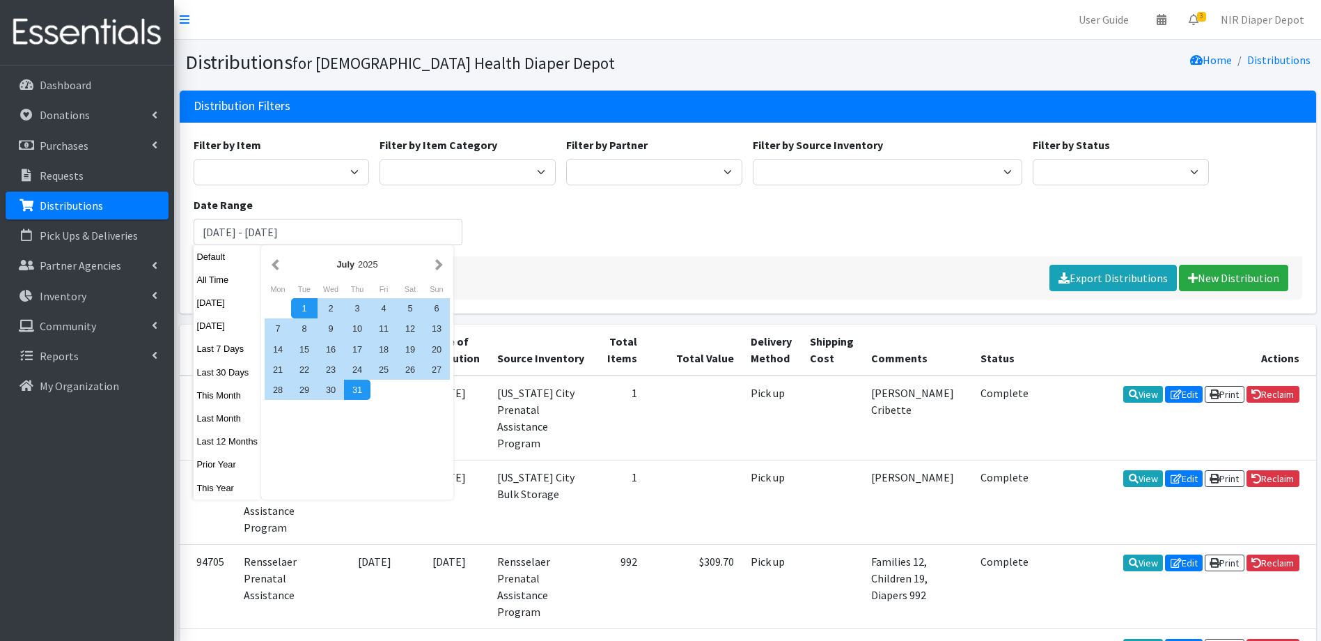
click at [265, 258] on div "[DATE]" at bounding box center [357, 264] width 185 height 31
drag, startPoint x: 265, startPoint y: 258, endPoint x: 272, endPoint y: 261, distance: 7.8
click at [272, 261] on button "button" at bounding box center [275, 264] width 15 height 17
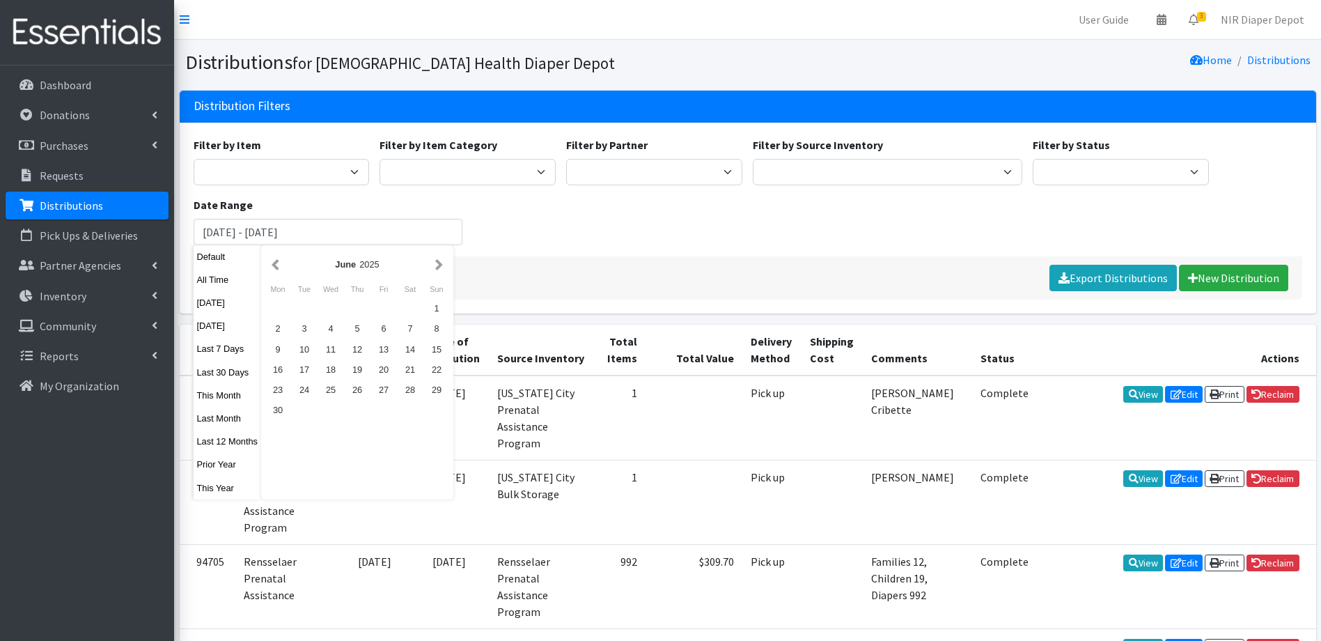
click at [272, 261] on button "button" at bounding box center [275, 264] width 15 height 17
click at [272, 263] on button "button" at bounding box center [275, 264] width 15 height 17
click at [272, 259] on button "button" at bounding box center [275, 264] width 15 height 17
click at [331, 311] on div "1" at bounding box center [331, 308] width 26 height 20
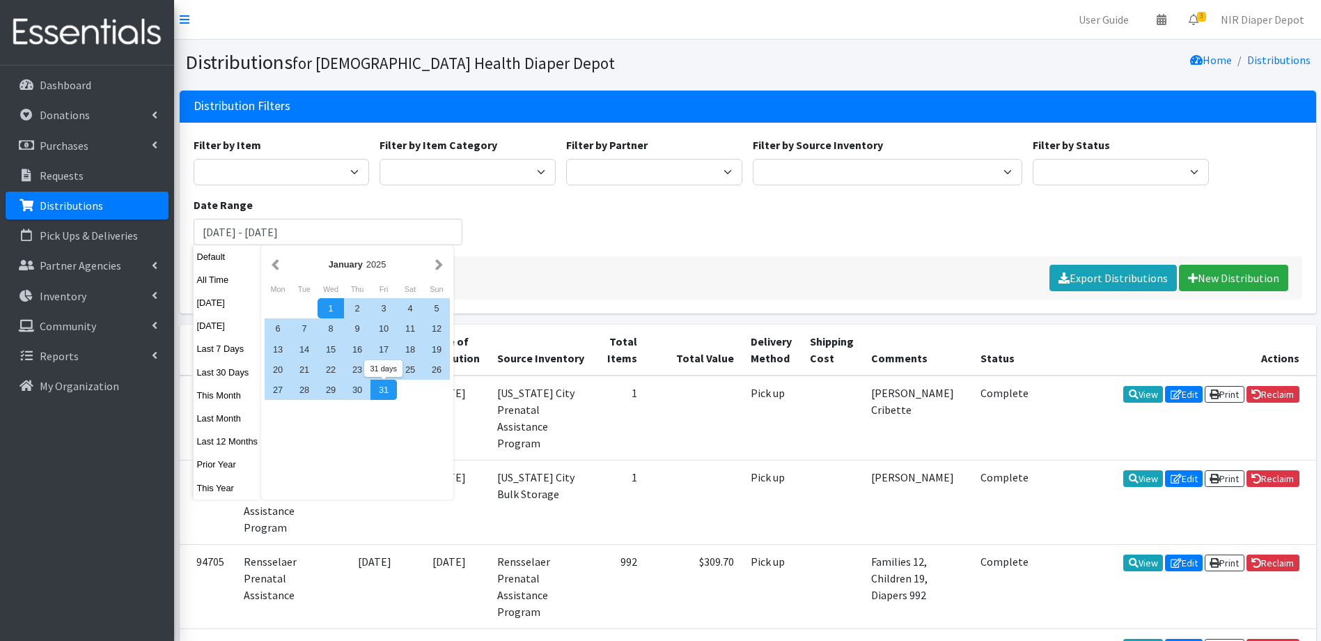
click at [382, 394] on div "31" at bounding box center [384, 390] width 26 height 20
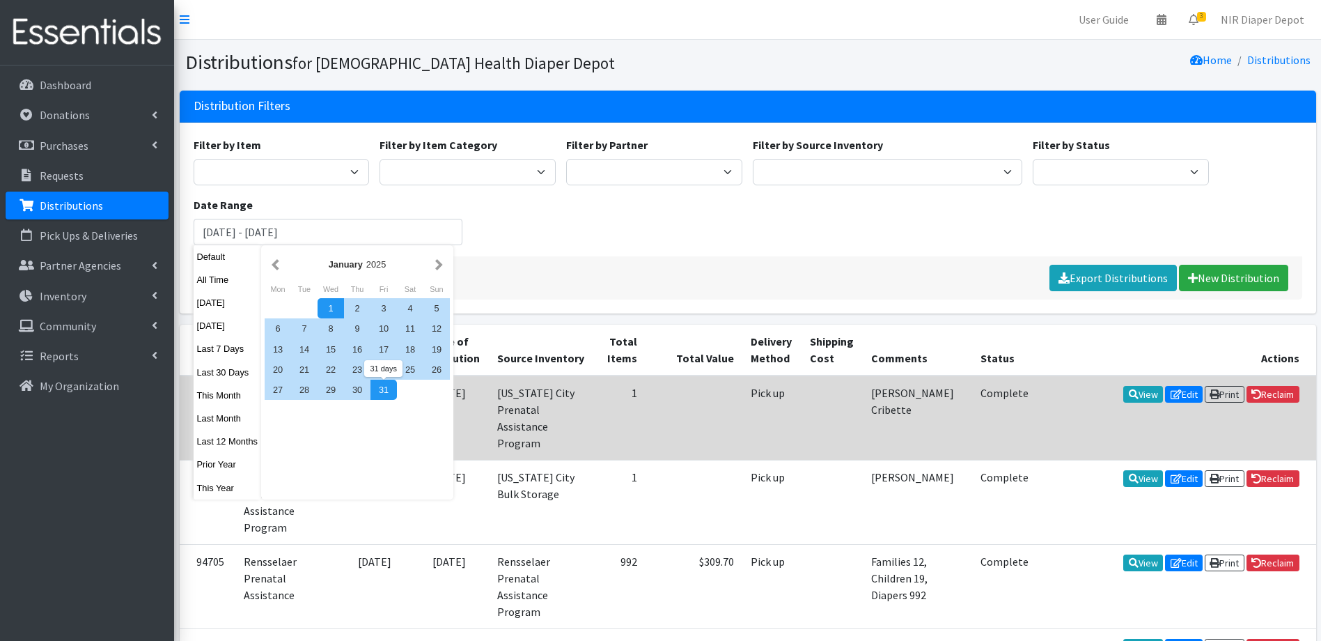
type input "[DATE] - [DATE]"
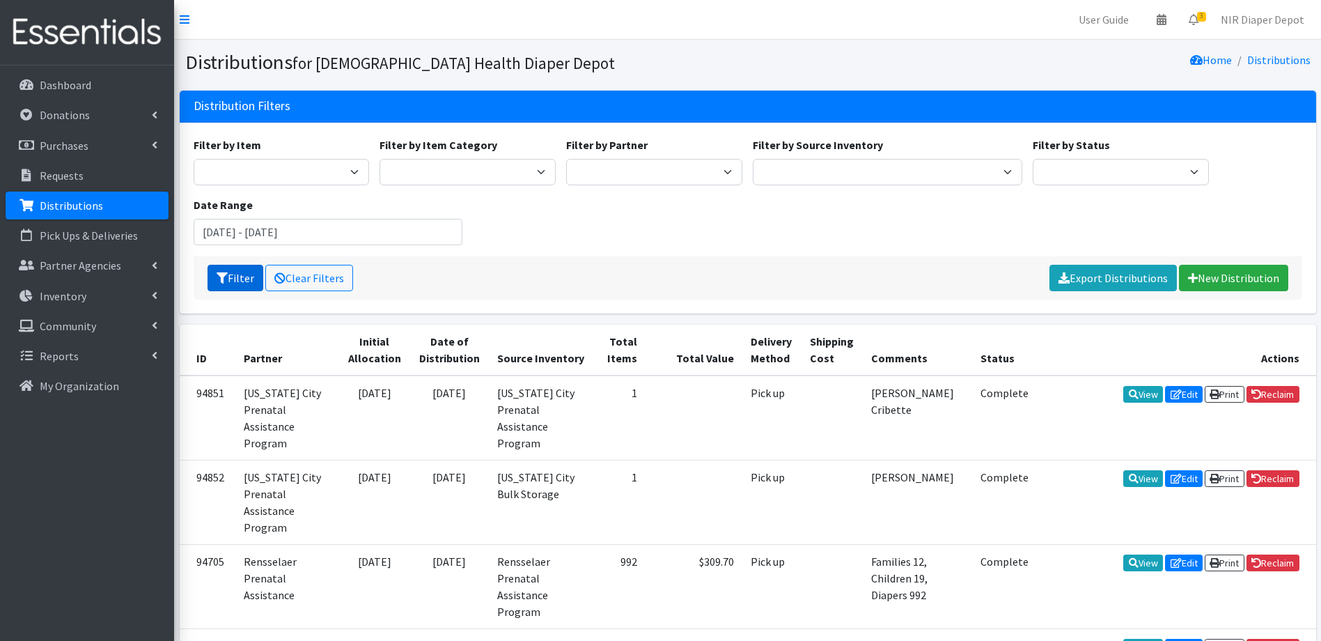
click at [244, 284] on button "Filter" at bounding box center [236, 278] width 56 height 26
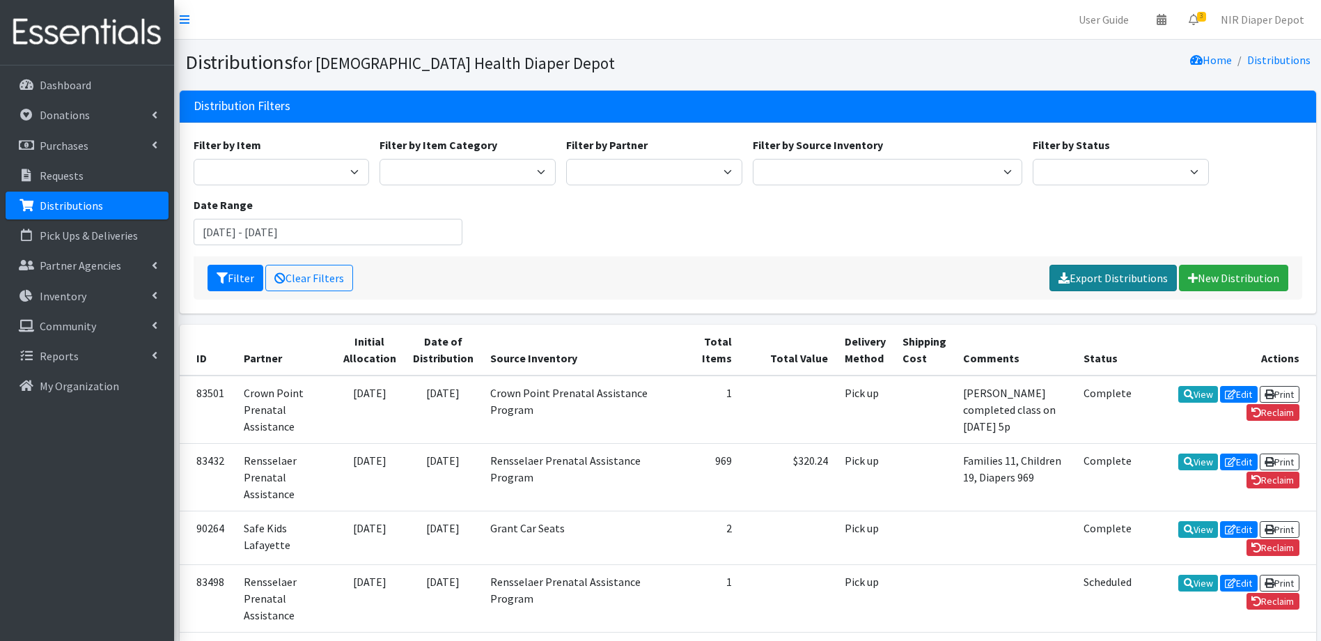
click at [1139, 279] on link "Export Distributions" at bounding box center [1113, 278] width 127 height 26
drag, startPoint x: 311, startPoint y: 235, endPoint x: 310, endPoint y: 243, distance: 7.8
click at [310, 237] on input "[DATE] - [DATE]" at bounding box center [329, 232] width 270 height 26
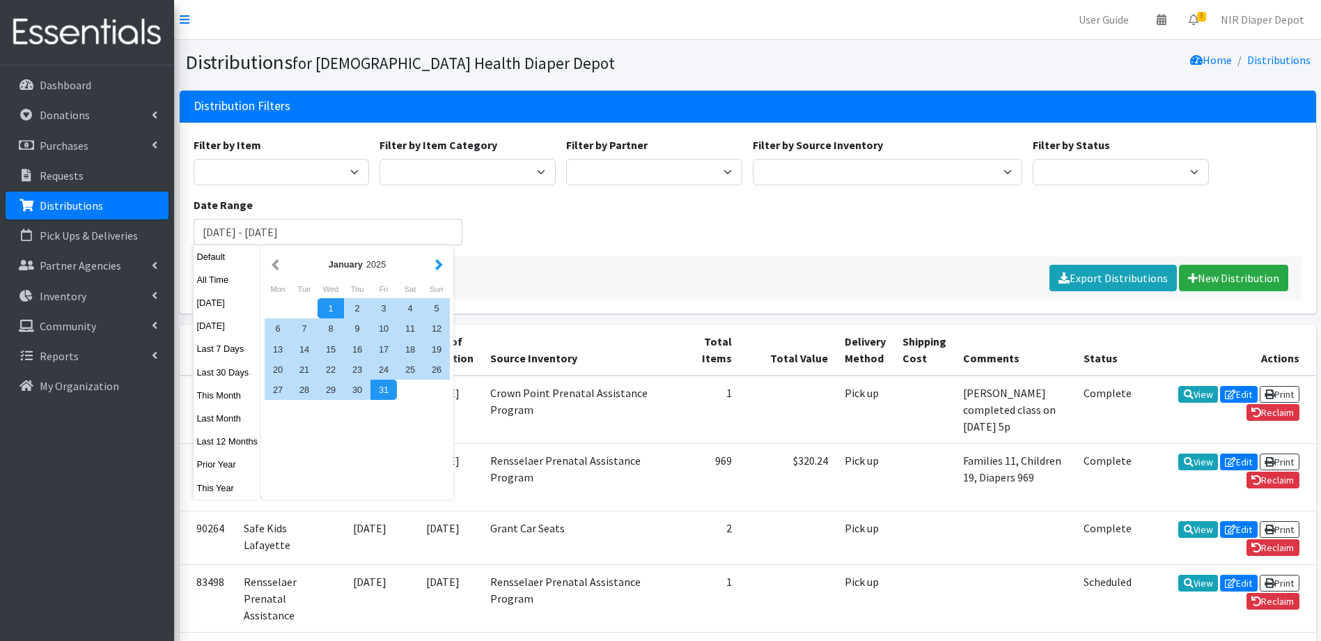
click at [439, 261] on button "button" at bounding box center [439, 264] width 15 height 17
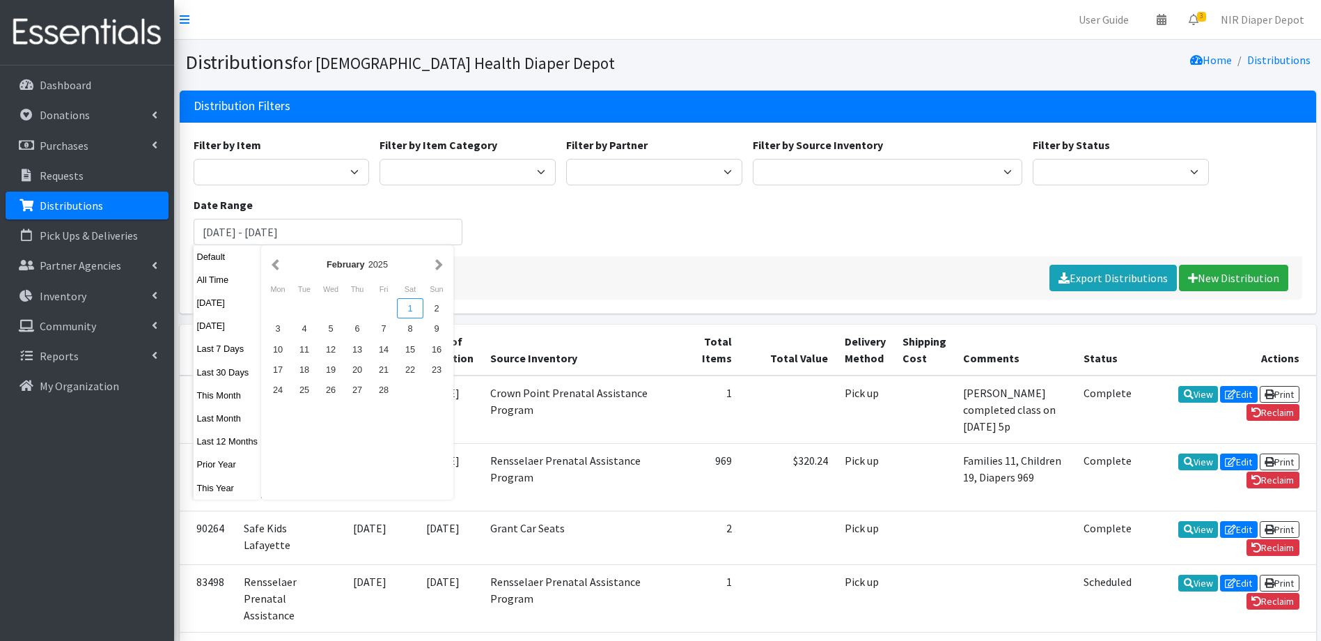
click at [405, 304] on div "1" at bounding box center [410, 308] width 26 height 20
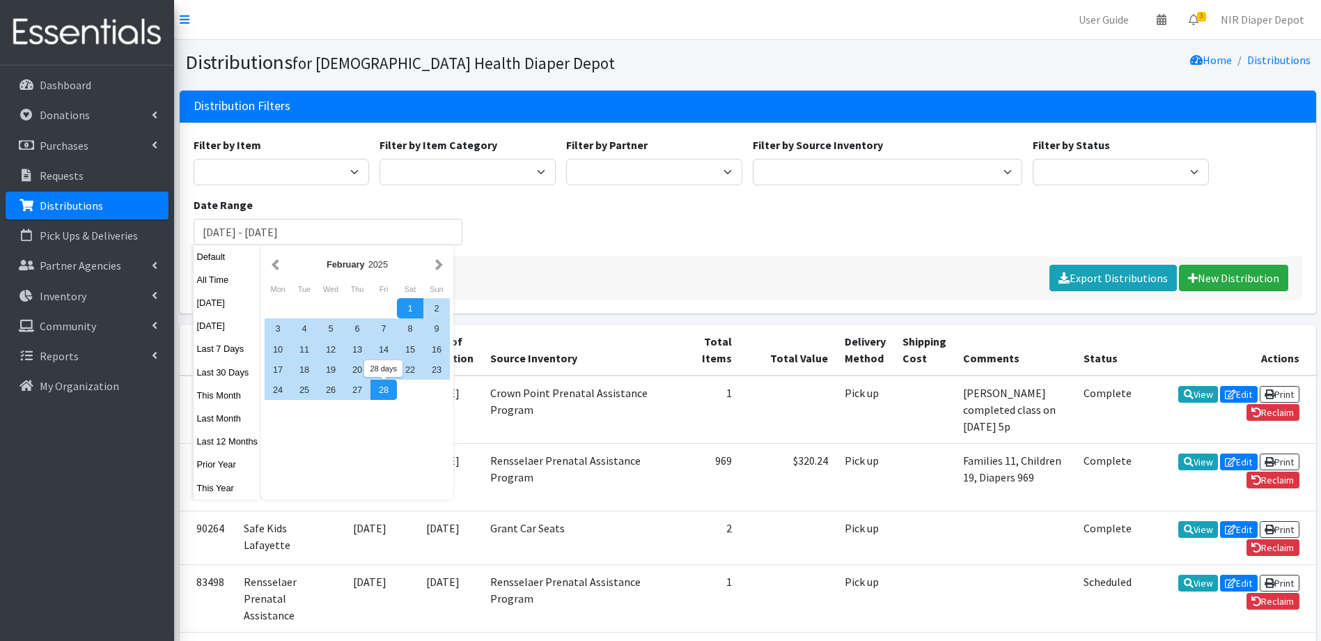
click at [391, 391] on div "28" at bounding box center [384, 390] width 26 height 20
type input "[DATE] - [DATE]"
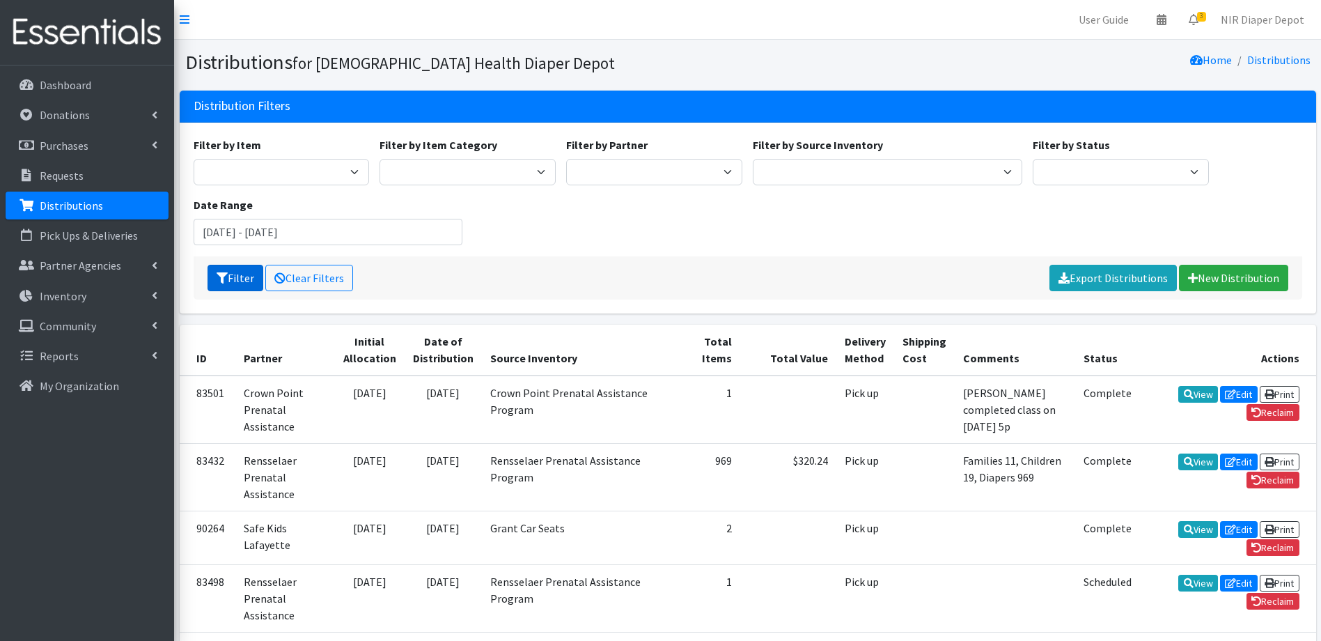
click at [246, 284] on button "Filter" at bounding box center [236, 278] width 56 height 26
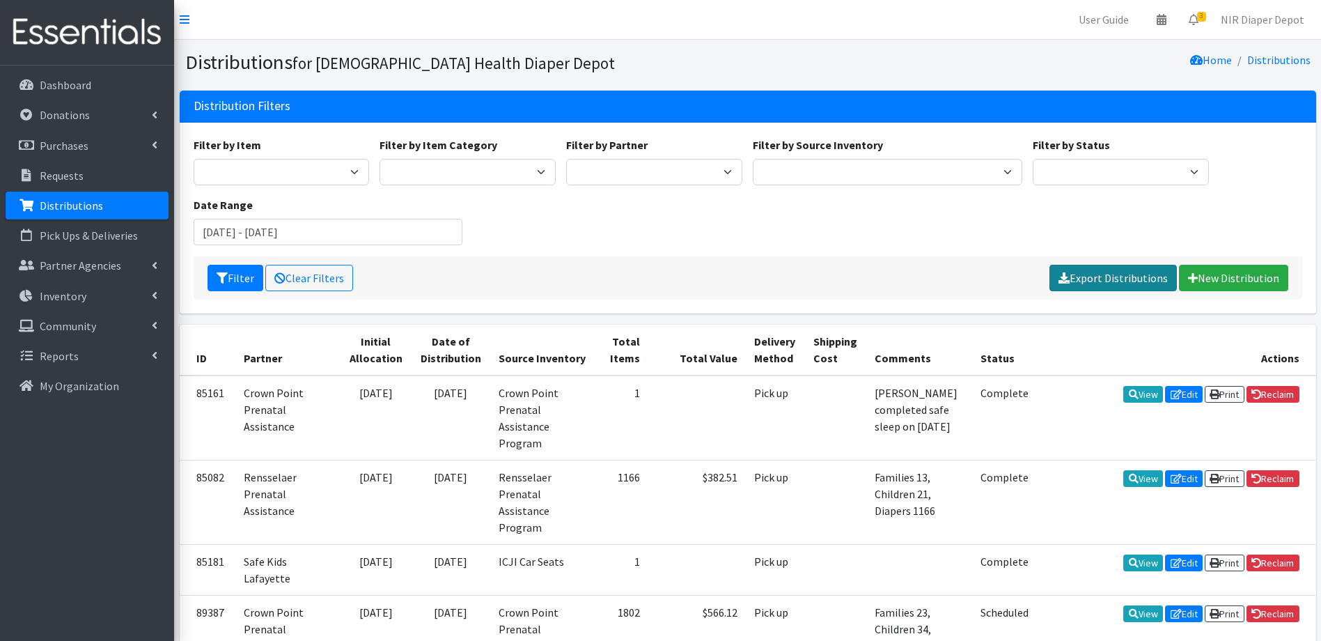
click at [1146, 278] on link "Export Distributions" at bounding box center [1113, 278] width 127 height 26
click at [249, 230] on input "[DATE] - [DATE]" at bounding box center [329, 232] width 270 height 26
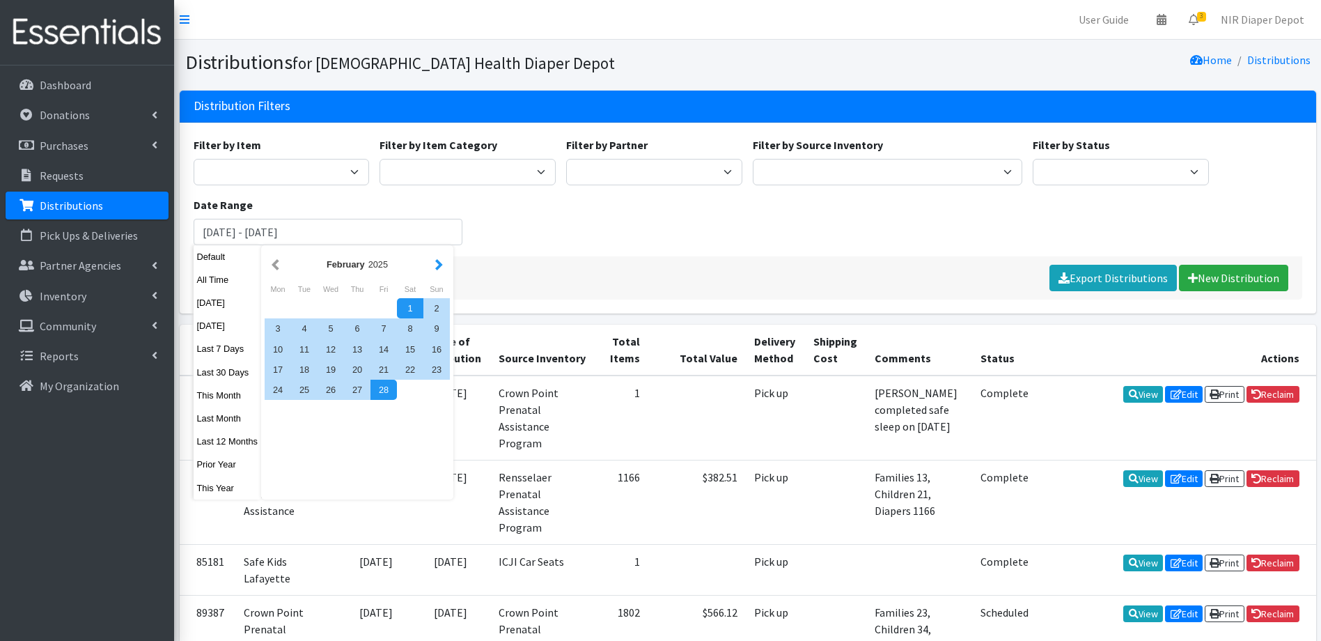
click at [439, 260] on button "button" at bounding box center [439, 264] width 15 height 17
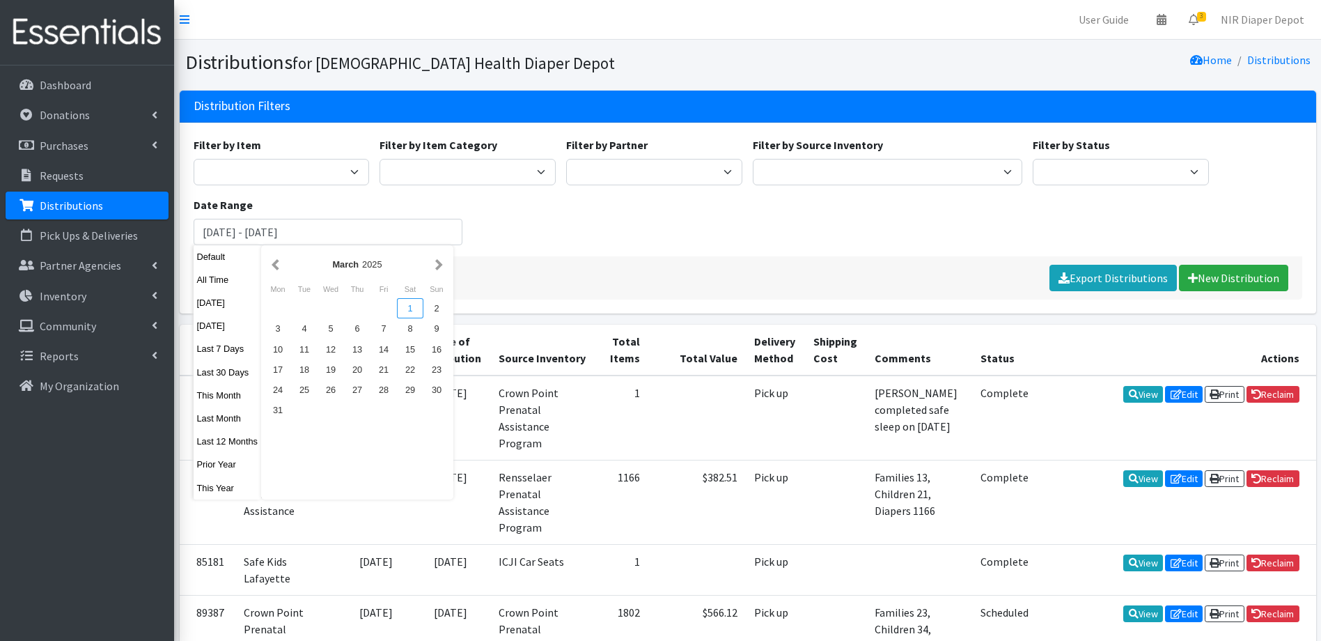
click at [411, 309] on div "1" at bounding box center [410, 308] width 26 height 20
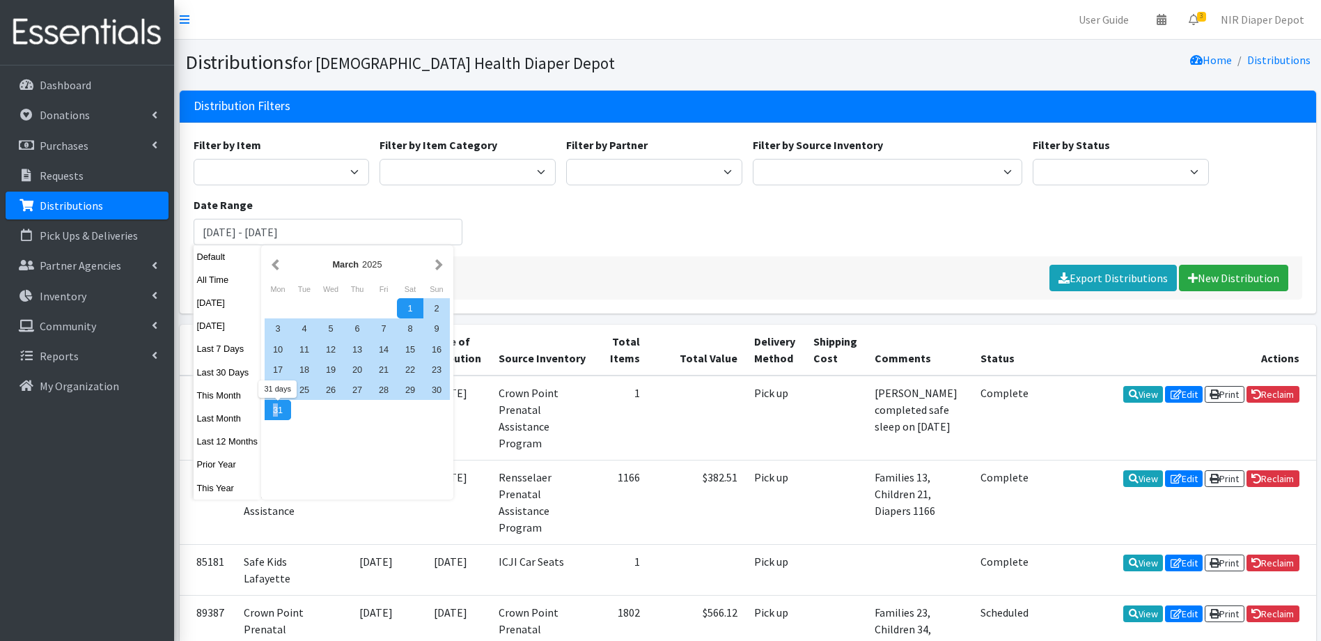
drag, startPoint x: 274, startPoint y: 414, endPoint x: 282, endPoint y: 405, distance: 11.9
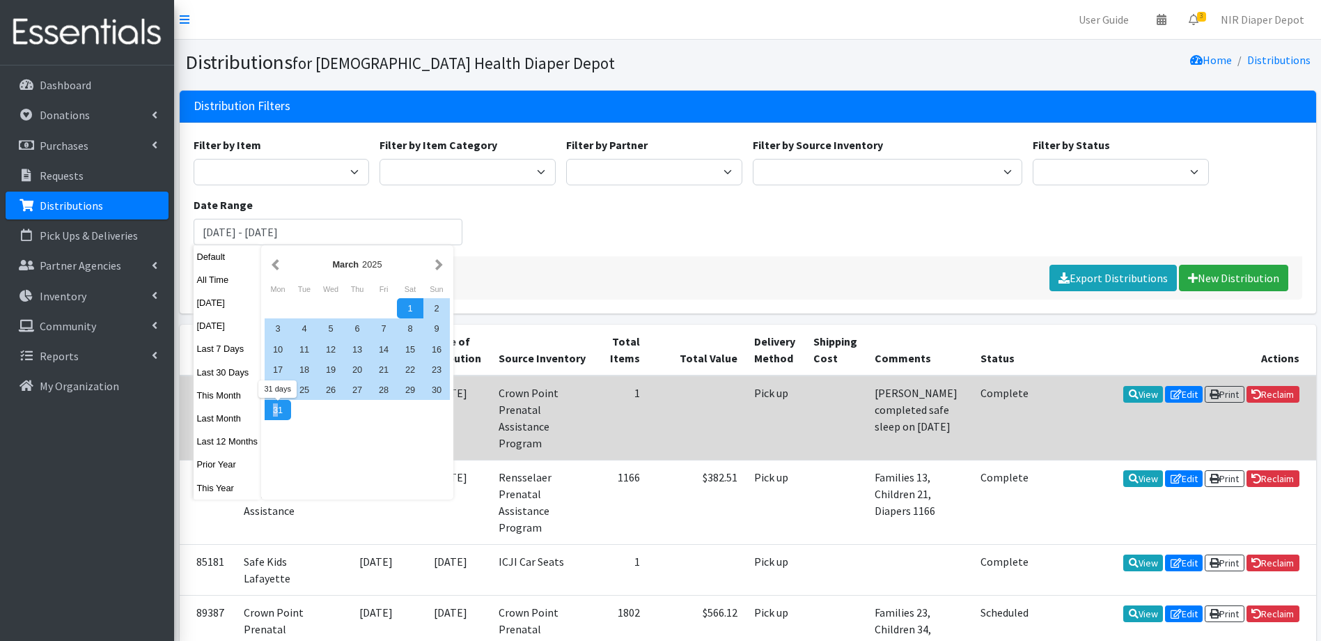
click at [280, 407] on div "31" at bounding box center [278, 410] width 26 height 20
type input "[DATE] - [DATE]"
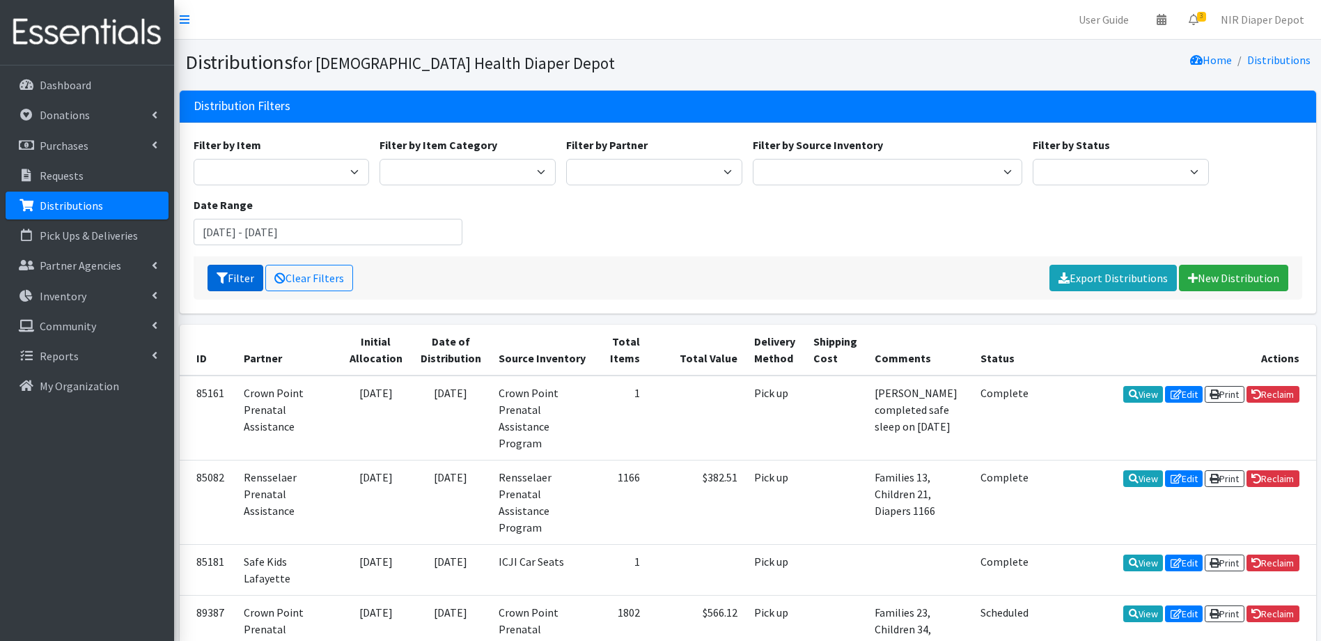
click at [246, 281] on button "Filter" at bounding box center [236, 278] width 56 height 26
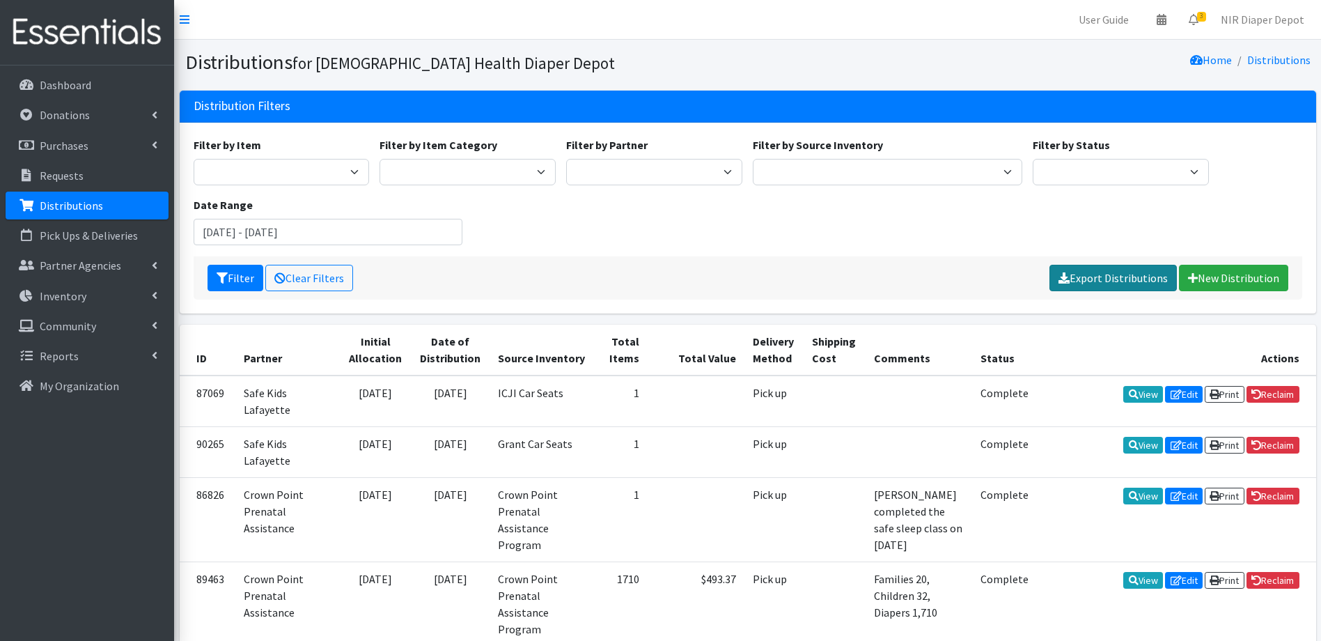
click at [1118, 268] on link "Export Distributions" at bounding box center [1113, 278] width 127 height 26
